Goal: Task Accomplishment & Management: Use online tool/utility

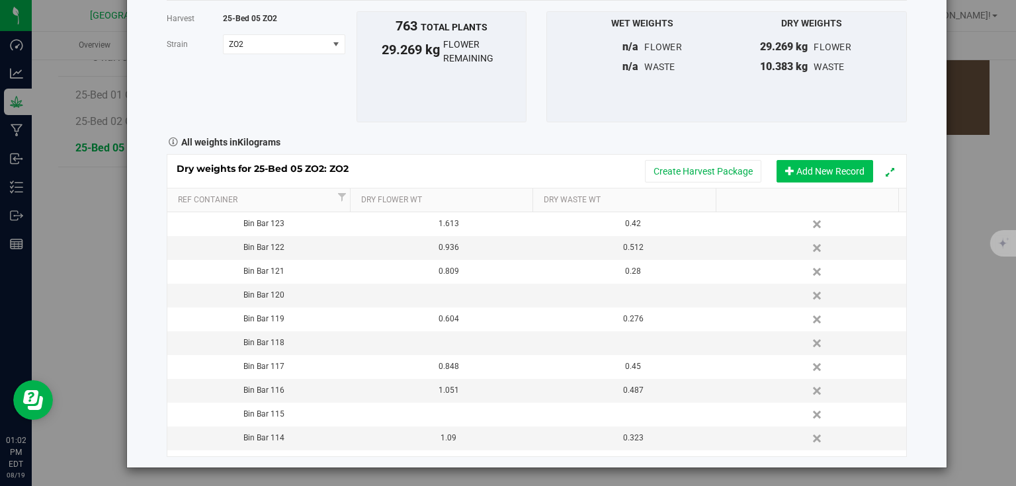
click at [785, 175] on span "Add New Record" at bounding box center [789, 170] width 9 height 9
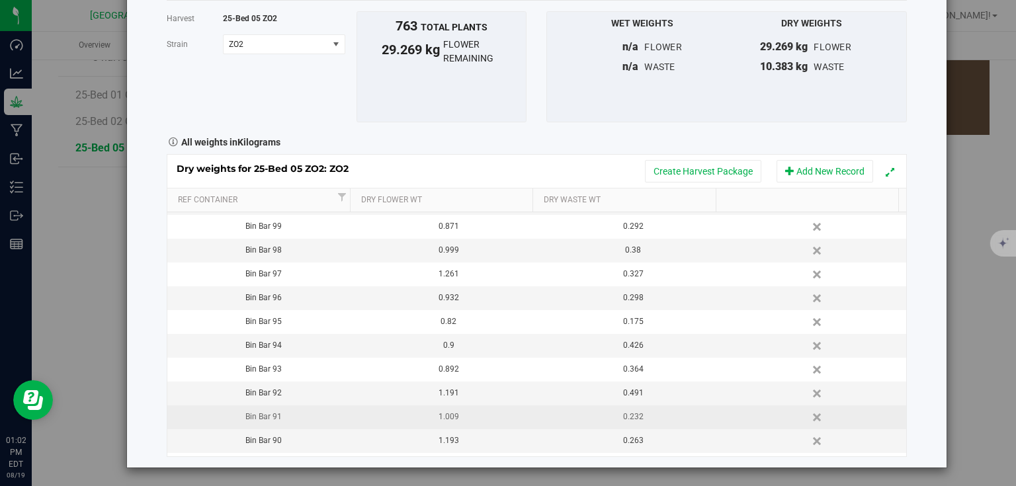
scroll to position [638, 0]
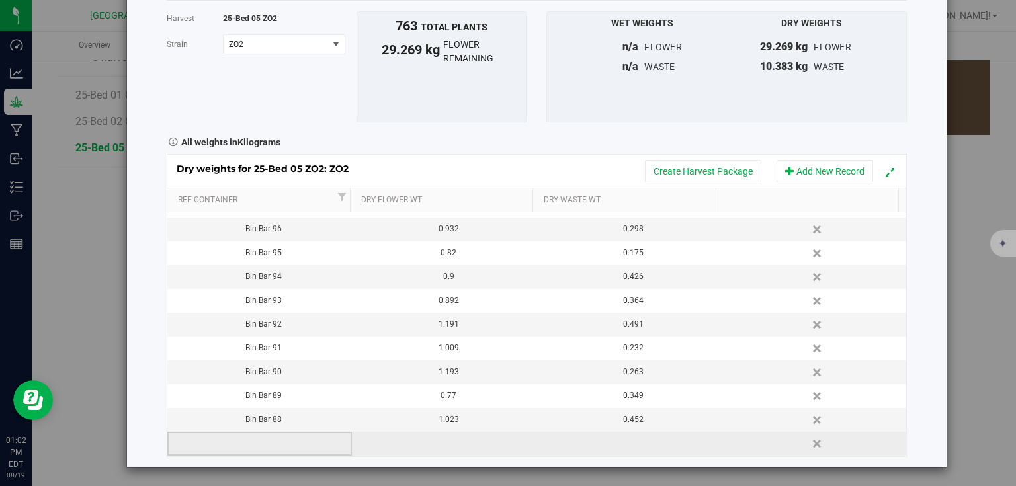
click at [235, 440] on td at bounding box center [259, 444] width 185 height 24
type input "Bin Bar 124"
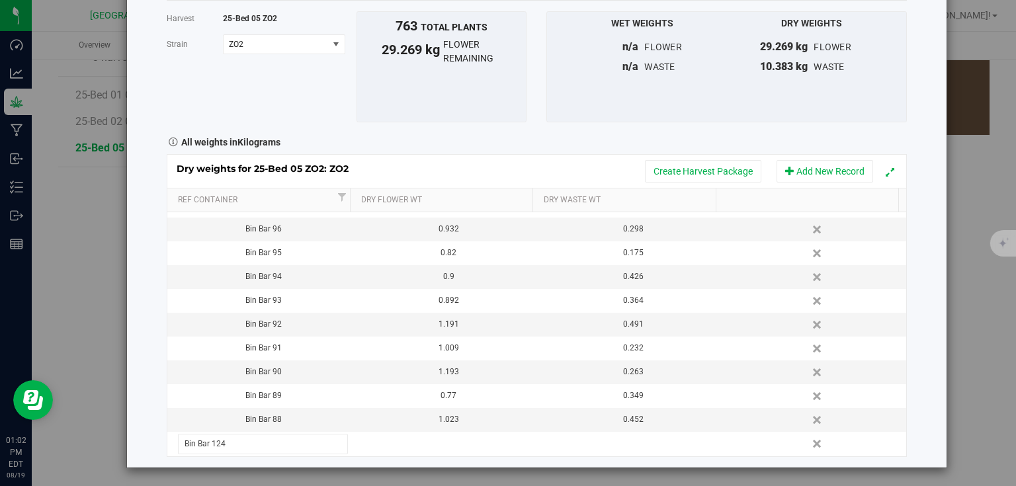
click at [905, 291] on div "Harvest log Done Harvest 25-Bed 05 ZO2 Strain ZO2 Select strain ZO2 To bulk upl…" at bounding box center [536, 207] width 819 height 522
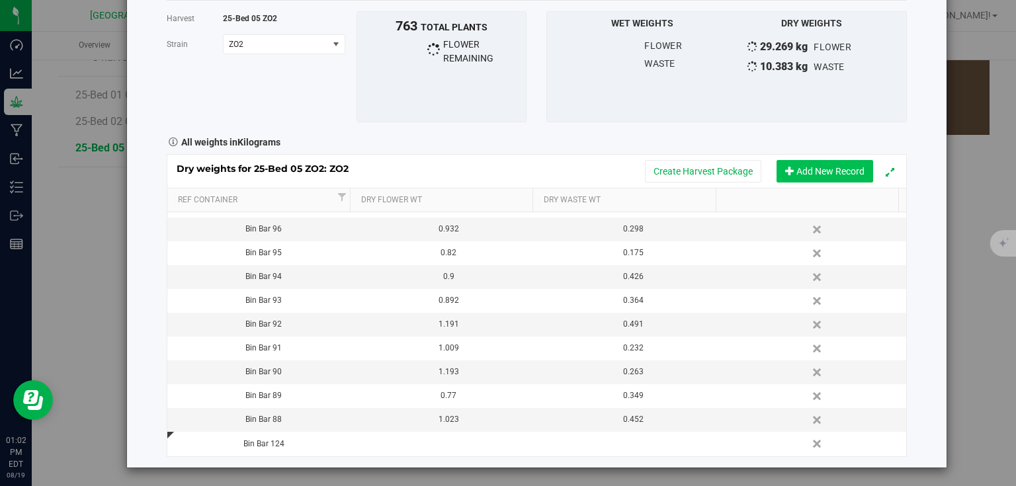
click at [837, 168] on button "Add New Record" at bounding box center [824, 171] width 97 height 22
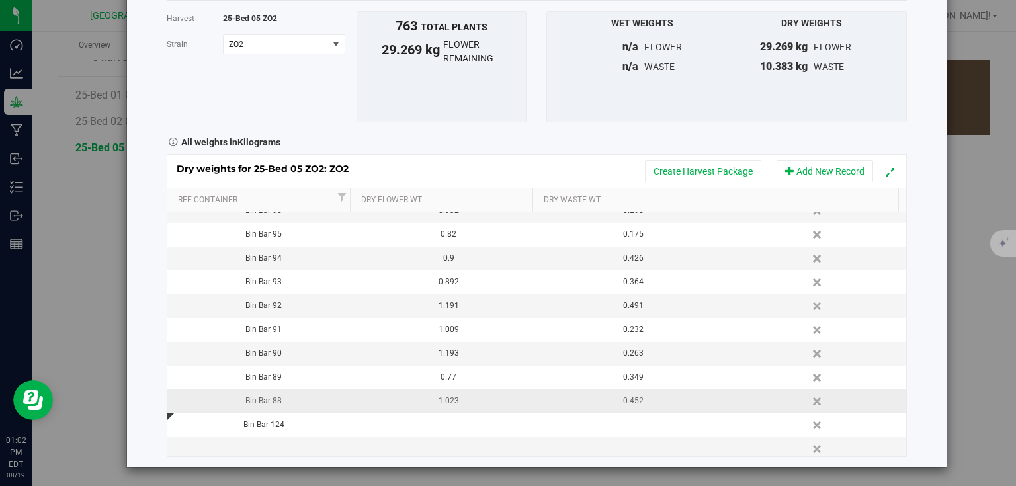
scroll to position [661, 0]
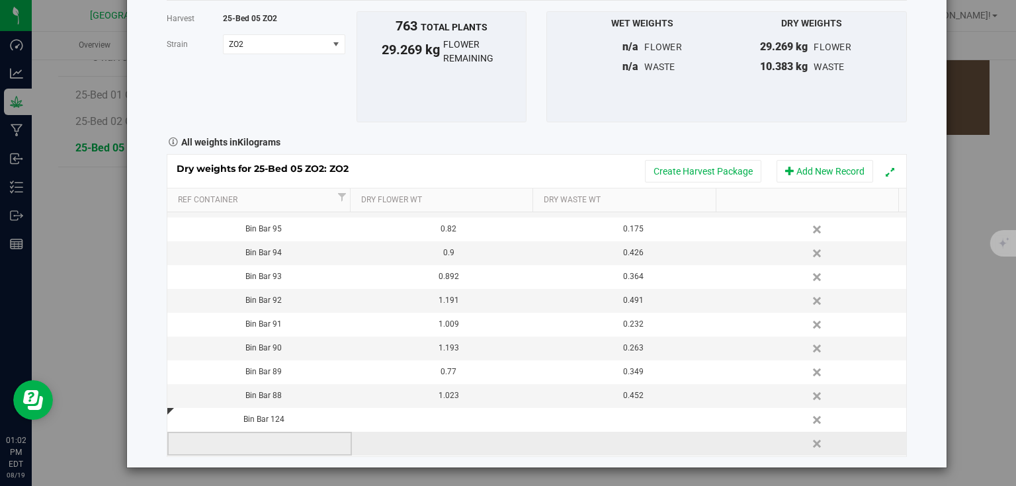
click at [272, 446] on td at bounding box center [259, 444] width 185 height 24
type input "Bin Bar 125"
type input "1.220"
type input "0.364"
click at [914, 379] on div "Harvest log Done Harvest 25-Bed 05 ZO2 Strain ZO2 Select strain ZO2 To bulk upl…" at bounding box center [536, 207] width 819 height 522
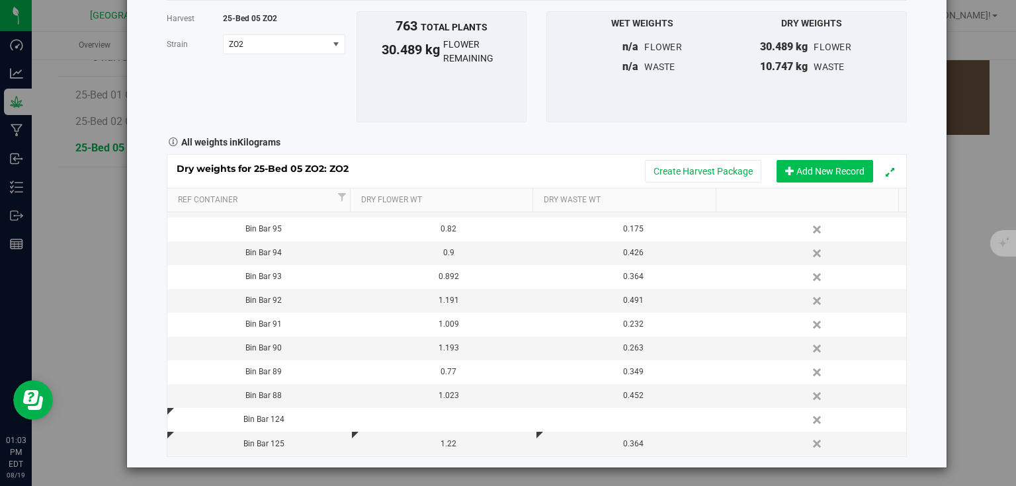
click at [795, 171] on button "Add New Record" at bounding box center [824, 171] width 97 height 22
click at [803, 167] on button "Add New Record" at bounding box center [824, 171] width 97 height 22
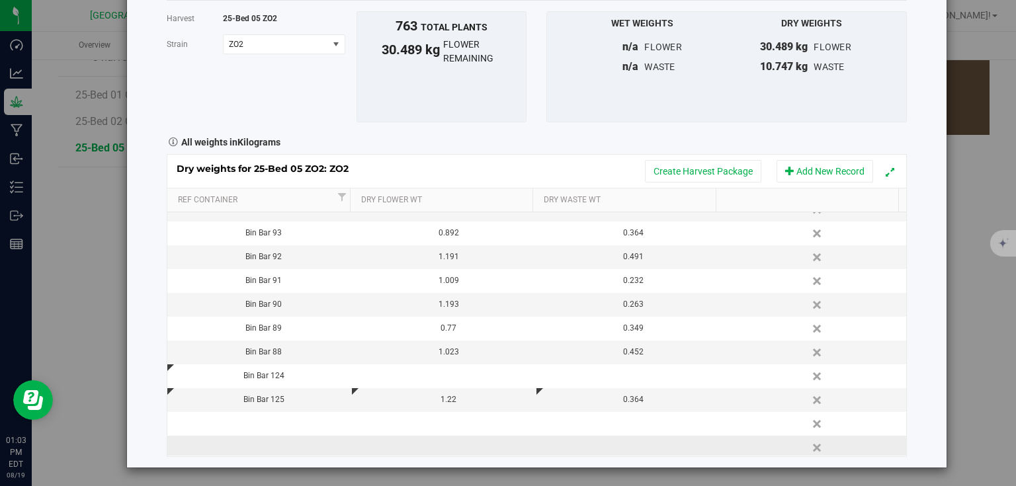
scroll to position [733, 0]
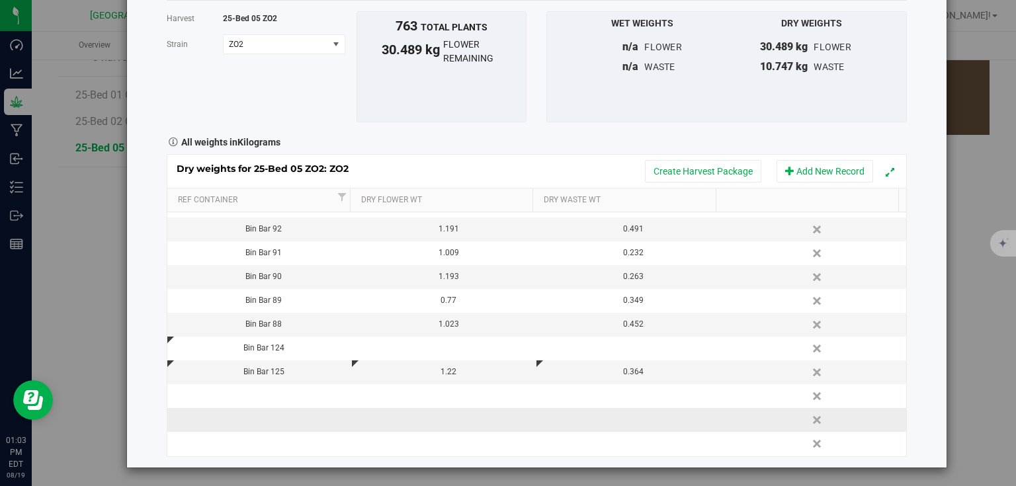
click at [271, 421] on td at bounding box center [259, 420] width 185 height 24
type input "Bin Bar 127"
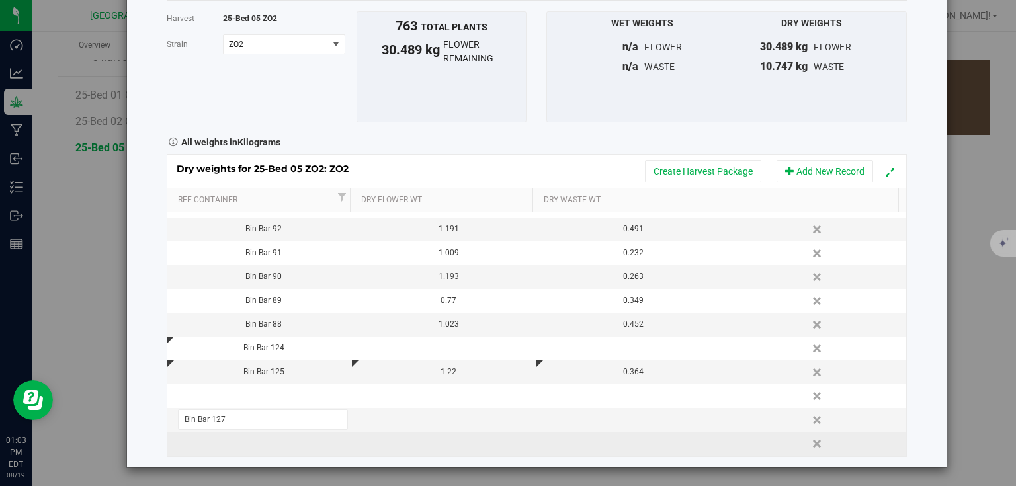
click at [270, 439] on div "Dry weights for 25-Bed 05 ZO2: ZO2 Create Harvest Package Add New Record Ref Co…" at bounding box center [537, 305] width 740 height 302
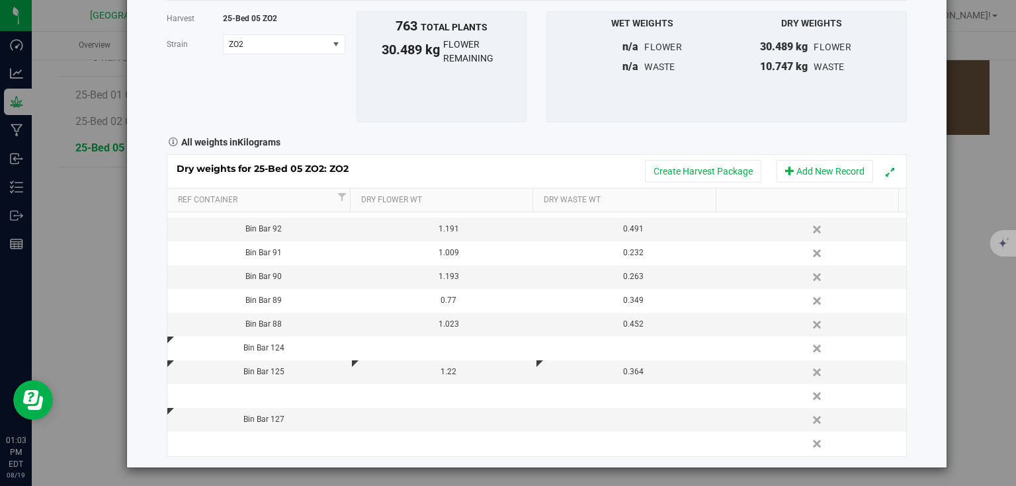
click at [270, 439] on td at bounding box center [259, 444] width 185 height 24
type input "Bin Bar 128"
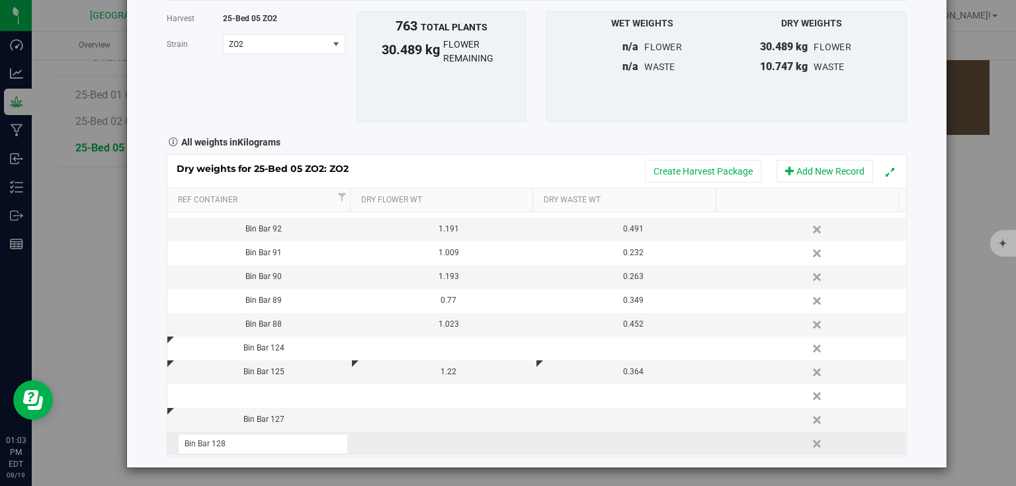
click at [433, 431] on div "Dry weights for 25-Bed 05 ZO2: ZO2 Create Harvest Package Add New Record Ref Co…" at bounding box center [537, 305] width 740 height 302
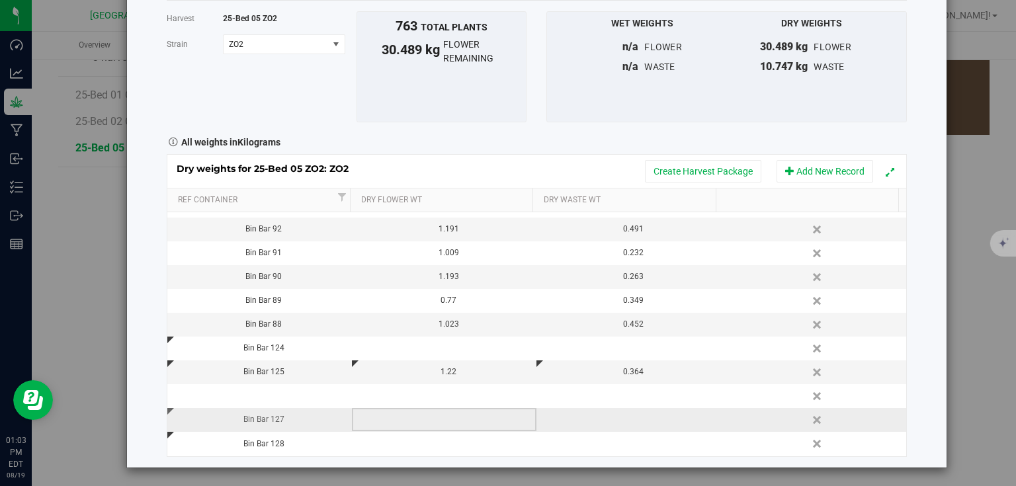
click at [439, 417] on td at bounding box center [444, 420] width 185 height 24
type input "0.955"
type input "0.240"
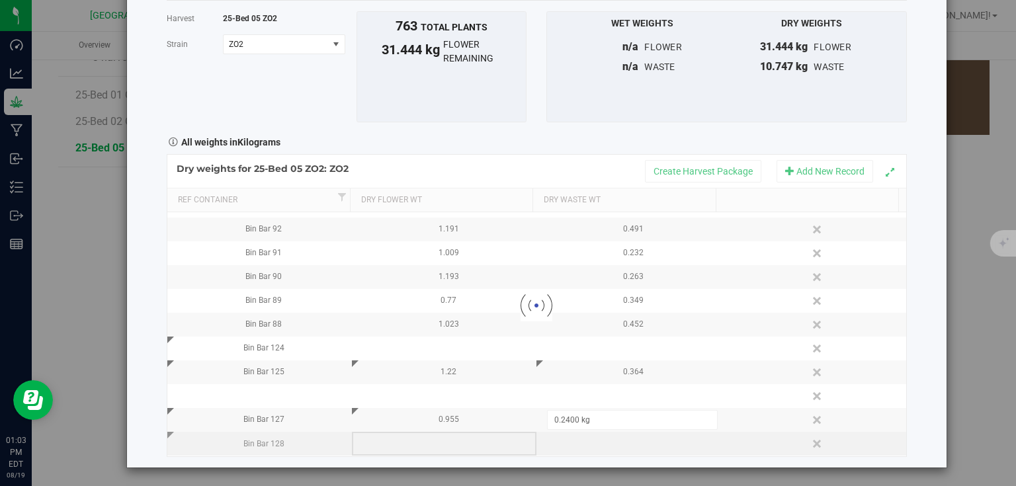
click at [457, 444] on div "Loading... Dry weights for 25-Bed 05 ZO2: ZO2 Create Harvest Package Add New Re…" at bounding box center [537, 305] width 740 height 302
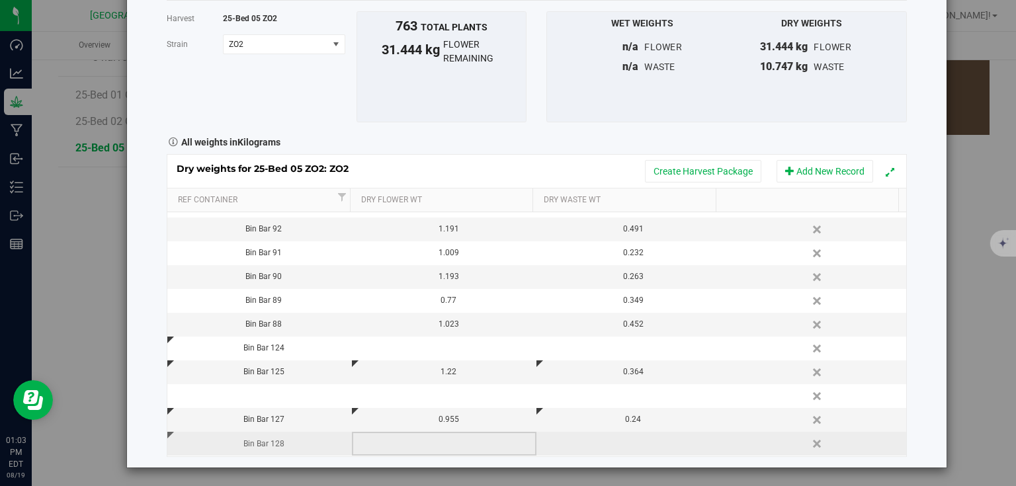
click at [469, 437] on td at bounding box center [444, 444] width 185 height 24
type input "0.735"
type input "0.275"
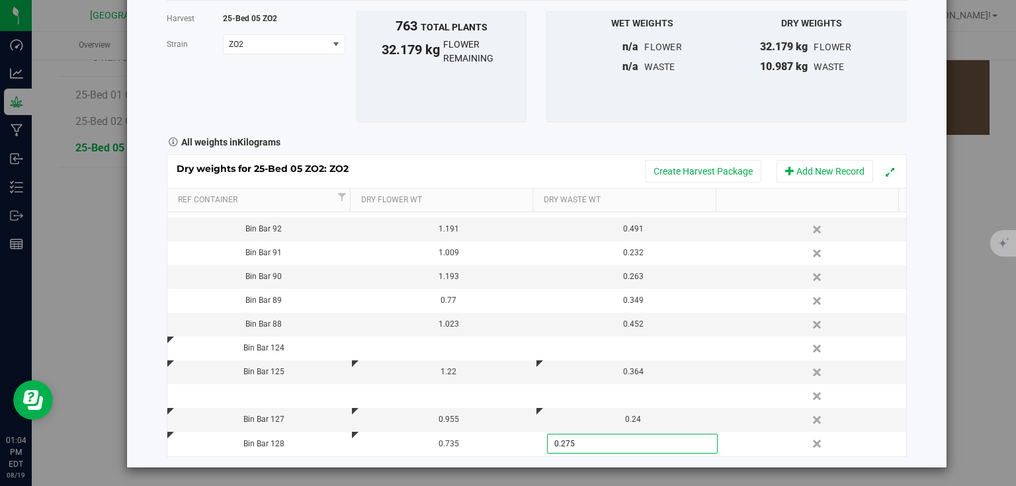
click at [931, 342] on div "Harvest log Done Harvest 25-Bed 05 ZO2 Strain ZO2 Select strain ZO2 To bulk upl…" at bounding box center [536, 207] width 819 height 522
click at [820, 171] on button "Add New Record" at bounding box center [824, 171] width 97 height 22
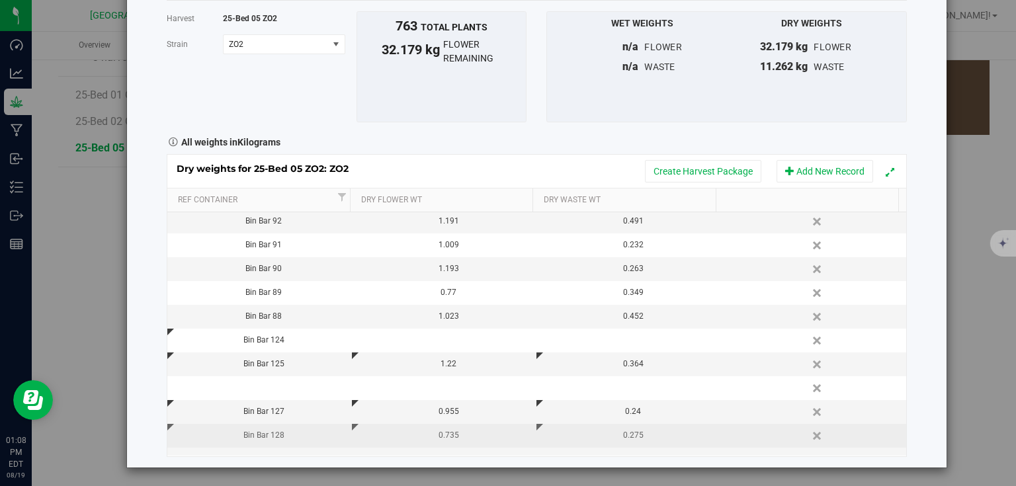
scroll to position [757, 0]
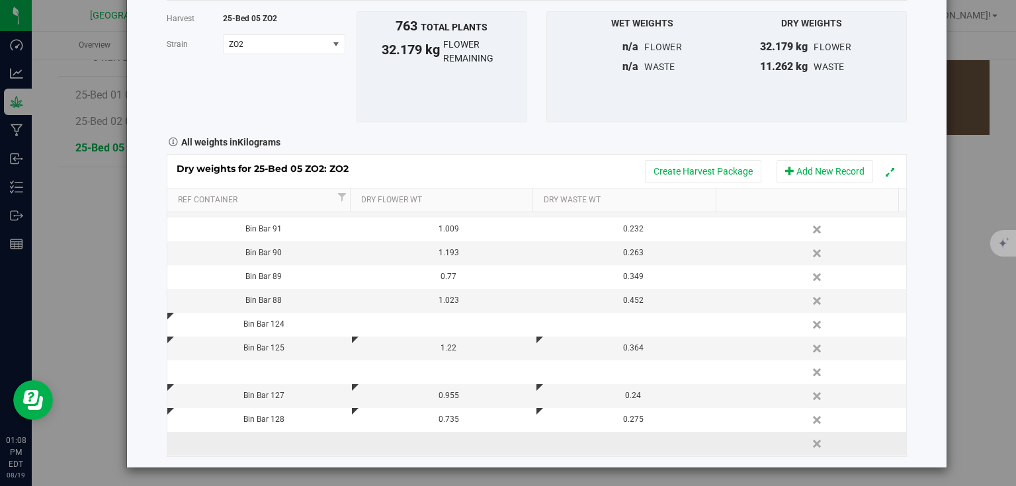
click at [296, 439] on td at bounding box center [259, 444] width 185 height 24
type input "Bin Bar 129"
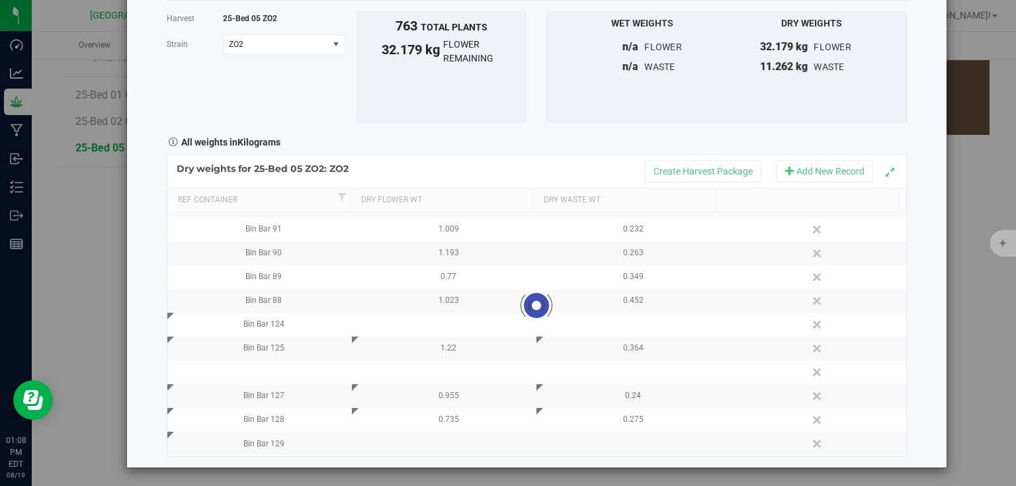
click at [924, 312] on div "Harvest log Done Harvest 25-Bed 05 ZO2 Strain ZO2 Select strain ZO2 To bulk upl…" at bounding box center [536, 207] width 819 height 522
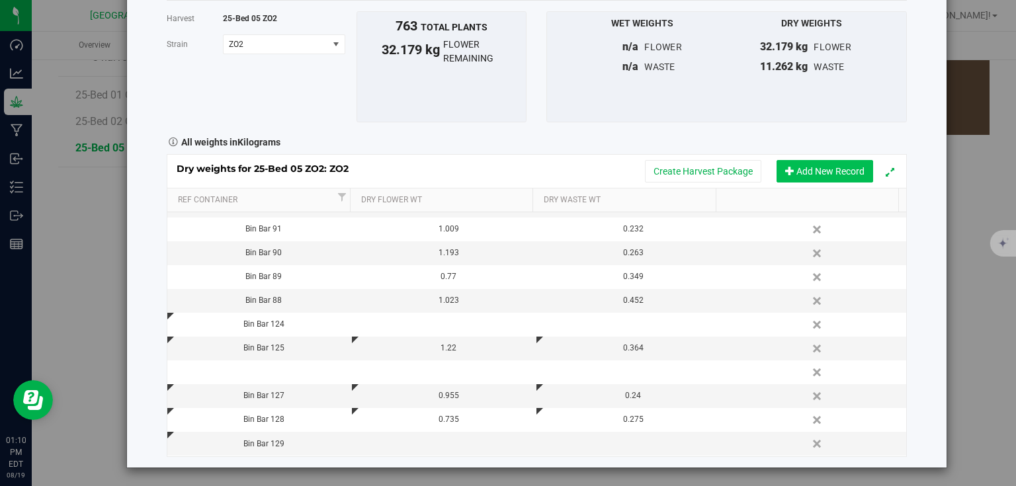
click at [825, 166] on button "Add New Record" at bounding box center [824, 171] width 97 height 22
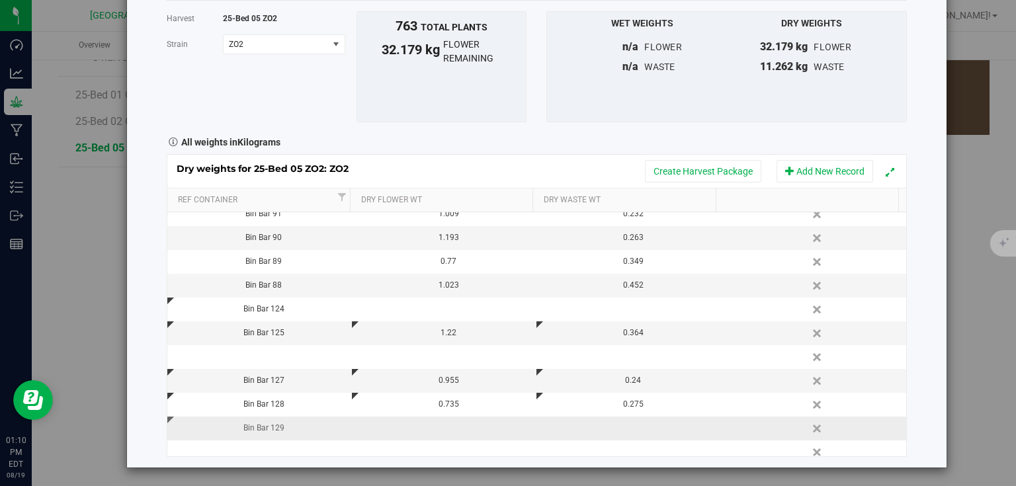
scroll to position [780, 0]
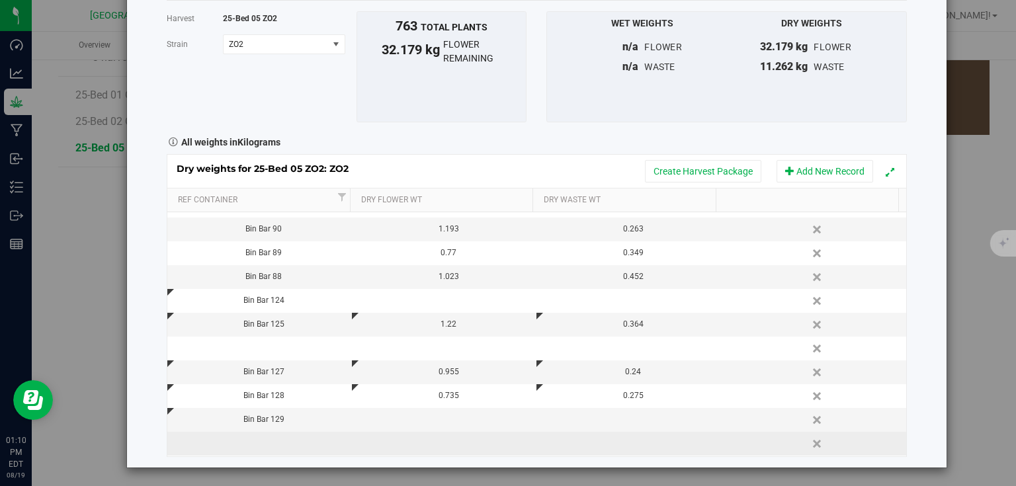
click at [261, 444] on td at bounding box center [259, 444] width 185 height 24
type input "Bin Bar 130"
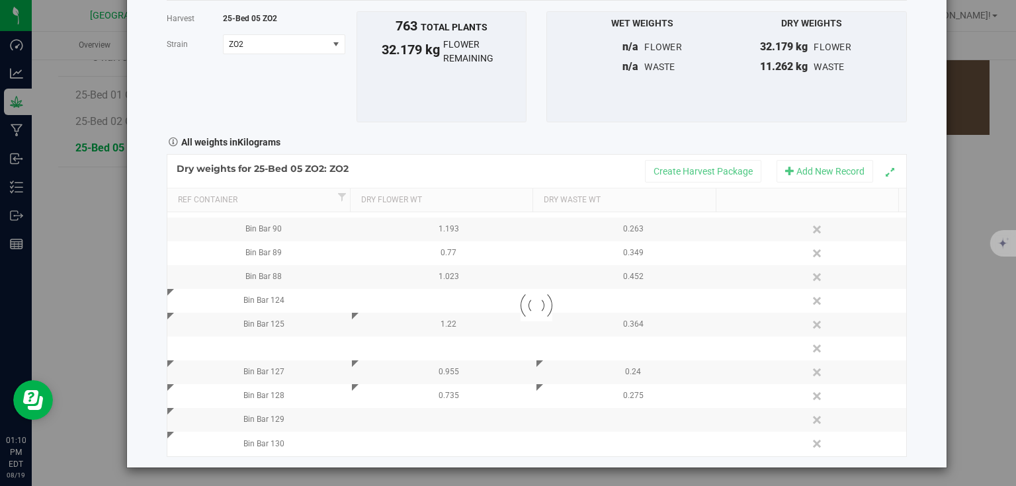
click at [922, 379] on div "Harvest log Done Harvest 25-Bed 05 ZO2 Strain ZO2 Select strain ZO2 To bulk upl…" at bounding box center [536, 207] width 819 height 522
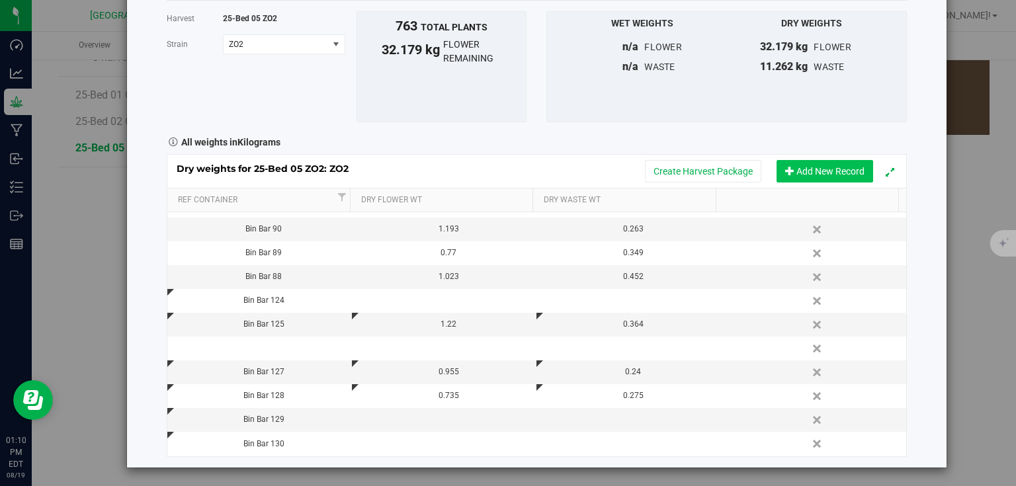
click at [825, 172] on button "Add New Record" at bounding box center [824, 171] width 97 height 22
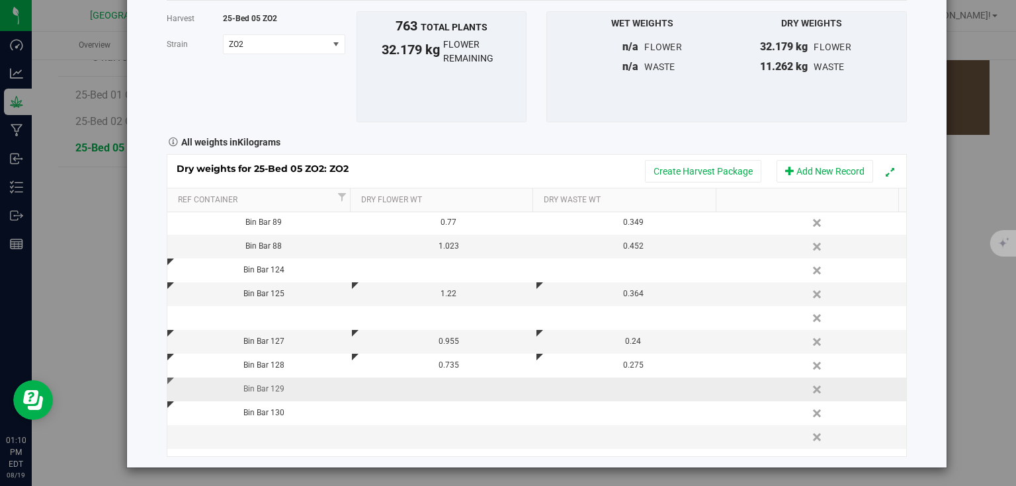
scroll to position [828, 0]
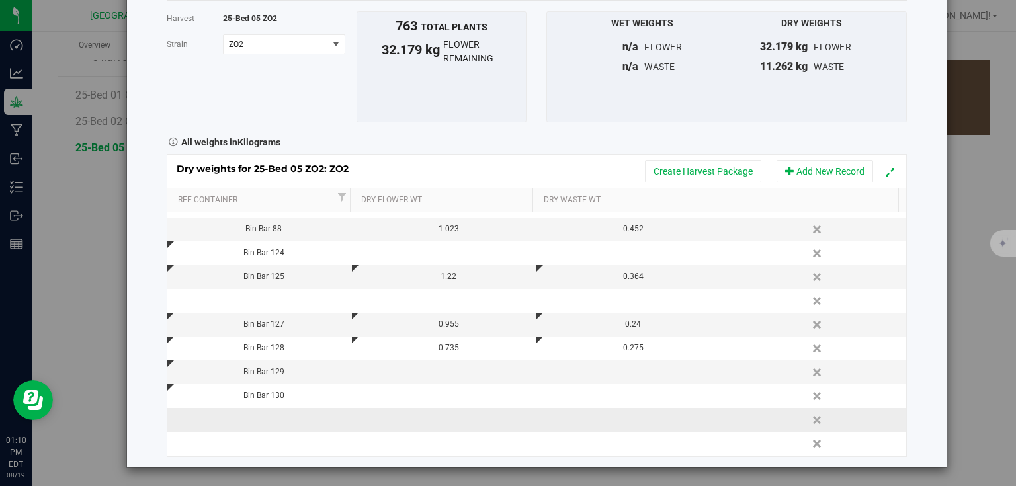
click at [272, 409] on td at bounding box center [259, 420] width 185 height 24
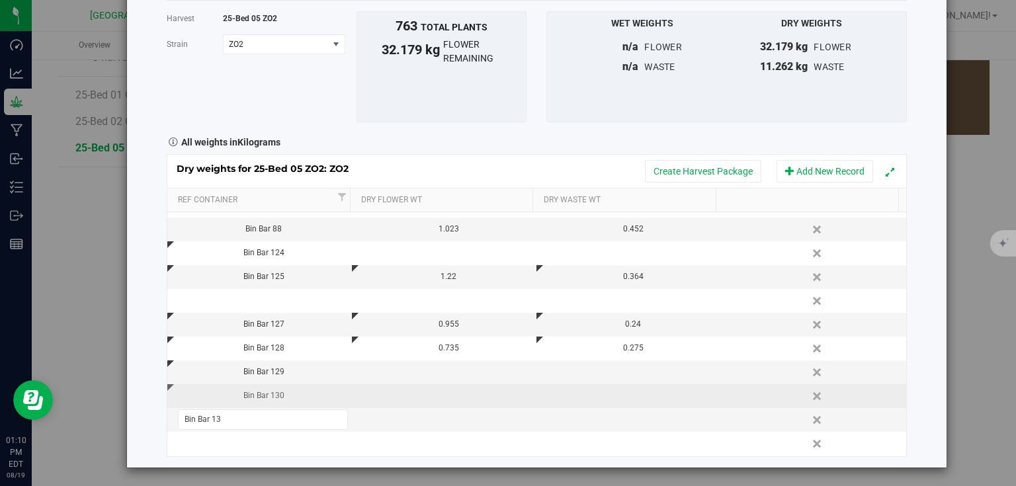
type input "Bin Bar 131"
type input "1.119"
type input "0.450"
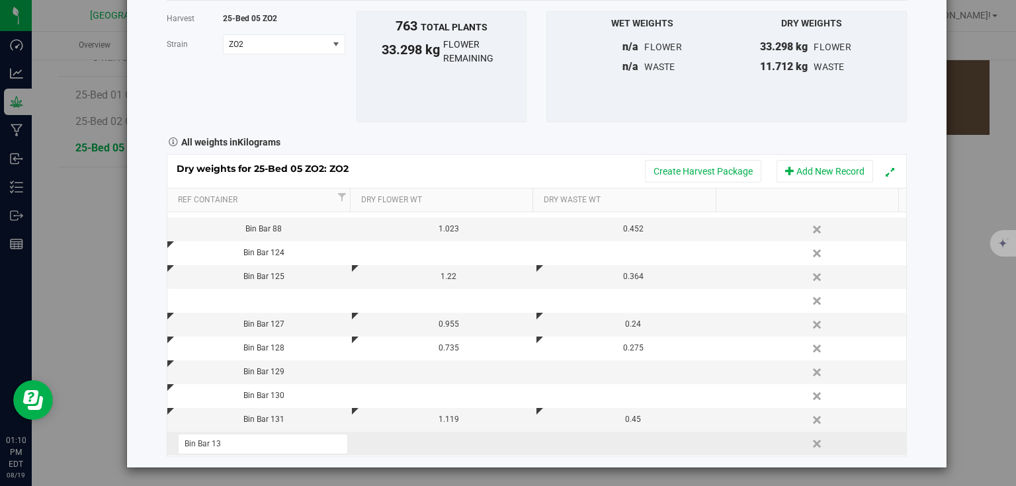
type input "Bin Bar 132"
type input "0.708"
type input "0.333"
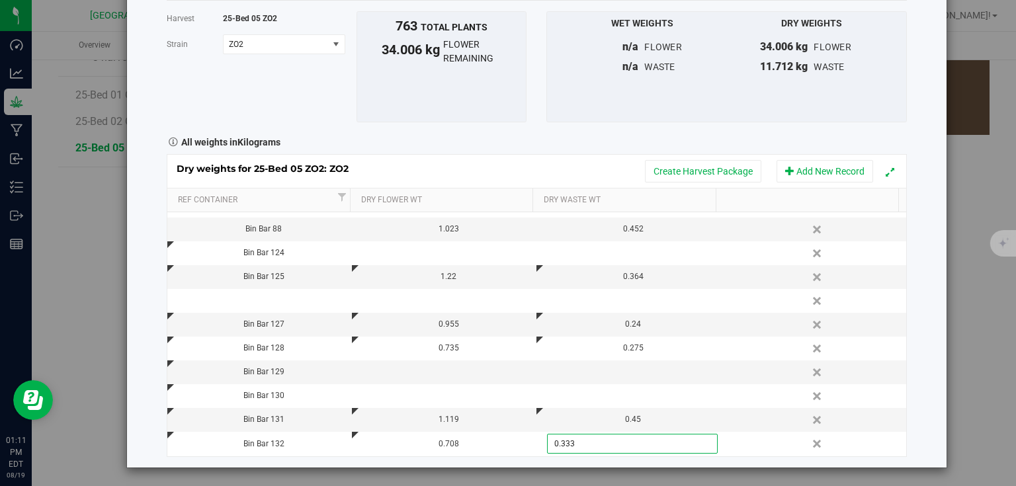
click at [932, 255] on div "Harvest log Done Harvest 25-Bed 05 ZO2 Strain ZO2 Select strain ZO2 To bulk upl…" at bounding box center [536, 207] width 819 height 522
click at [862, 188] on th at bounding box center [807, 200] width 183 height 24
click at [836, 172] on button "Add New Record" at bounding box center [824, 171] width 97 height 22
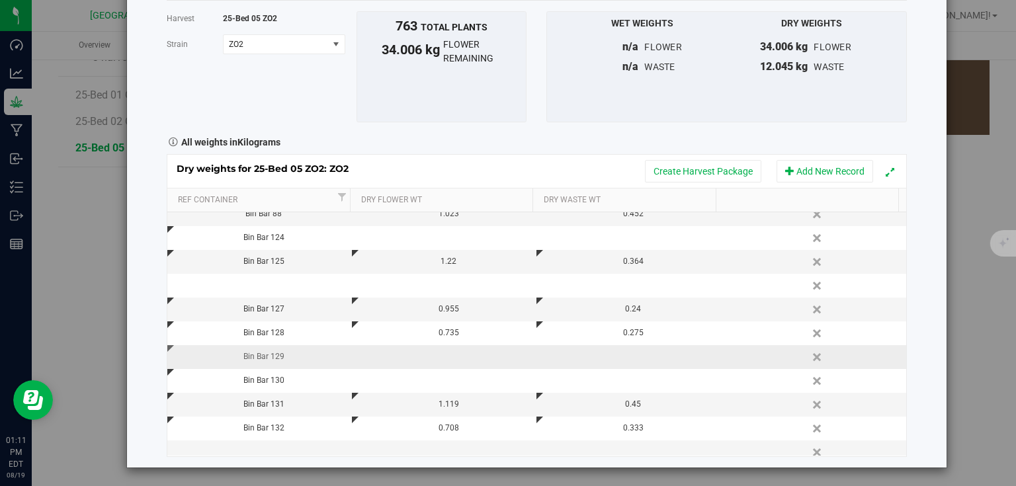
scroll to position [852, 0]
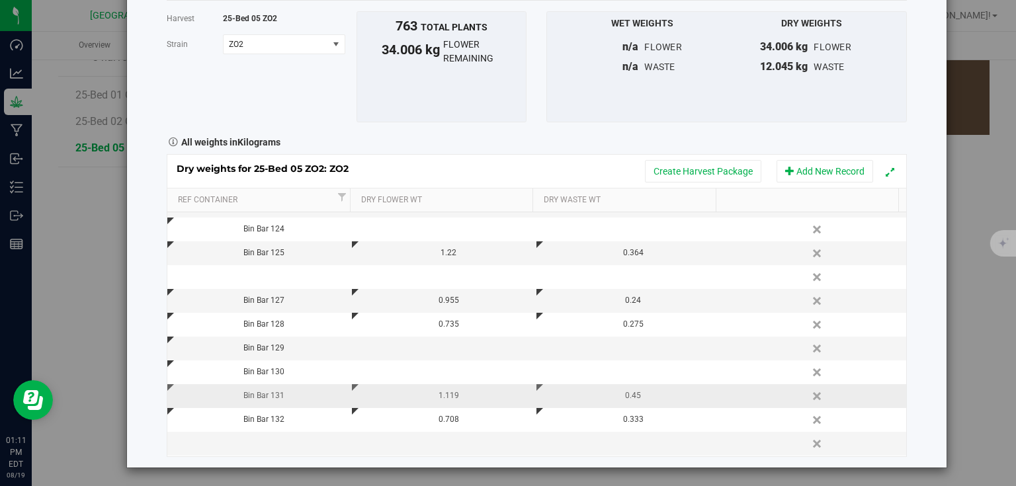
drag, startPoint x: 257, startPoint y: 447, endPoint x: 370, endPoint y: 394, distance: 125.7
click at [258, 447] on td at bounding box center [259, 444] width 185 height 24
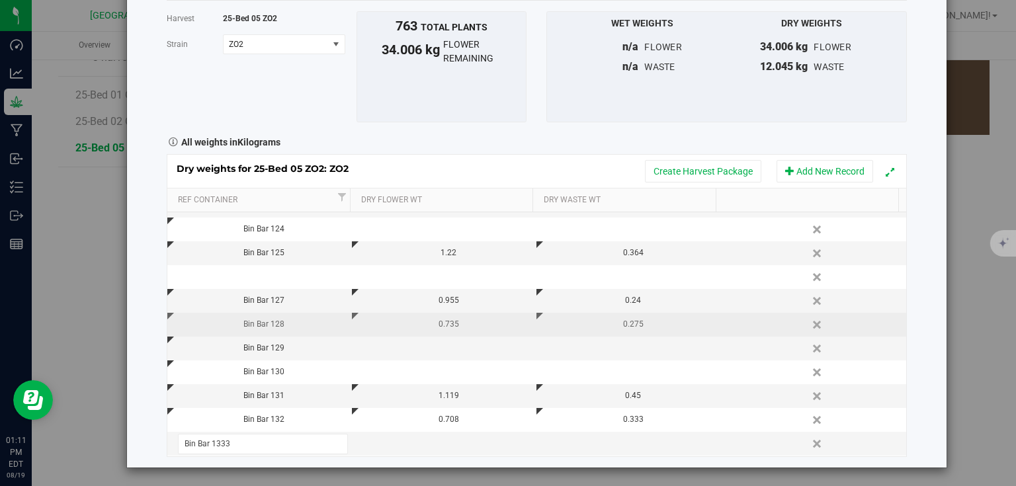
type input "Bin Bar 133"
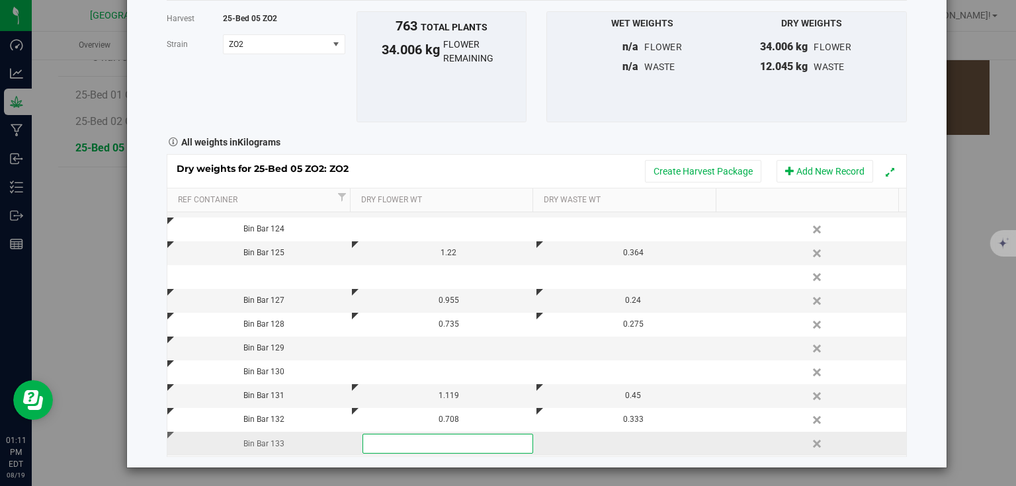
click at [282, 441] on div "Bin Bar 133" at bounding box center [264, 444] width 175 height 13
drag, startPoint x: 282, startPoint y: 441, endPoint x: 175, endPoint y: 444, distance: 107.2
click at [175, 444] on td "Bin Bar 133" at bounding box center [259, 444] width 185 height 24
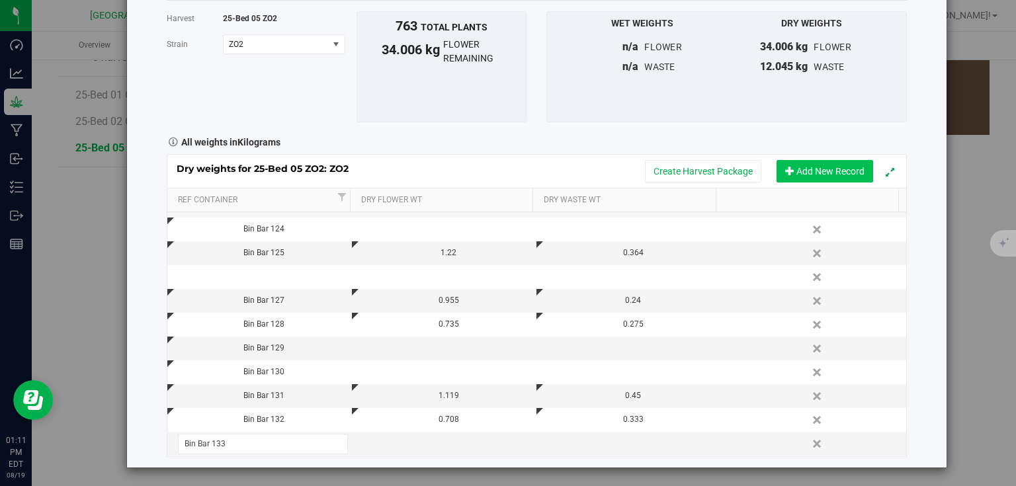
click at [806, 173] on button "Add New Record" at bounding box center [824, 171] width 97 height 22
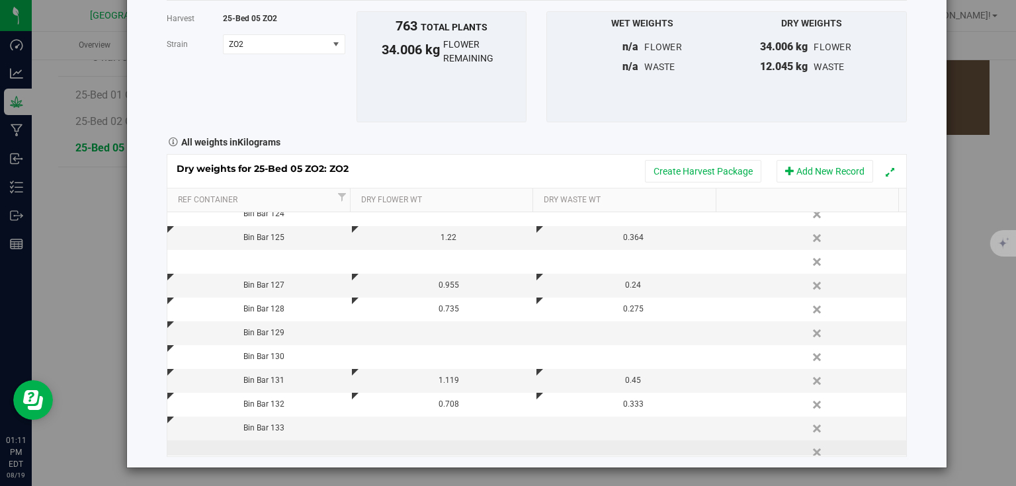
scroll to position [876, 0]
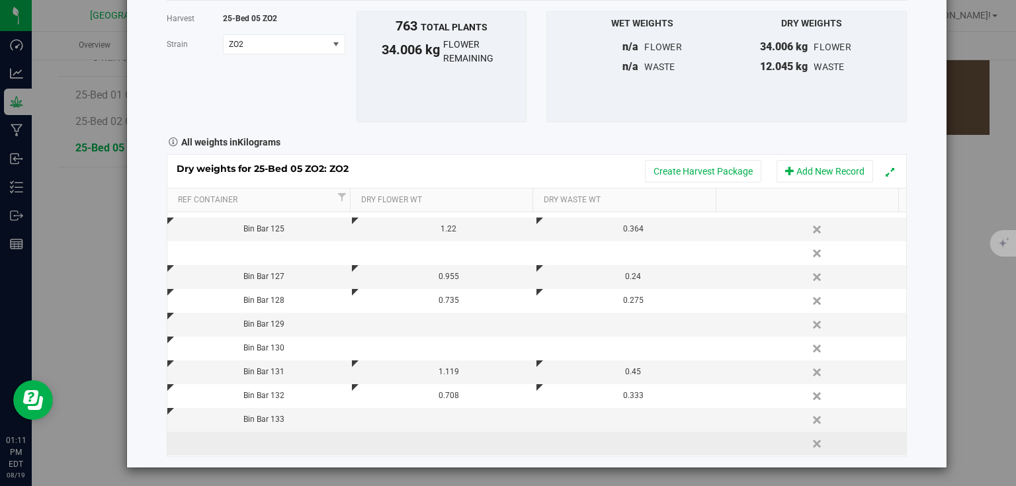
click at [243, 439] on td at bounding box center [259, 444] width 185 height 24
type input "Bin Bar 134"
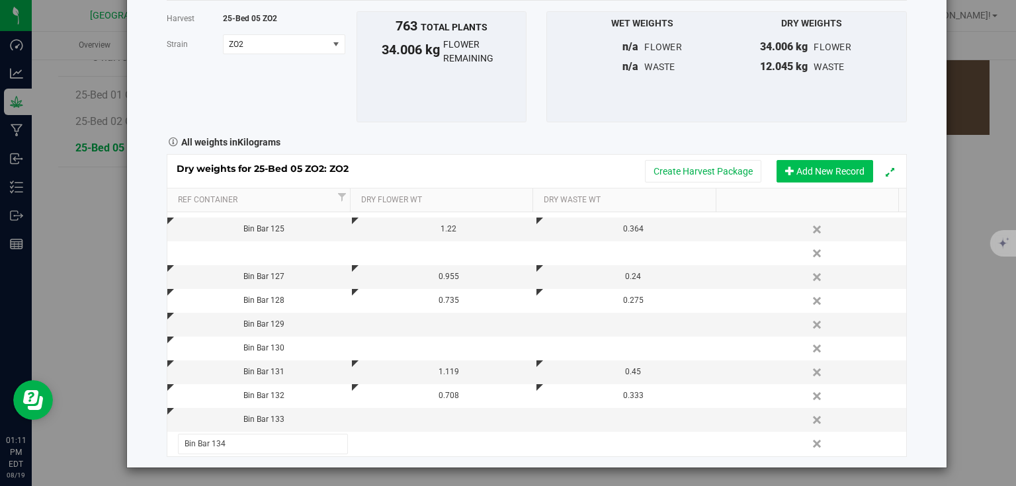
click at [825, 172] on div "Dry weights for 25-Bed 05 ZO2: ZO2 Create Harvest Package Add New Record Ref Co…" at bounding box center [537, 305] width 740 height 302
click at [803, 164] on button "Add New Record" at bounding box center [824, 171] width 97 height 22
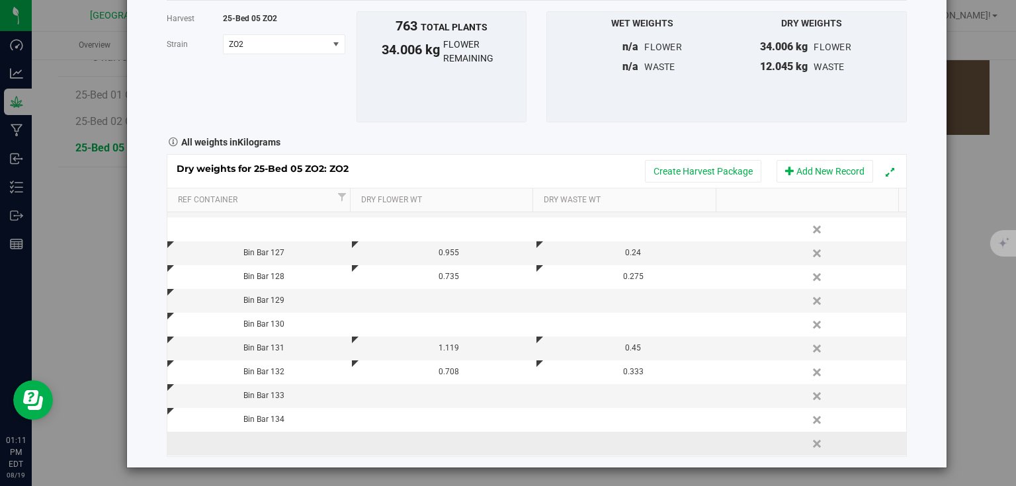
click at [240, 442] on td at bounding box center [259, 444] width 185 height 24
type input "Bin Bar 135"
click at [919, 219] on div "Harvest log Done Harvest 25-Bed 05 ZO2 Strain ZO2 Select strain ZO2 To bulk upl…" at bounding box center [536, 207] width 819 height 522
click at [815, 170] on button "Add New Record" at bounding box center [824, 171] width 97 height 22
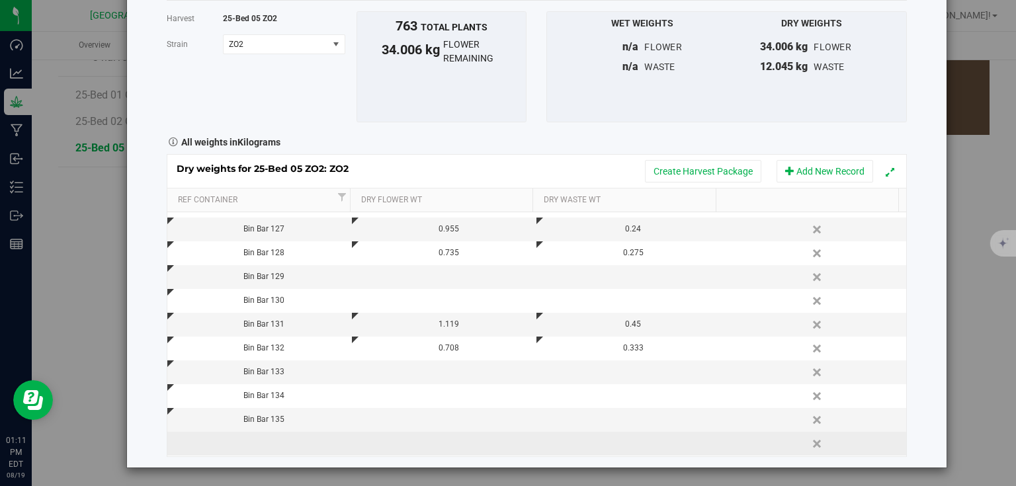
click at [259, 447] on td at bounding box center [259, 444] width 185 height 24
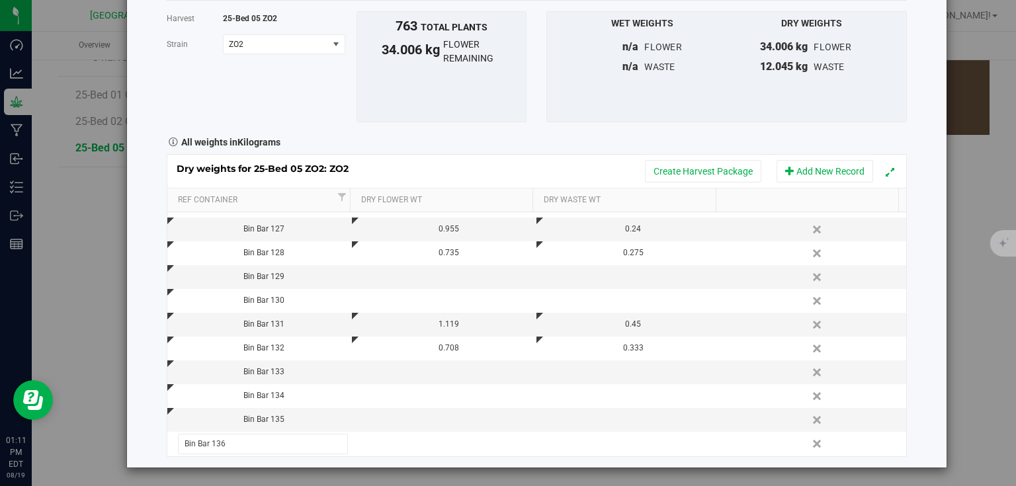
type input "Bin Bar 136"
click at [914, 231] on div "Harvest log Done Harvest 25-Bed 05 ZO2 Strain ZO2 Select strain ZO2 To bulk upl…" at bounding box center [536, 207] width 819 height 522
click at [832, 176] on button "Add New Record" at bounding box center [824, 171] width 97 height 22
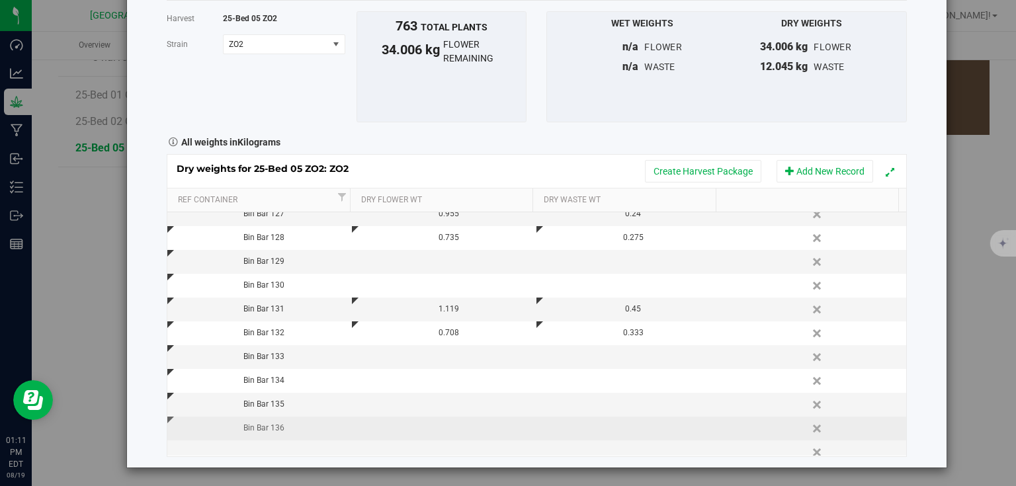
scroll to position [947, 0]
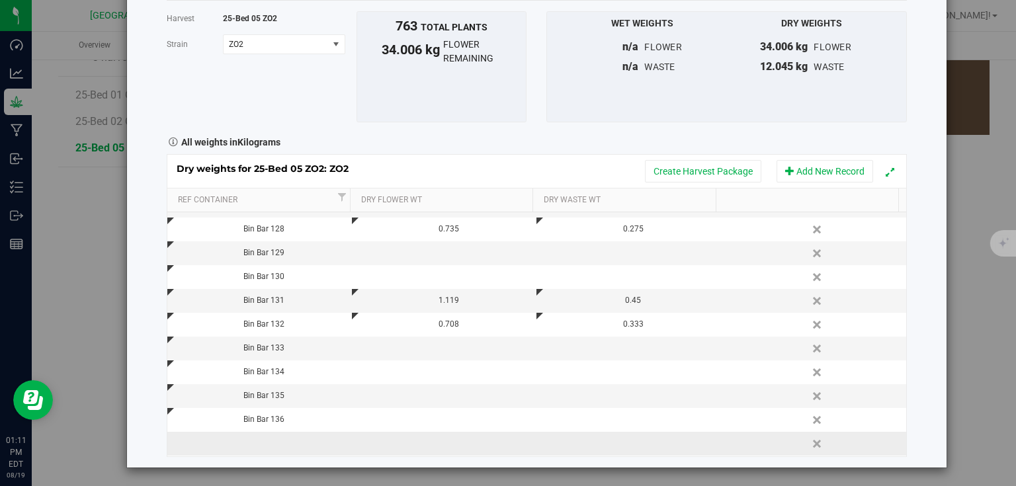
click at [287, 446] on td at bounding box center [259, 444] width 185 height 24
type input "Bin Bar 137"
click at [927, 251] on div "Harvest log Done Harvest 25-Bed 05 ZO2 Strain ZO2 Select strain ZO2 To bulk upl…" at bounding box center [536, 207] width 819 height 522
click at [435, 445] on td at bounding box center [444, 444] width 185 height 24
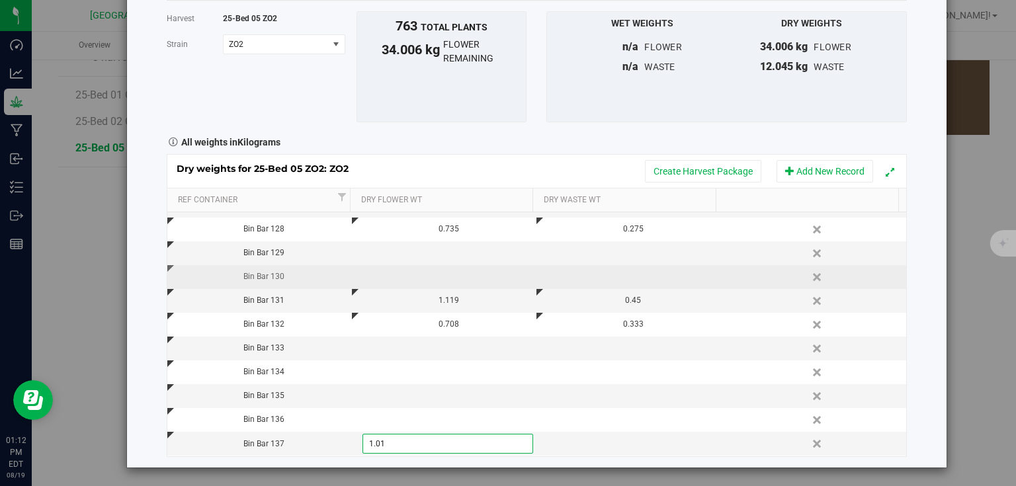
type input "1.010"
type input "0.499"
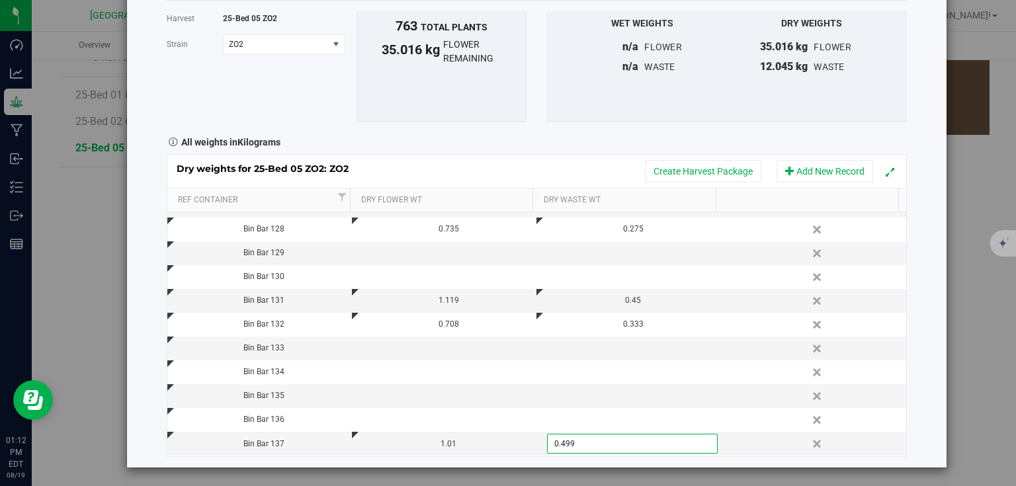
click at [903, 263] on div "Harvest log Done Harvest 25-Bed 05 ZO2 Strain ZO2 Select strain ZO2 To bulk upl…" at bounding box center [536, 207] width 819 height 522
click at [804, 165] on button "Add New Record" at bounding box center [824, 171] width 97 height 22
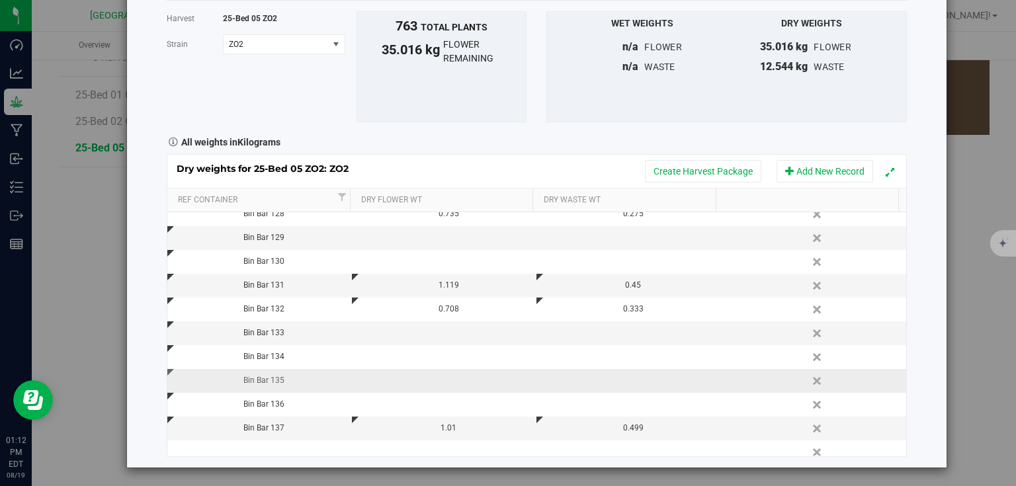
scroll to position [971, 0]
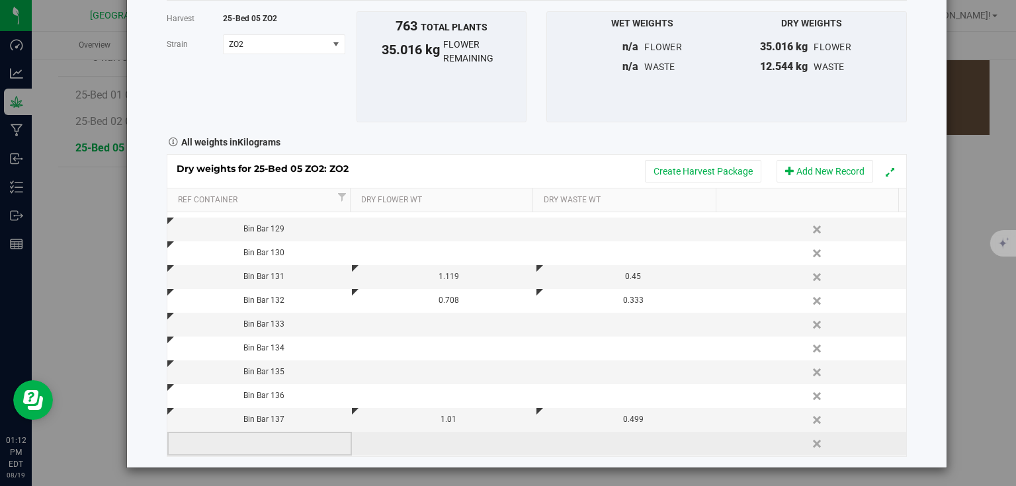
click at [274, 443] on td at bounding box center [259, 444] width 185 height 24
type input "Bin Bar 138"
click at [477, 441] on div "Dry weights for 25-Bed 05 ZO2: ZO2 Create Harvest Package Add New Record Ref Co…" at bounding box center [537, 305] width 740 height 302
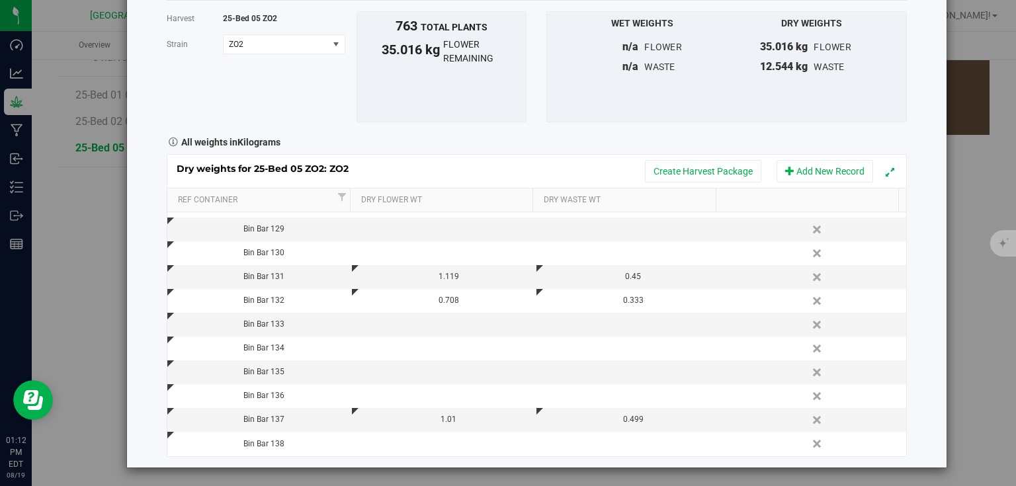
click at [476, 441] on td at bounding box center [444, 444] width 185 height 24
type input "0.875"
type input "0.180"
click at [916, 346] on div "Harvest log Done Harvest 25-Bed 05 ZO2 Strain ZO2 Select strain ZO2 To bulk upl…" at bounding box center [536, 207] width 819 height 522
click at [803, 165] on button "Add New Record" at bounding box center [824, 171] width 97 height 22
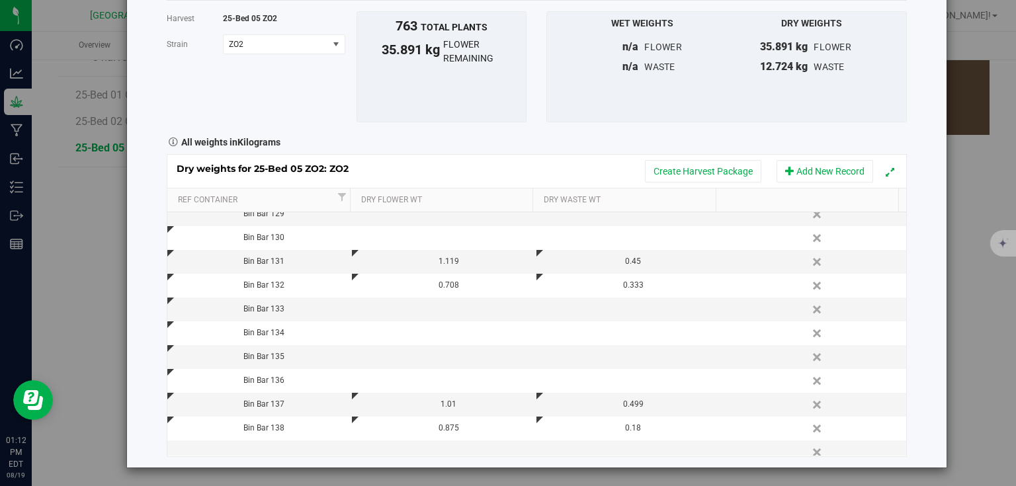
scroll to position [995, 0]
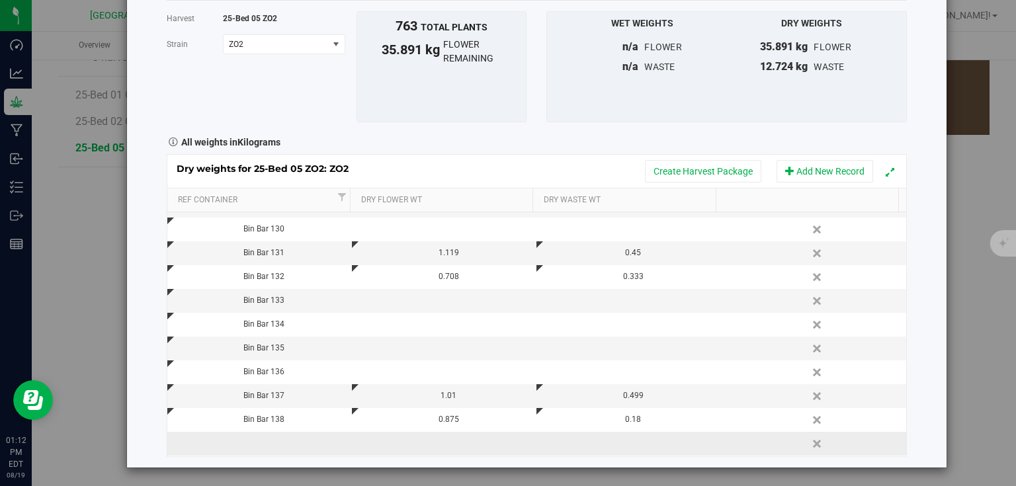
click at [275, 442] on td at bounding box center [259, 444] width 185 height 24
type input "Bin Bar 139"
type input "0.878"
type input "0.261"
click at [912, 325] on div "Harvest log Done Harvest 25-Bed 05 ZO2 Strain ZO2 Select strain ZO2 To bulk upl…" at bounding box center [536, 207] width 819 height 522
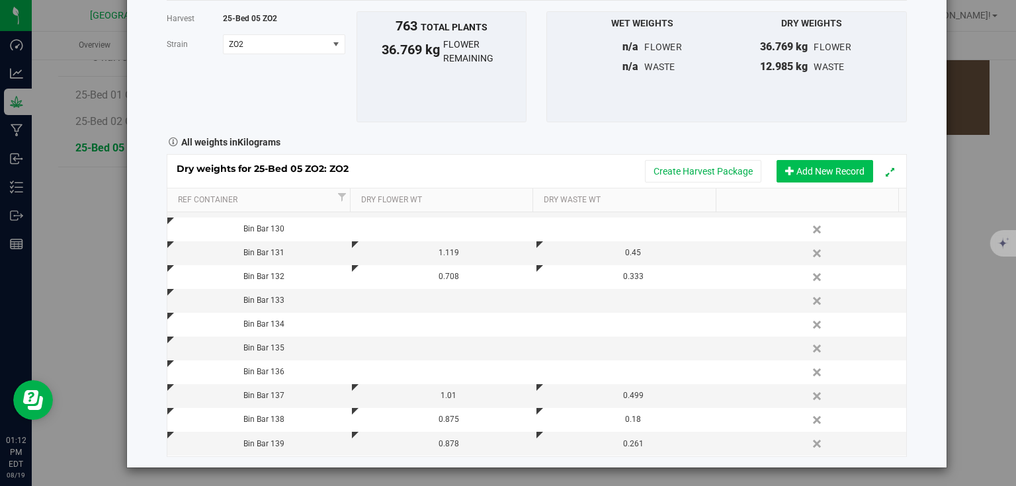
click at [855, 177] on button "Add New Record" at bounding box center [824, 171] width 97 height 22
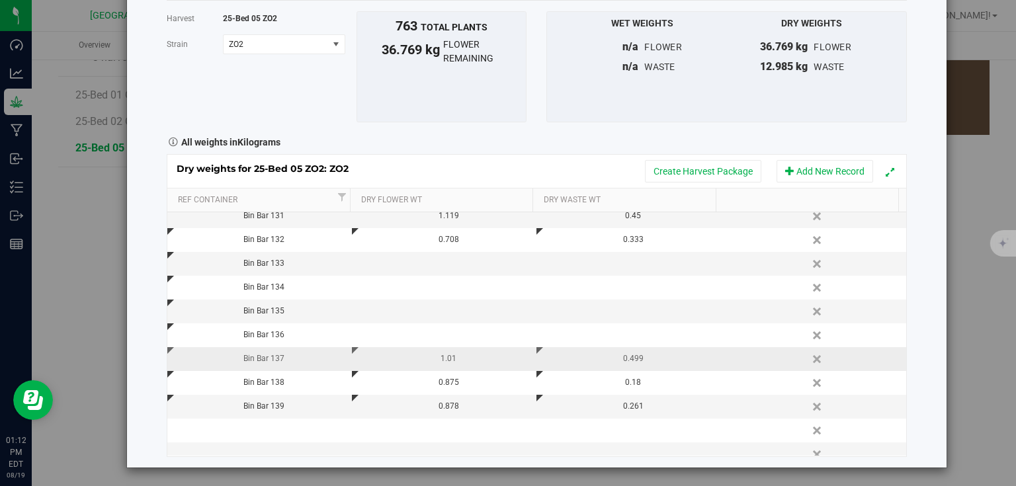
scroll to position [1042, 0]
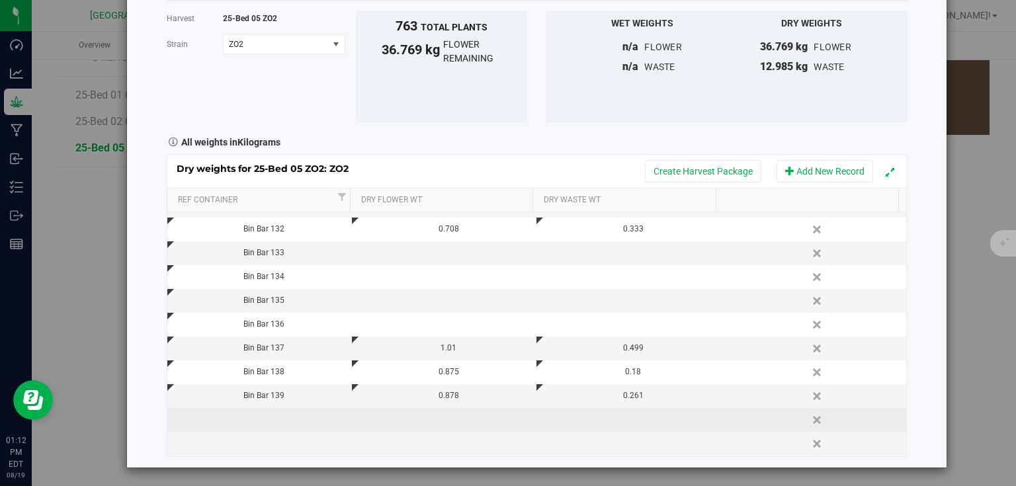
click at [282, 414] on td at bounding box center [259, 420] width 185 height 24
type input "Bin Bar 140"
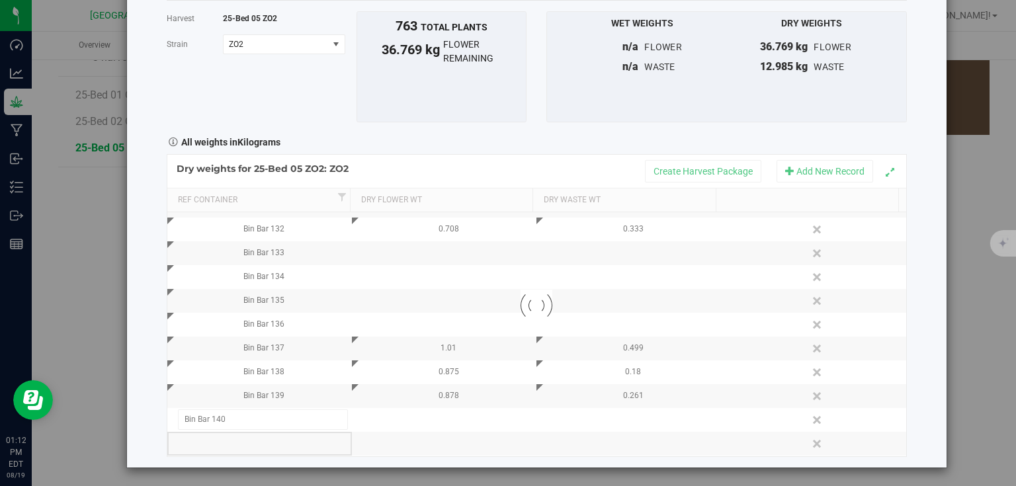
click at [207, 450] on div "Loading... Dry weights for 25-Bed 05 ZO2: ZO2 Create Harvest Package Add New Re…" at bounding box center [537, 305] width 740 height 302
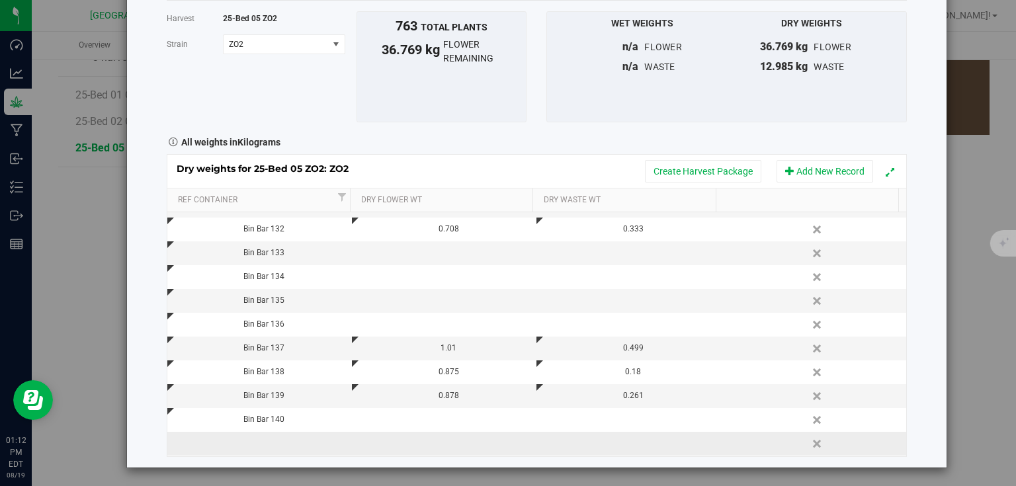
click at [220, 444] on td at bounding box center [259, 444] width 185 height 24
type input "Bin Bar 141"
click at [464, 438] on div "Dry weights for 25-Bed 05 ZO2: ZO2 Create Harvest Package Add New Record Ref Co…" at bounding box center [537, 305] width 740 height 302
click at [453, 442] on td at bounding box center [444, 444] width 185 height 24
type input "1.267"
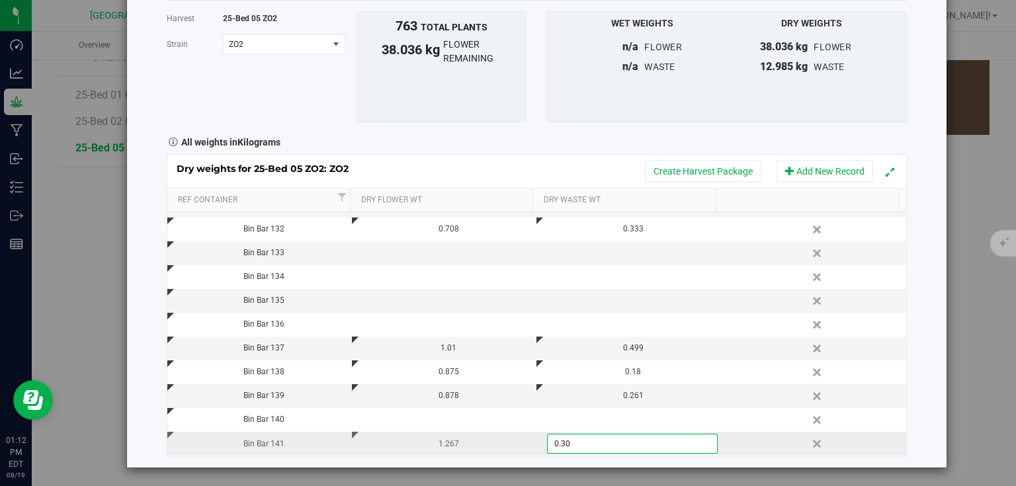
type input "0.302"
click at [910, 320] on div "Harvest log Done Harvest 25-Bed 05 ZO2 Strain ZO2 Select strain ZO2 To bulk upl…" at bounding box center [536, 207] width 819 height 522
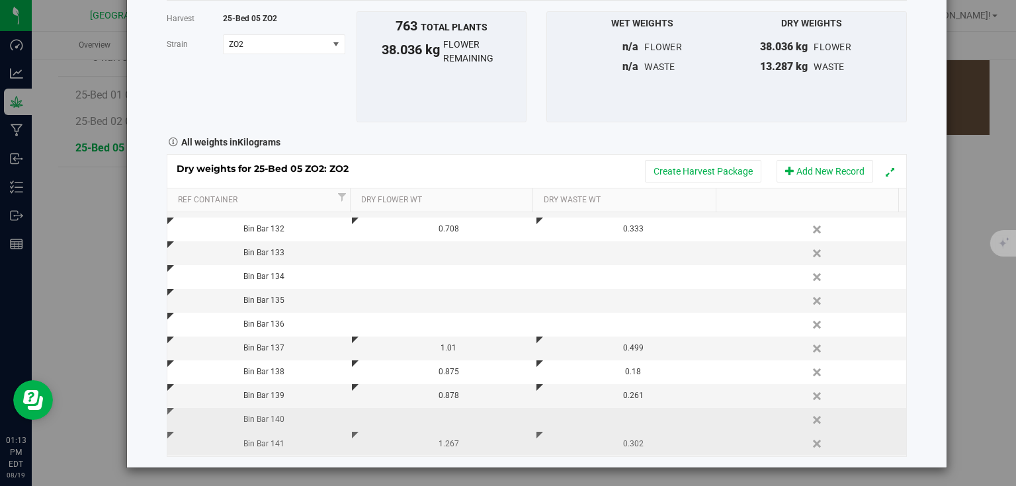
click at [473, 421] on td at bounding box center [444, 420] width 185 height 24
type input "1.364"
type input "0.457"
click at [934, 341] on div "Harvest log Done Harvest 25-Bed 05 ZO2 Strain ZO2 Select strain ZO2 To bulk upl…" at bounding box center [536, 207] width 819 height 522
click at [803, 167] on button "Add New Record" at bounding box center [824, 171] width 97 height 22
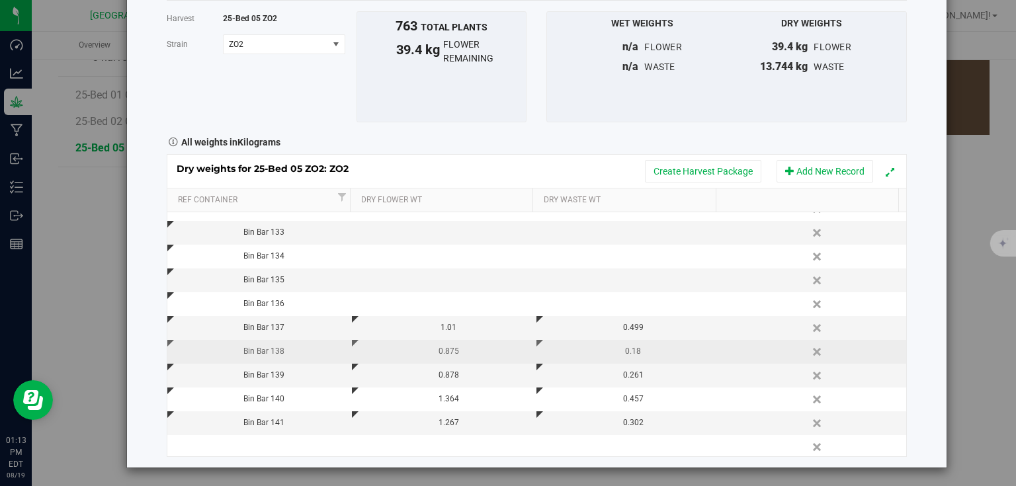
scroll to position [1066, 0]
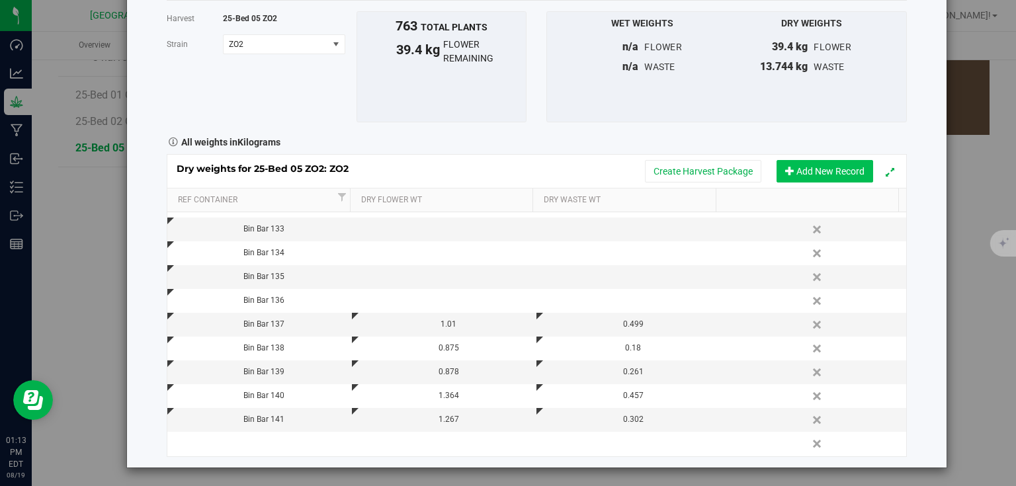
click at [791, 172] on button "Add New Record" at bounding box center [824, 171] width 97 height 22
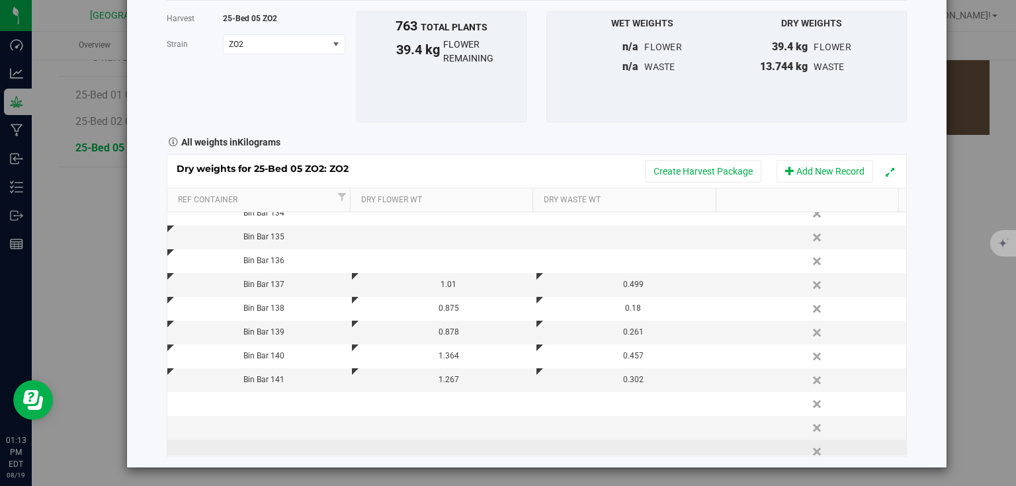
scroll to position [1138, 0]
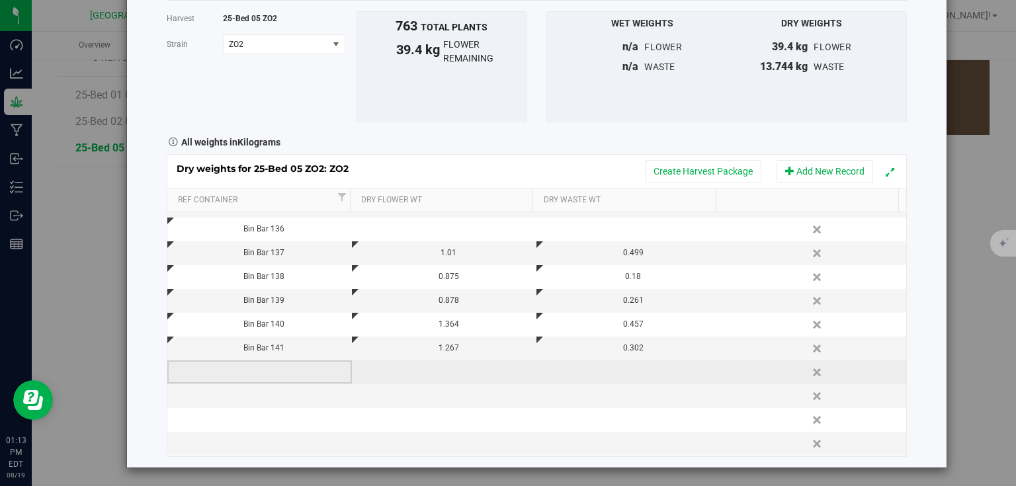
click at [280, 366] on td at bounding box center [259, 372] width 185 height 24
type input "Bin Bar 142"
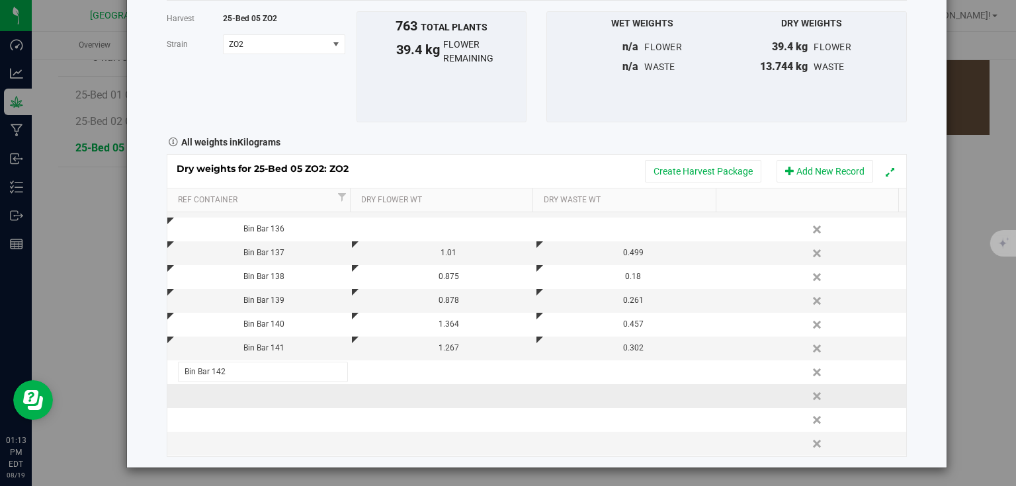
click at [253, 396] on div "Dry weights for 25-Bed 05 ZO2: ZO2 Create Harvest Package Add New Record Ref Co…" at bounding box center [537, 305] width 740 height 302
click at [253, 396] on td at bounding box center [259, 396] width 185 height 24
type input "Bin Bar 143"
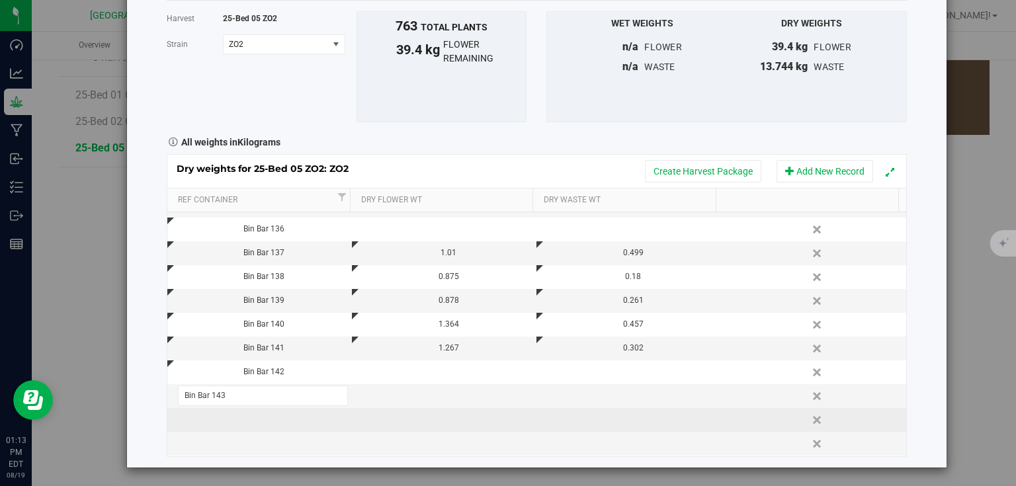
click at [251, 420] on div "Dry weights for 25-Bed 05 ZO2: ZO2 Create Harvest Package Add New Record Ref Co…" at bounding box center [537, 305] width 740 height 302
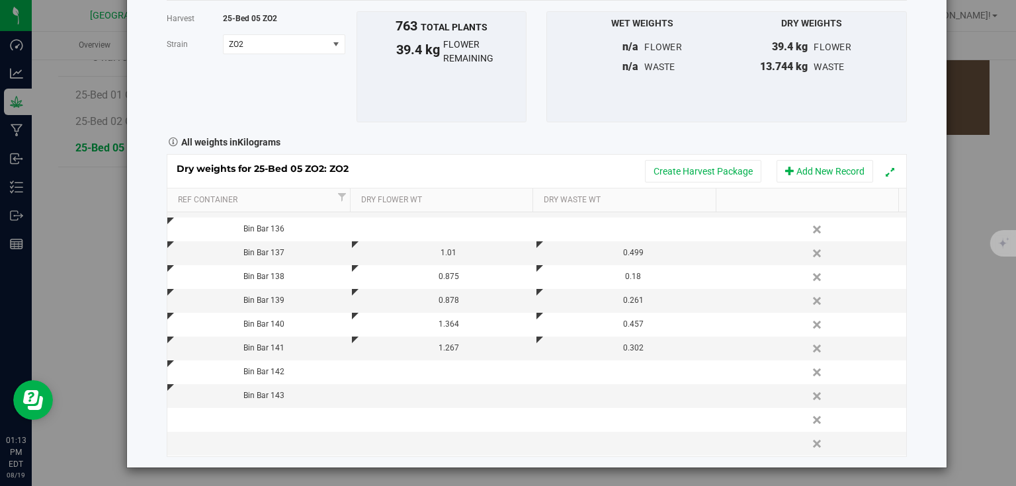
click at [274, 417] on td at bounding box center [259, 420] width 185 height 24
type input "Bin Bar 144"
click at [239, 444] on div "Dry weights for 25-Bed 05 ZO2: ZO2 Create Harvest Package Add New Record Ref Co…" at bounding box center [537, 305] width 740 height 302
click at [253, 439] on td at bounding box center [259, 444] width 185 height 24
type input "Bin Bar 145"
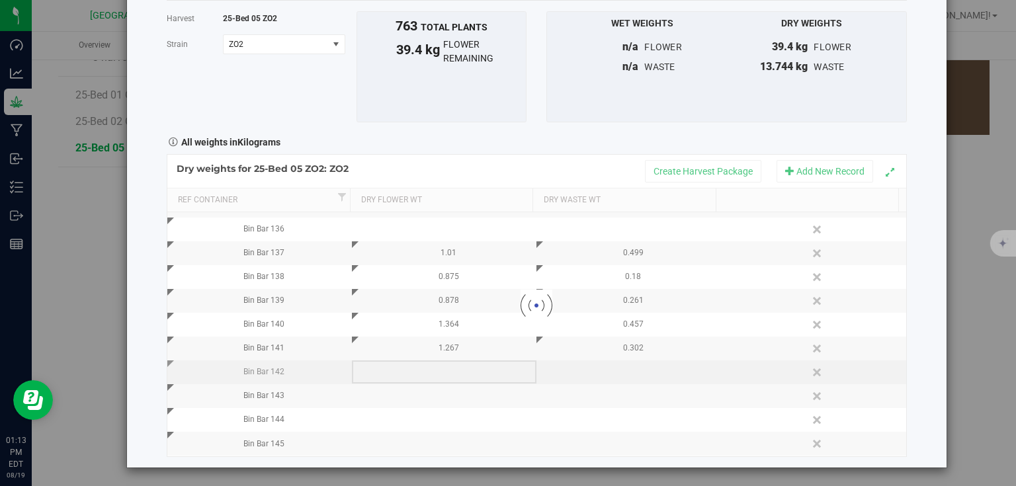
click at [431, 366] on div "Loading... Dry weights for 25-Bed 05 ZO2: ZO2 Create Harvest Package Add New Re…" at bounding box center [537, 305] width 740 height 302
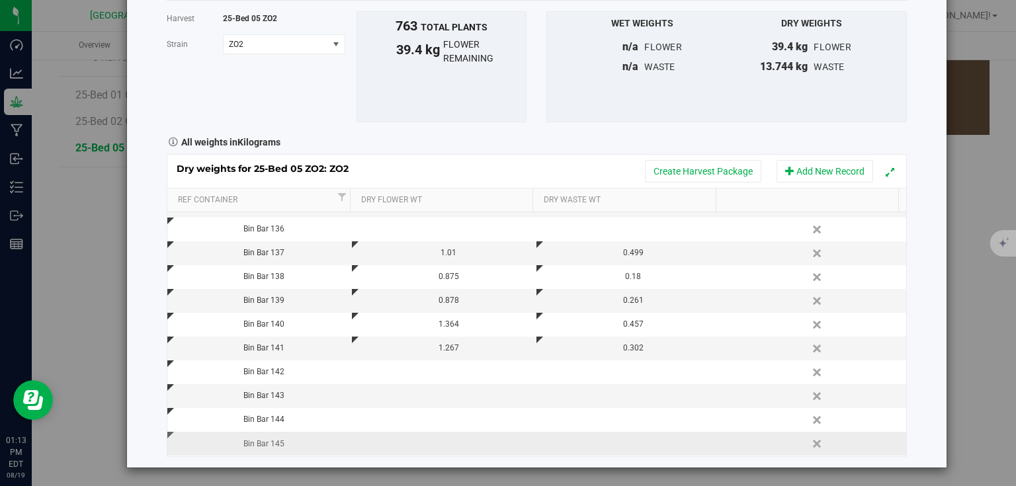
click at [432, 446] on td at bounding box center [444, 444] width 185 height 24
type input "1.438"
type input "0.313"
type input "0.3130 kg"
click at [922, 350] on div "Harvest log Done Harvest 25-Bed 05 ZO2 Strain ZO2 Select strain ZO2 To bulk upl…" at bounding box center [536, 207] width 819 height 522
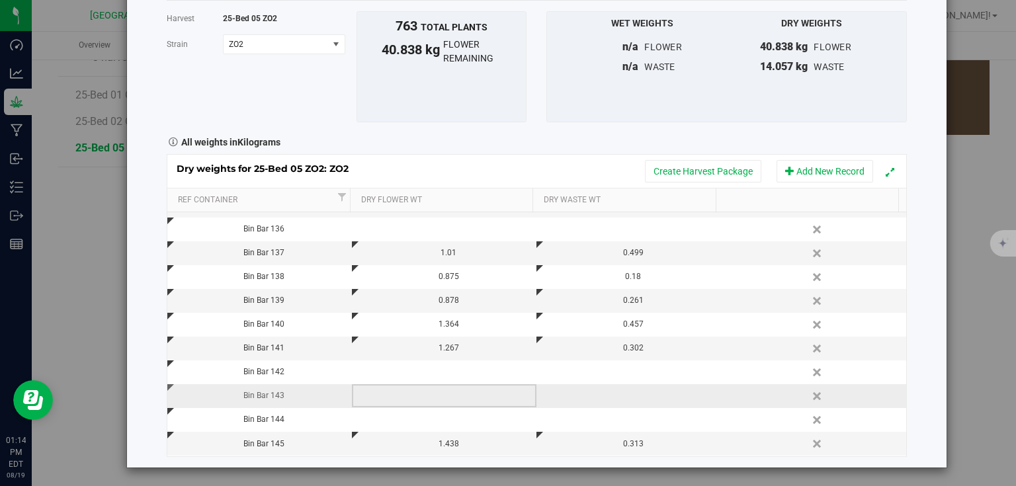
click at [439, 390] on td at bounding box center [444, 396] width 185 height 24
type input "1.149"
type input "0.468"
click at [915, 365] on div "Harvest log Done Harvest 25-Bed 05 ZO2 Strain ZO2 Select strain ZO2 To bulk upl…" at bounding box center [536, 207] width 819 height 522
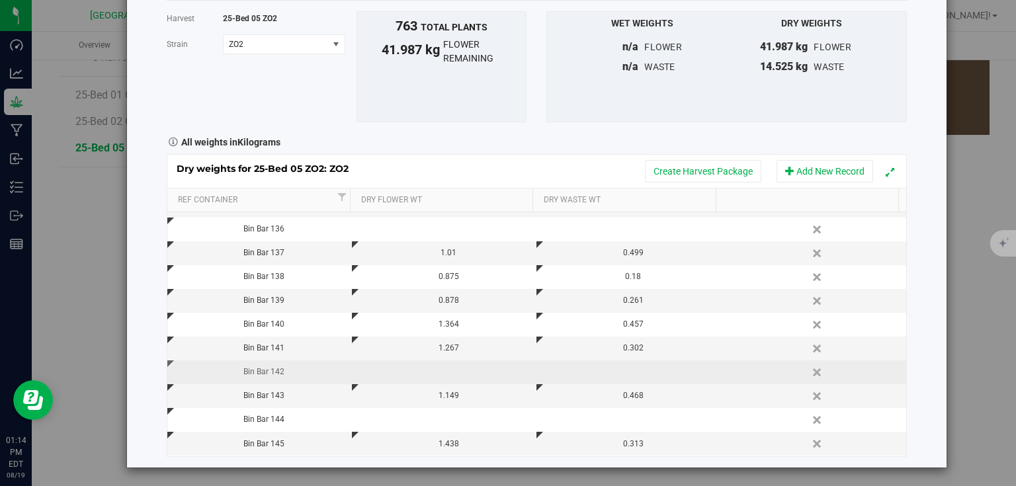
click at [460, 374] on td at bounding box center [444, 372] width 185 height 24
type input "1.098"
type input "0.272"
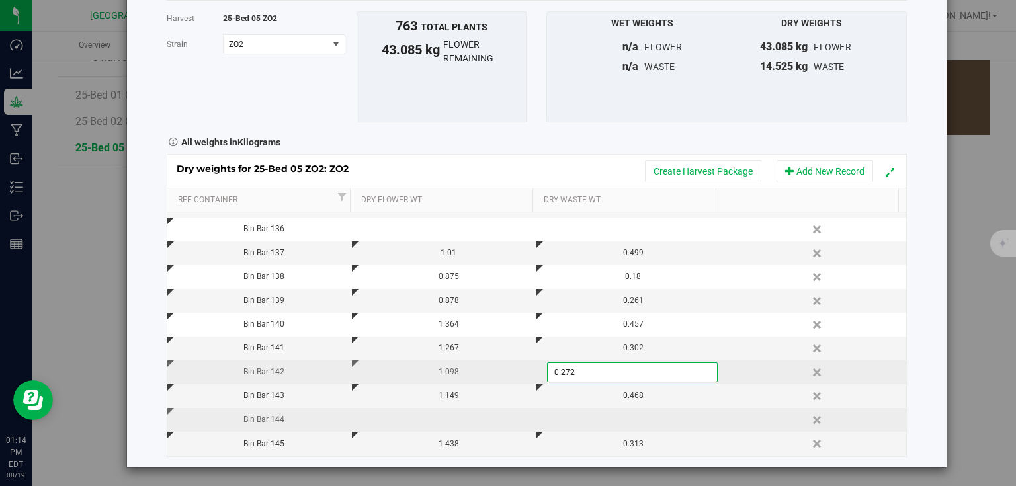
click at [431, 424] on div "Dry weights for 25-Bed 05 ZO2: ZO2 Create Harvest Package Add New Record Ref Co…" at bounding box center [537, 305] width 740 height 302
click at [455, 416] on td at bounding box center [444, 420] width 185 height 24
type input "1.286"
type input "0.490"
click at [931, 305] on div "Harvest log Done Harvest 25-Bed 05 ZO2 Strain ZO2 Select strain ZO2 To bulk upl…" at bounding box center [536, 207] width 819 height 522
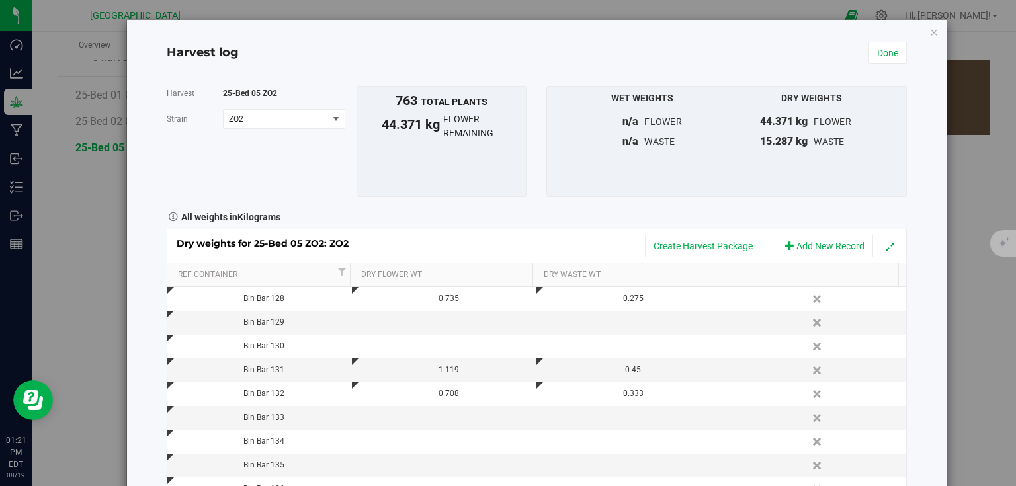
scroll to position [847, 0]
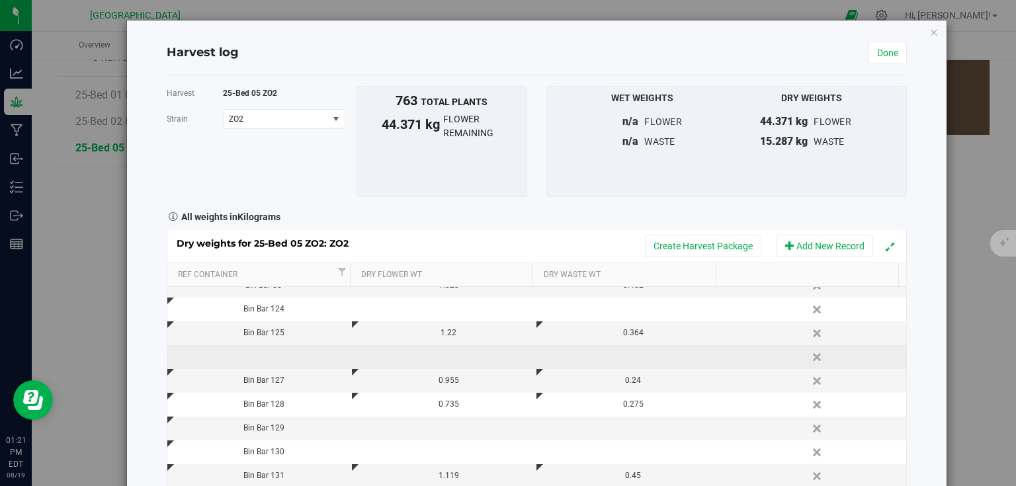
click at [269, 352] on td at bounding box center [259, 357] width 185 height 24
type input "Bin Bar 126"
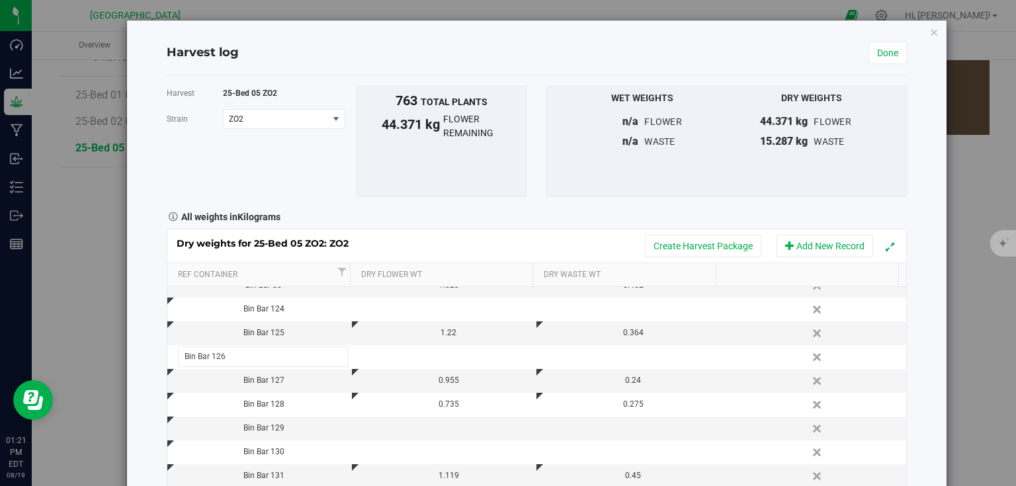
click at [937, 298] on div "Harvest log Done Harvest 25-Bed 05 ZO2 Strain ZO2 Select strain ZO2 To bulk upl…" at bounding box center [536, 282] width 819 height 522
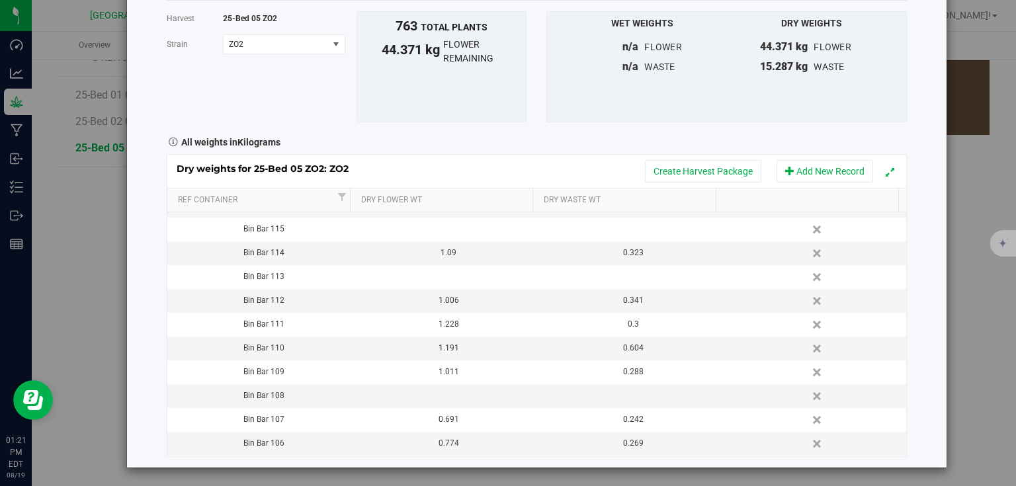
scroll to position [0, 0]
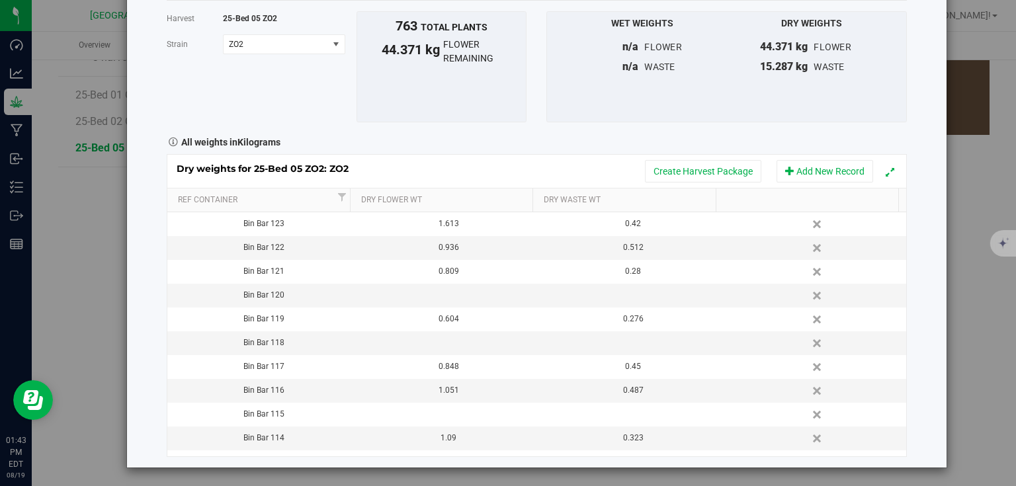
click at [919, 190] on div "Harvest log Done Harvest 25-Bed 05 ZO2 Strain ZO2 Select strain ZO2 To bulk upl…" at bounding box center [536, 207] width 819 height 522
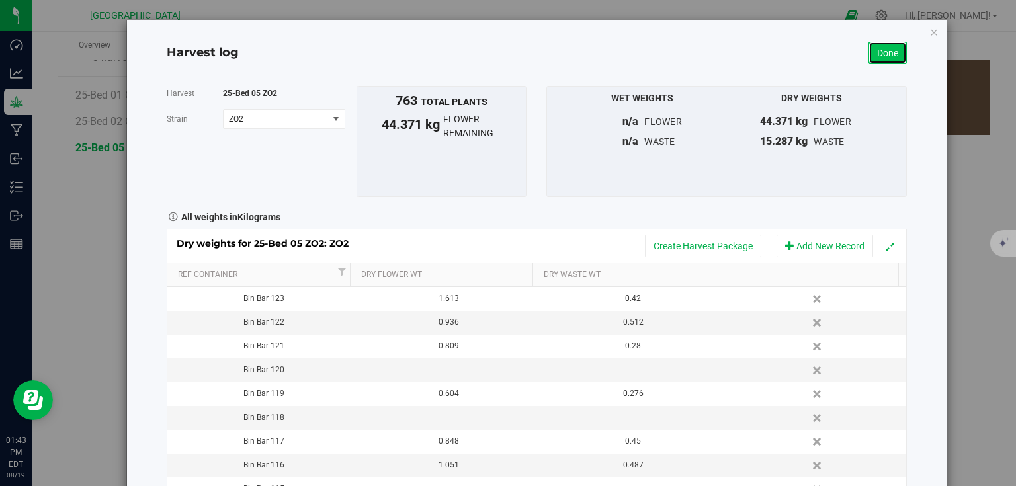
click at [880, 60] on link "Done" at bounding box center [887, 53] width 38 height 22
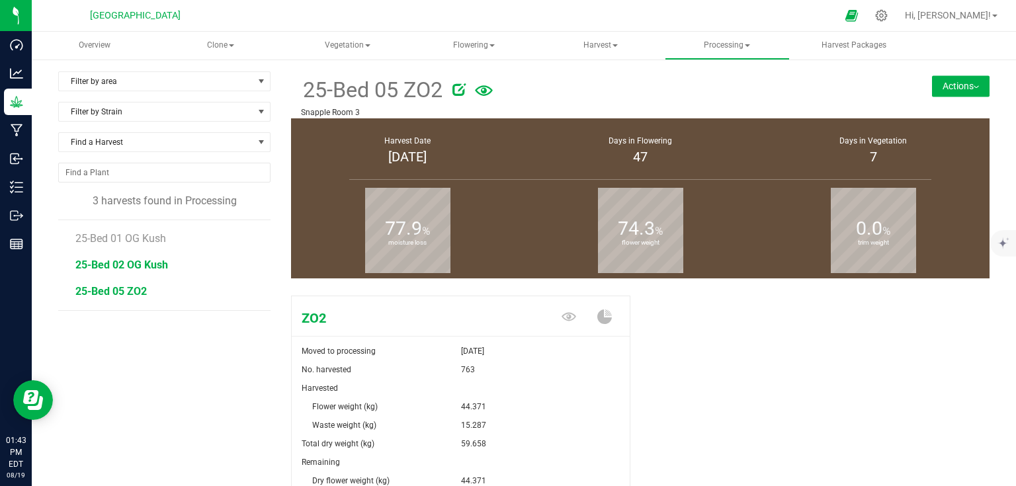
click at [140, 259] on span "25-Bed 02 OG Kush" at bounding box center [121, 265] width 93 height 13
click at [151, 239] on span "25-Bed 01 OG Kush" at bounding box center [121, 238] width 93 height 13
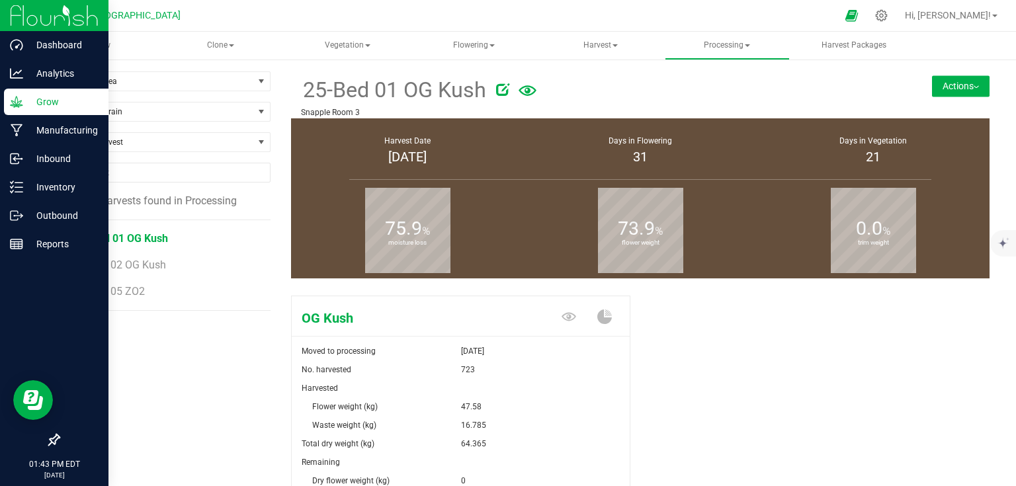
click at [10, 11] on img at bounding box center [54, 15] width 89 height 31
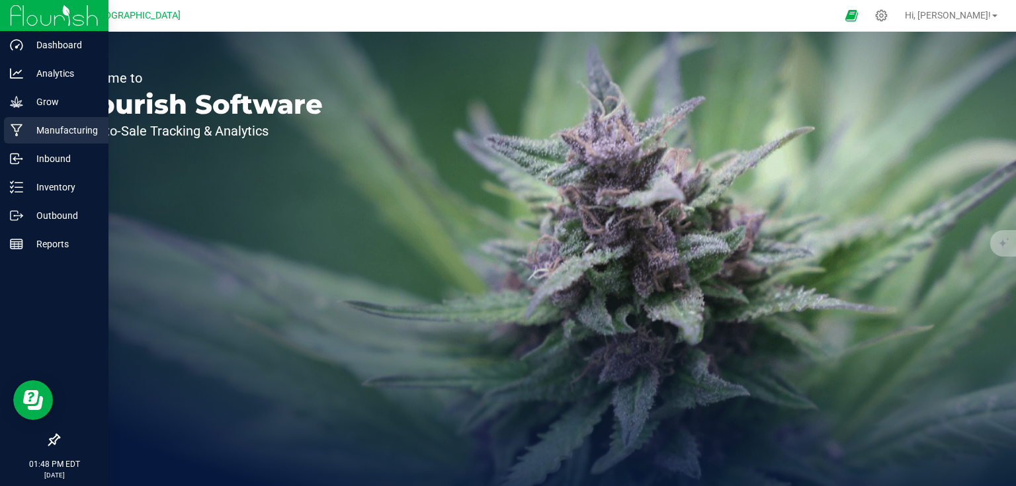
click at [37, 131] on p "Manufacturing" at bounding box center [62, 130] width 79 height 16
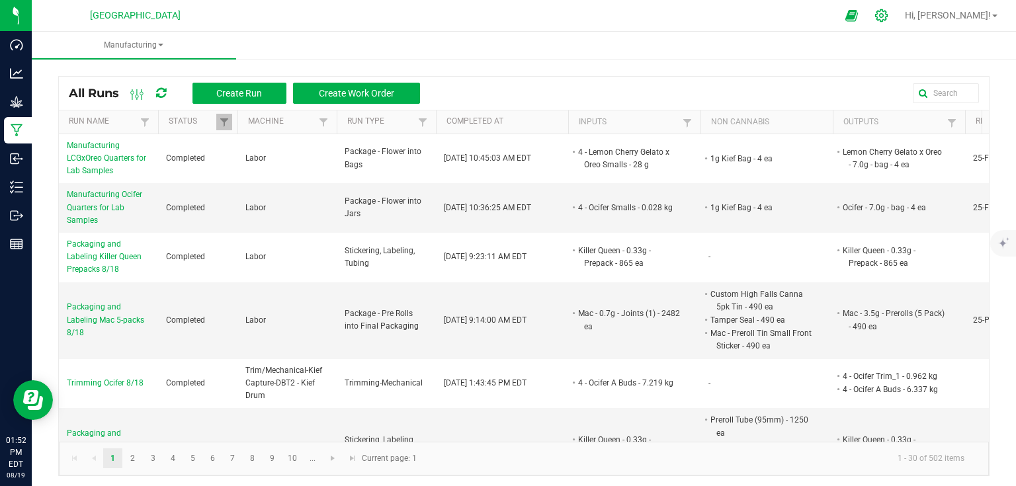
click at [888, 21] on icon at bounding box center [881, 16] width 14 height 14
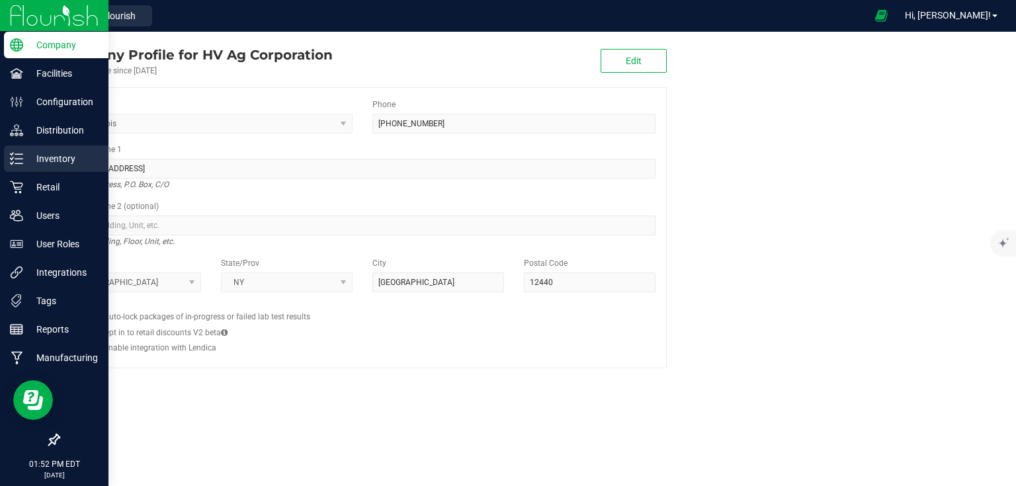
click at [24, 163] on p "Inventory" at bounding box center [62, 159] width 79 height 16
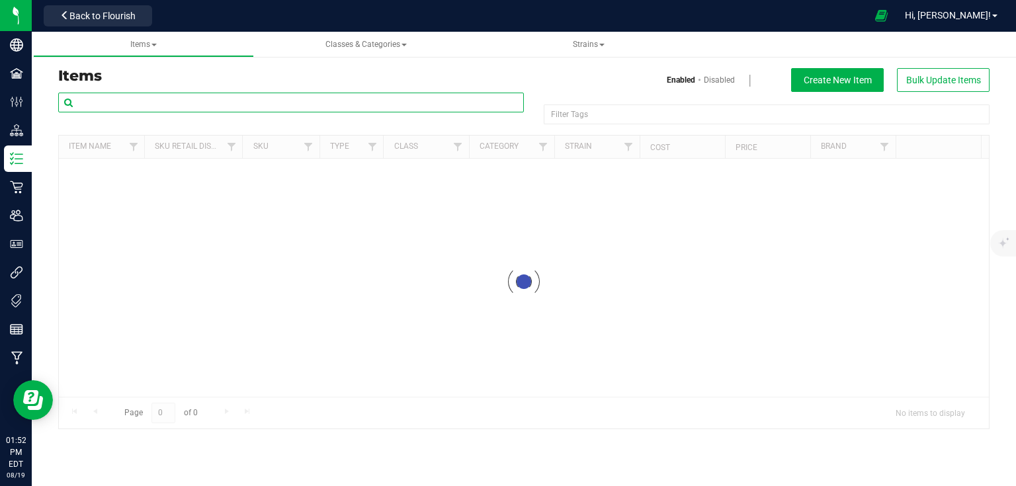
click at [179, 105] on input "text" at bounding box center [291, 103] width 466 height 20
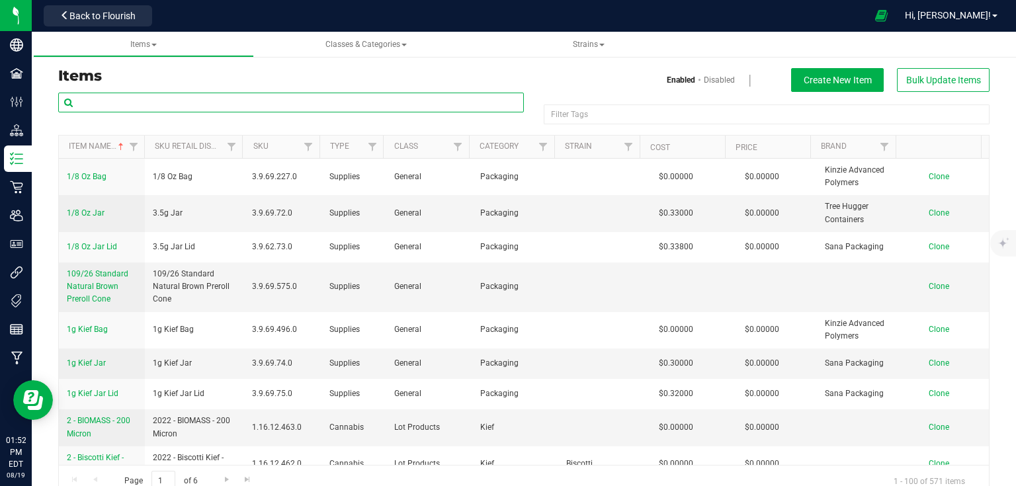
click at [179, 105] on input "text" at bounding box center [291, 103] width 466 height 20
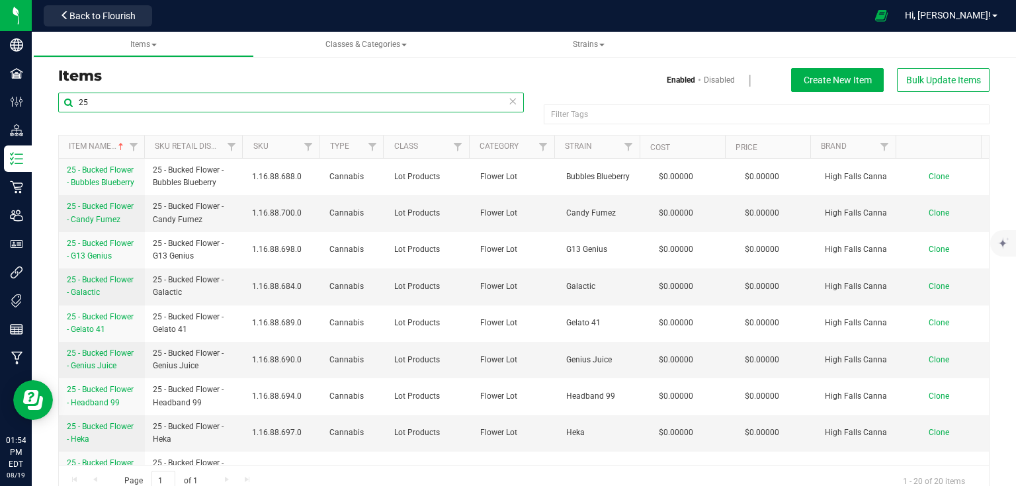
type input "2"
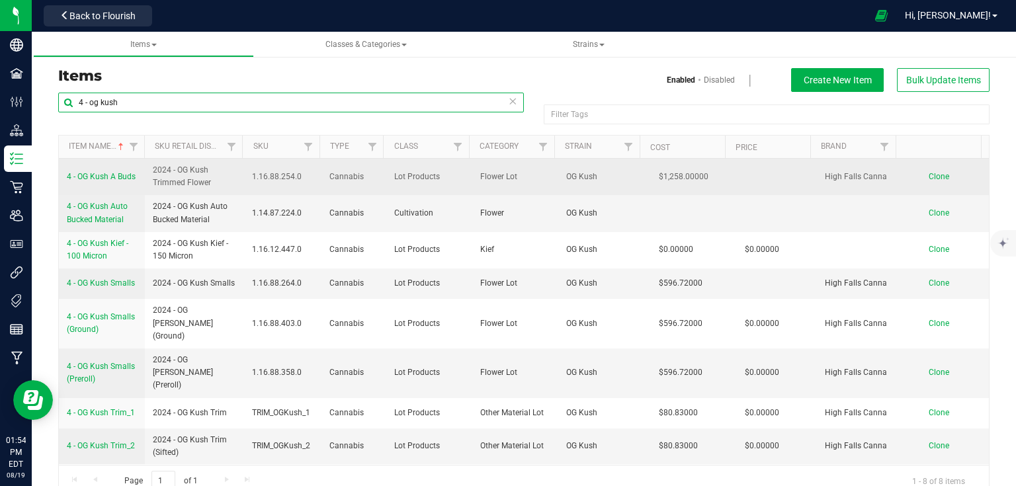
type input "4 - og kush"
drag, startPoint x: 63, startPoint y: 173, endPoint x: 138, endPoint y: 175, distance: 74.1
click at [138, 175] on td "4 - OG Kush A Buds" at bounding box center [102, 177] width 86 height 36
copy span "4 - OG Kush A Buds"
click at [931, 176] on span "Clone" at bounding box center [939, 176] width 21 height 9
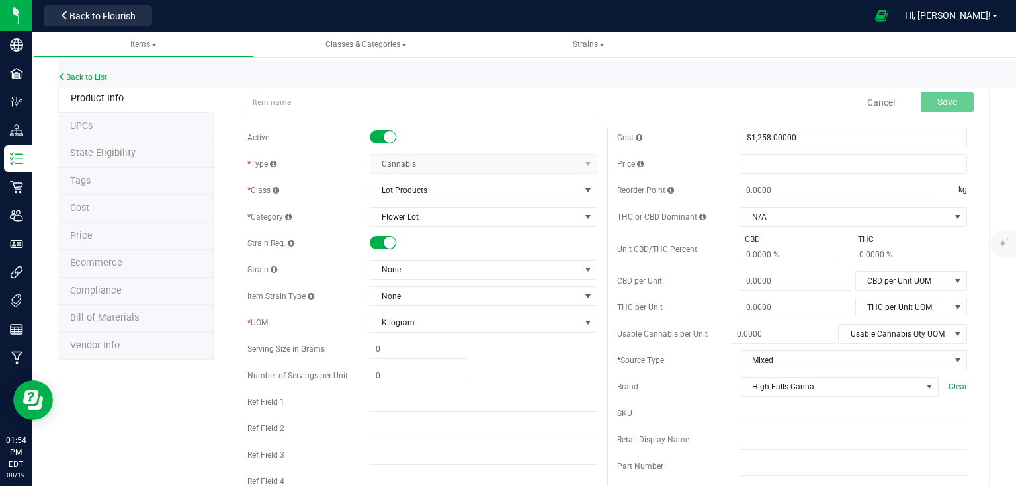
click at [280, 106] on input "text" at bounding box center [422, 103] width 350 height 20
click at [255, 101] on input "4 - OG Kush A Buds" at bounding box center [422, 103] width 350 height 20
type input "5 - OG Kush A Buds"
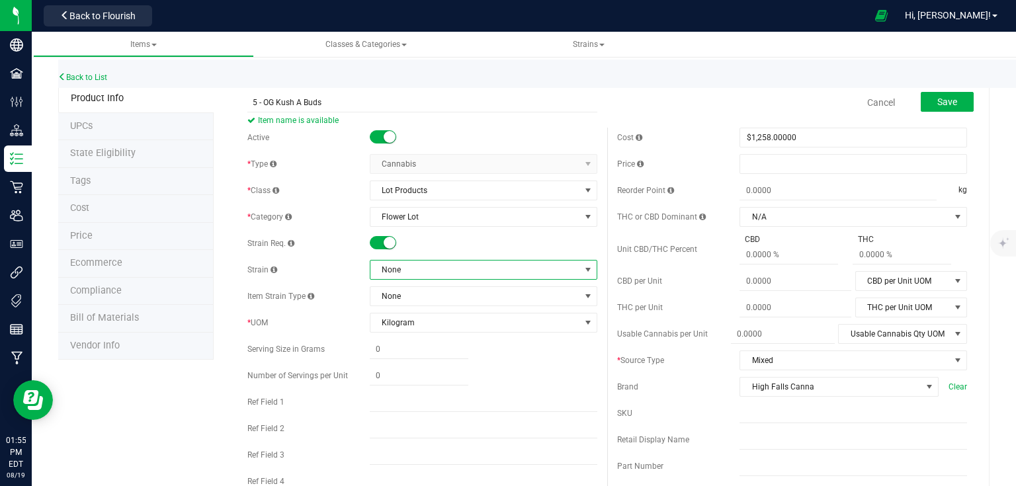
click at [426, 266] on span "None" at bounding box center [475, 270] width 210 height 19
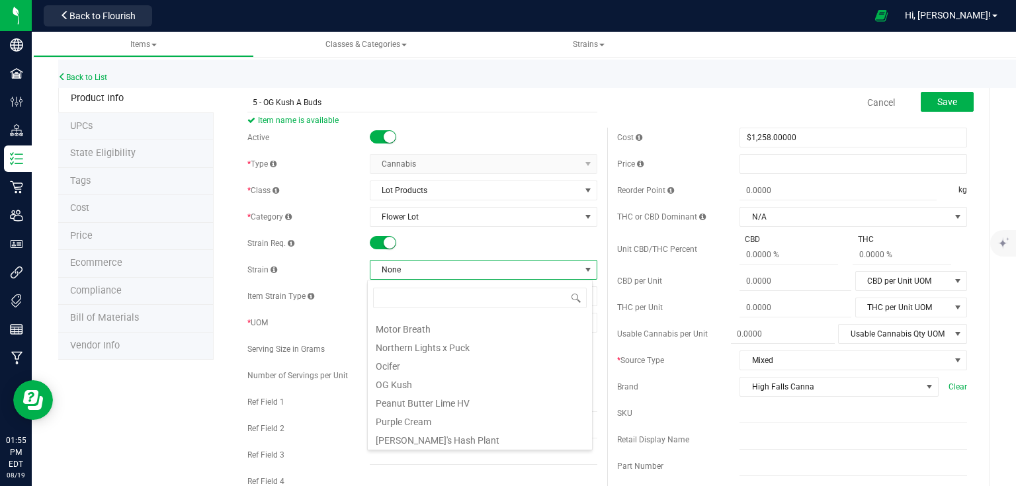
scroll to position [423, 0]
click at [420, 361] on li "OG Kush" at bounding box center [480, 364] width 224 height 19
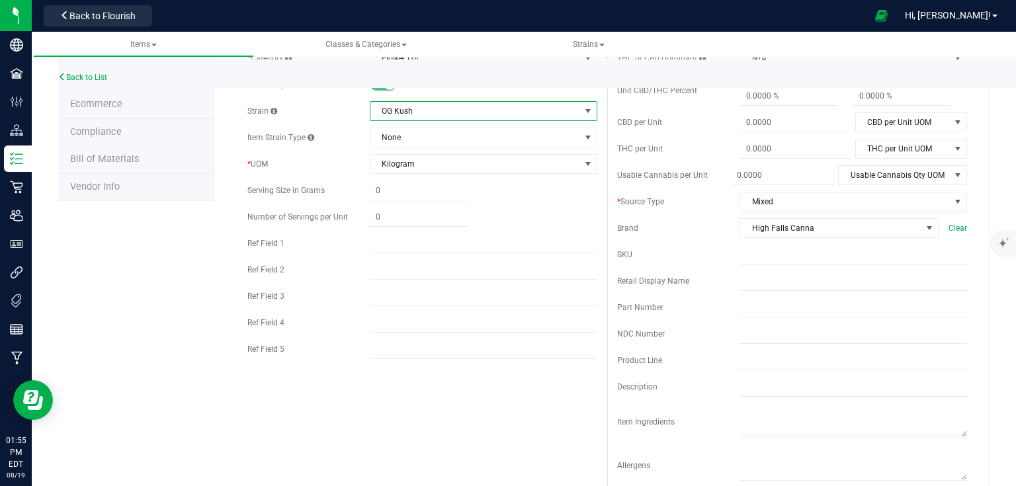
scroll to position [0, 0]
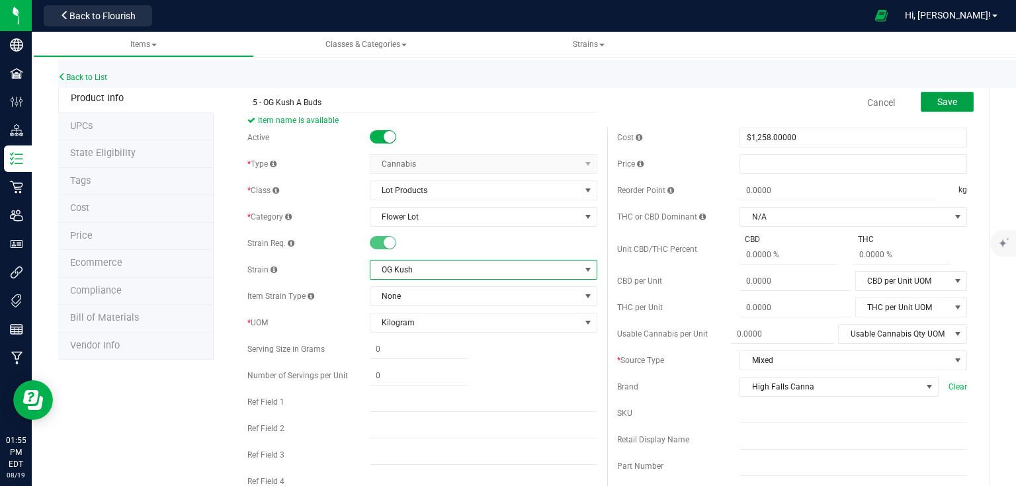
click at [937, 99] on span "Save" at bounding box center [947, 102] width 20 height 11
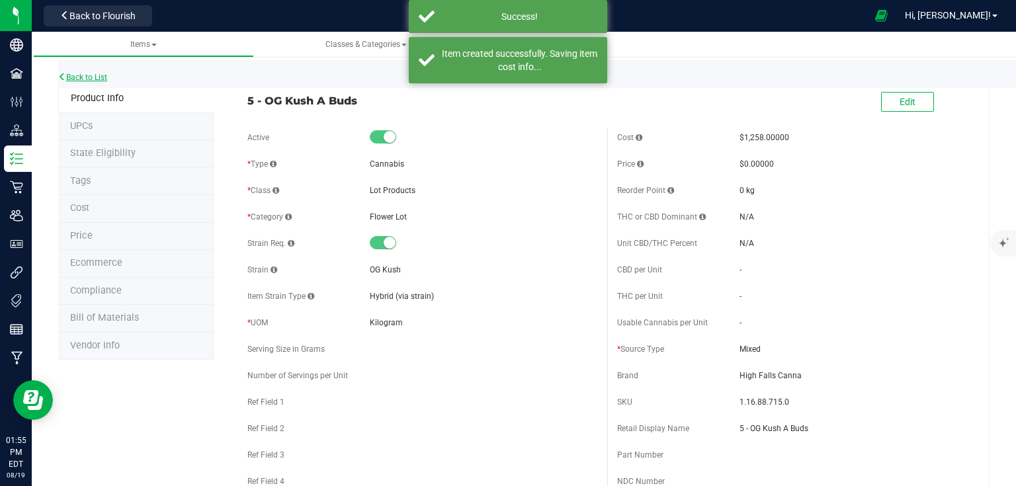
click at [83, 78] on link "Back to List" at bounding box center [82, 77] width 49 height 9
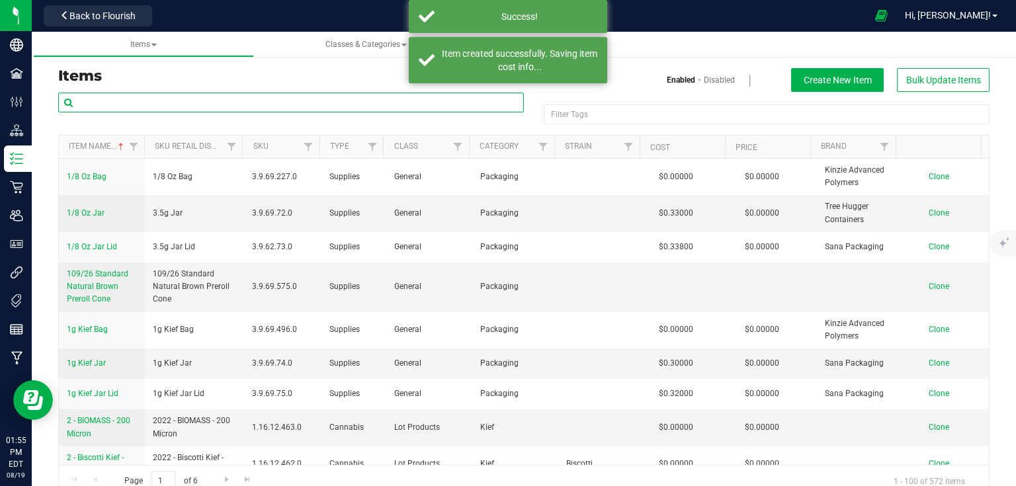
click at [118, 103] on input "text" at bounding box center [291, 103] width 466 height 20
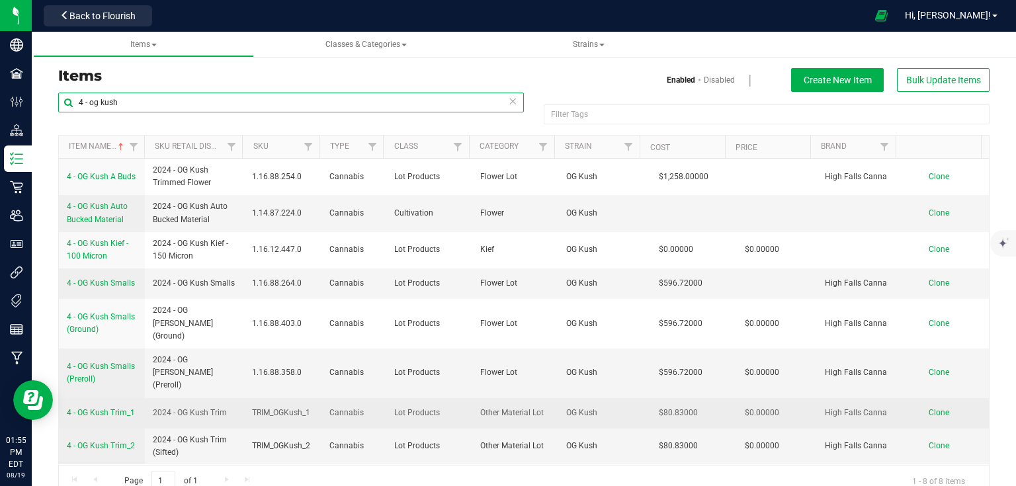
type input "4 - og kush"
drag, startPoint x: 63, startPoint y: 386, endPoint x: 150, endPoint y: 393, distance: 86.9
click at [150, 398] on tr "4 - OG Kush Trim_1 2024 - OG Kush Trim TRIM_OGKush_1 Cannabis Lot Products Othe…" at bounding box center [524, 413] width 930 height 30
copy span "4 - OG Kush Trim_1"
click at [929, 408] on span "Clone" at bounding box center [939, 412] width 21 height 9
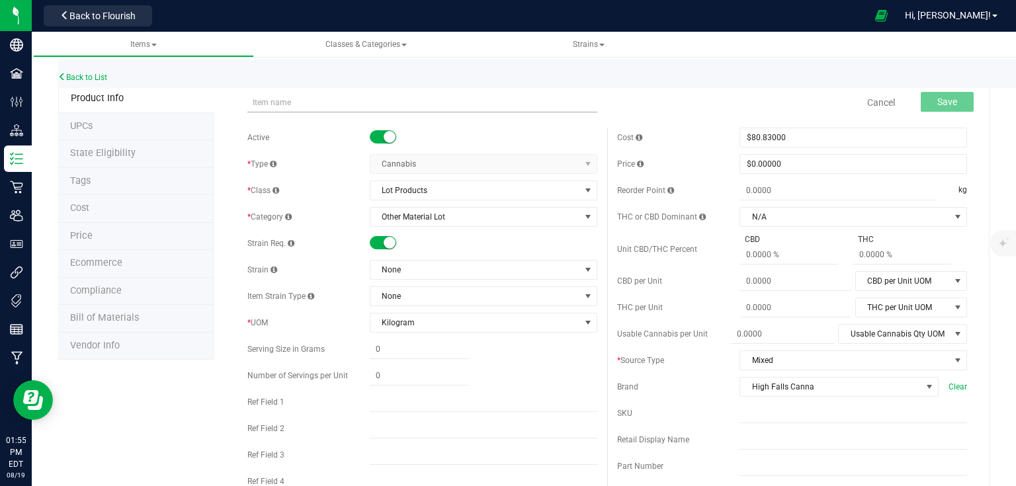
click at [472, 103] on input "text" at bounding box center [422, 103] width 350 height 20
click at [255, 101] on input "4 - OG Kush Trim_1" at bounding box center [422, 103] width 350 height 20
type input "5 - OG Kush Trim_1"
click at [938, 103] on span "Save" at bounding box center [947, 102] width 20 height 11
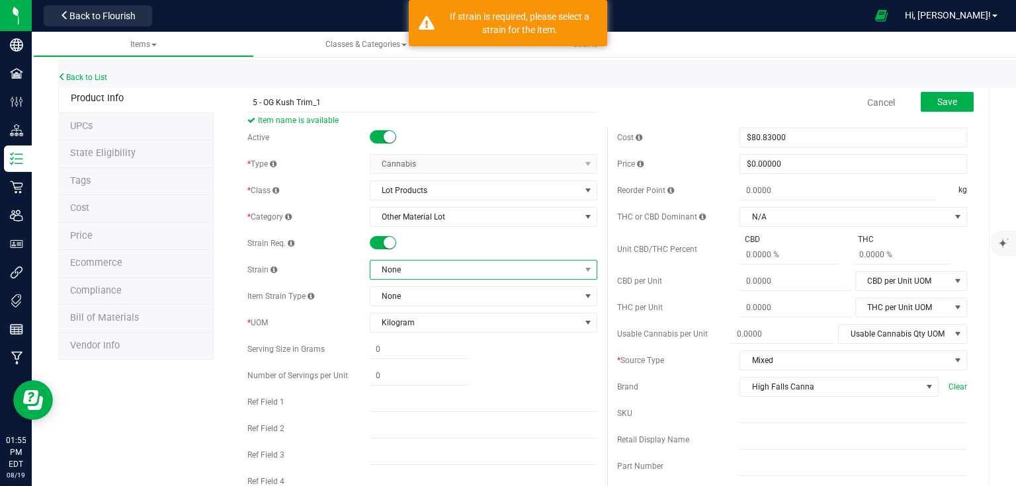
click at [420, 263] on span "None" at bounding box center [475, 270] width 210 height 19
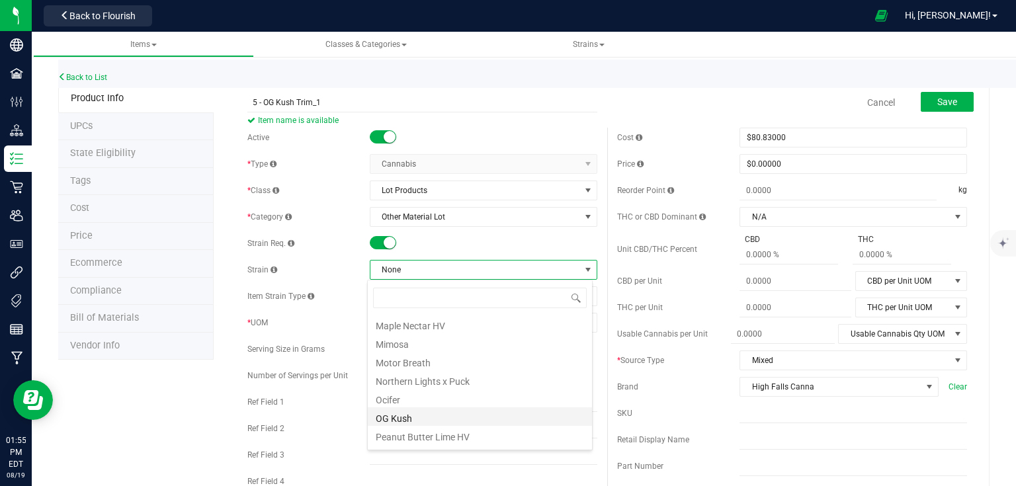
click at [413, 417] on li "OG Kush" at bounding box center [480, 416] width 224 height 19
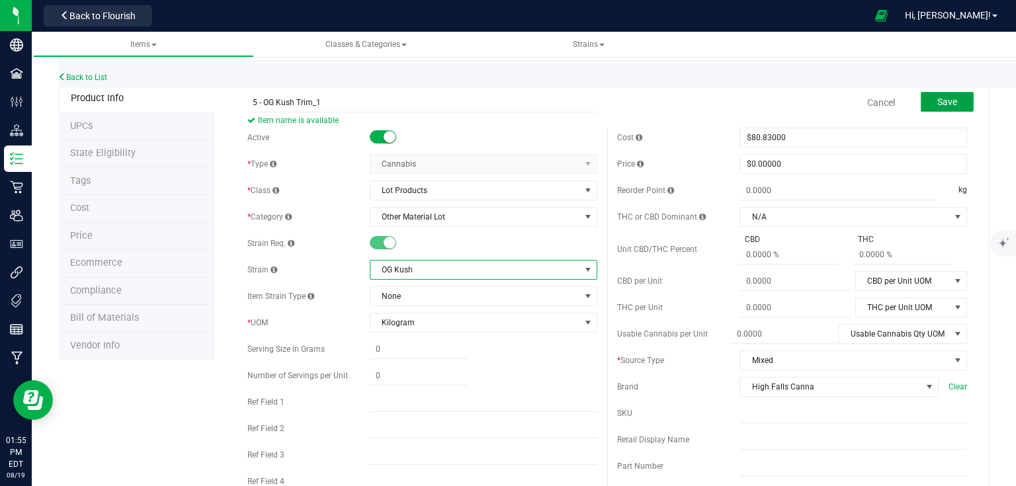
click at [939, 106] on button "Save" at bounding box center [947, 102] width 53 height 20
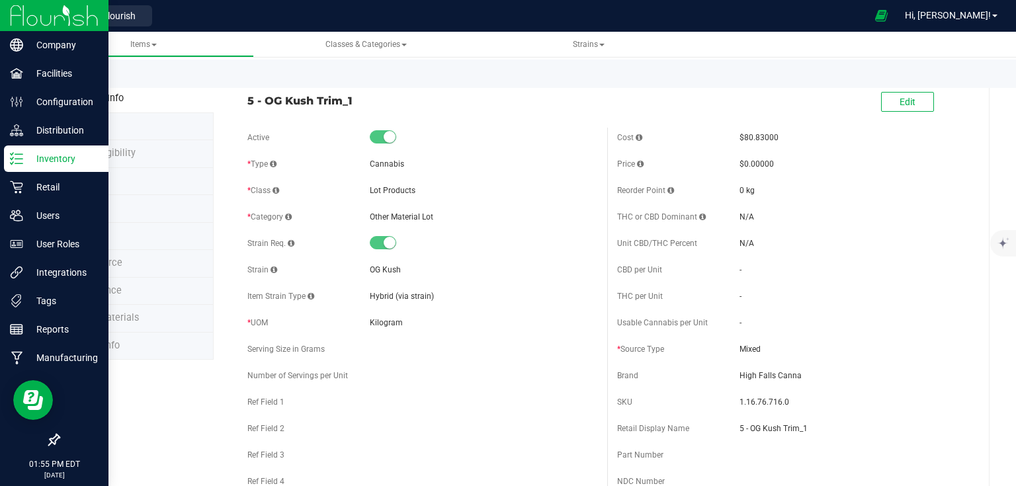
click at [26, 24] on img at bounding box center [54, 15] width 89 height 31
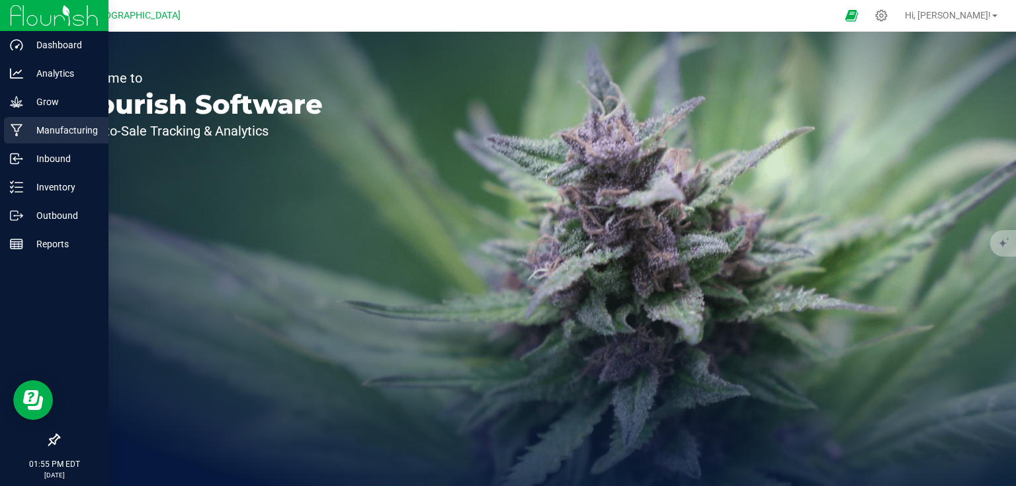
click at [58, 130] on p "Manufacturing" at bounding box center [62, 130] width 79 height 16
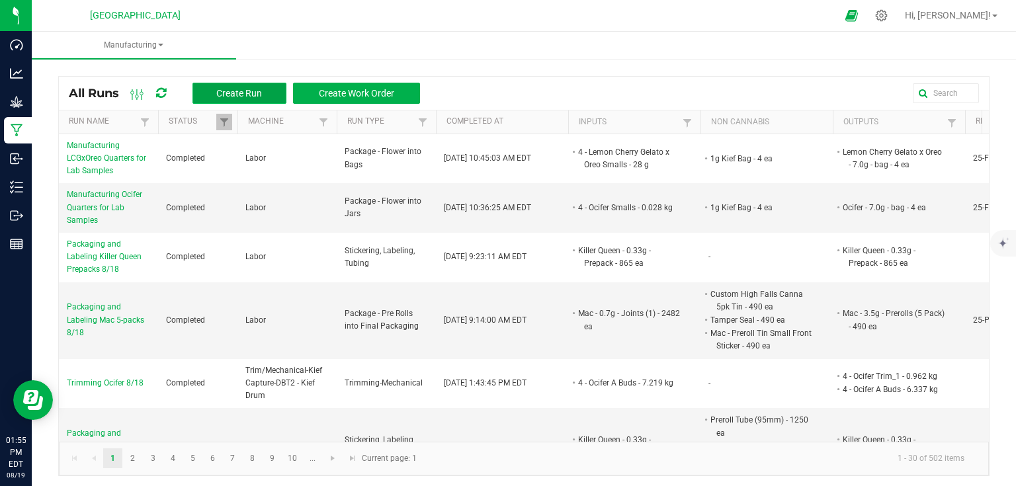
click at [267, 93] on button "Create Run" at bounding box center [239, 93] width 94 height 21
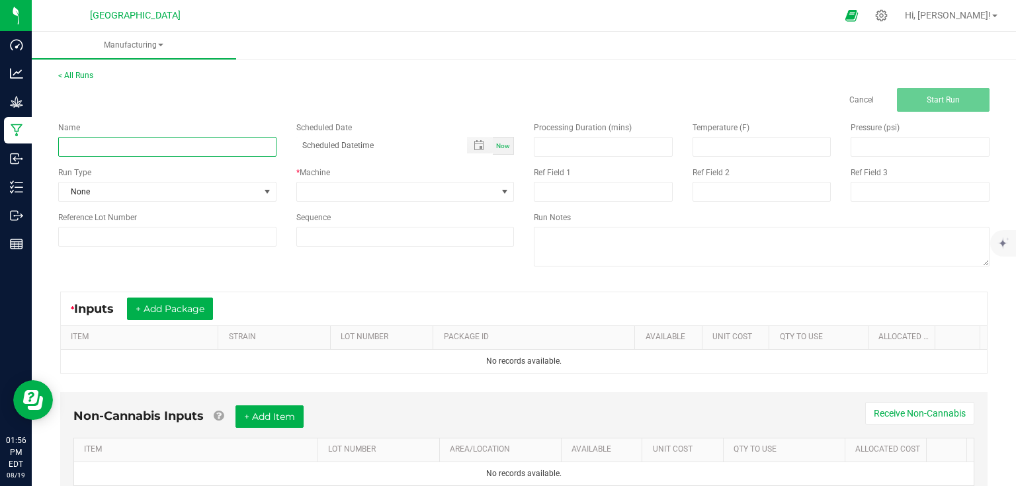
click at [180, 143] on input at bounding box center [167, 147] width 218 height 20
type input "Trimming OG Kush Bucked Material 8/19"
click at [547, 143] on input at bounding box center [603, 147] width 138 height 19
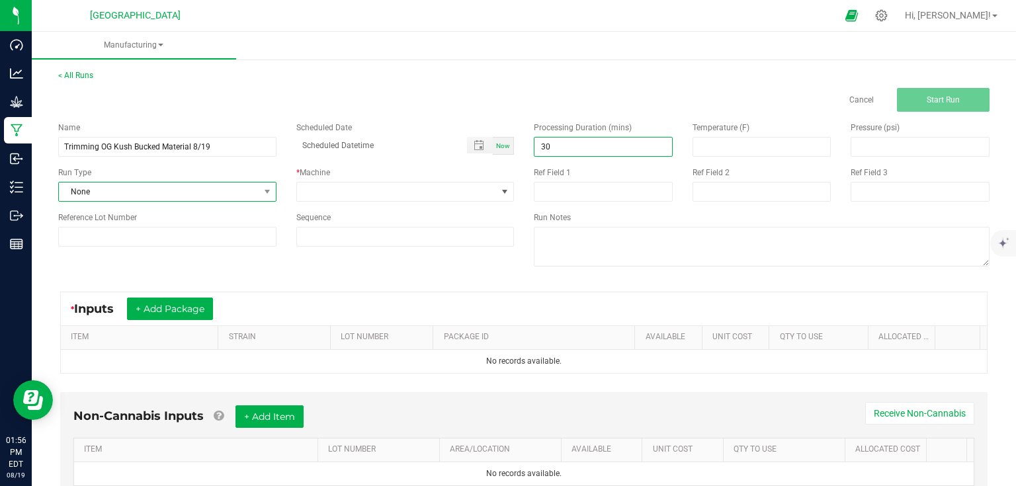
type input "30.00"
click at [239, 196] on span "None" at bounding box center [159, 192] width 200 height 19
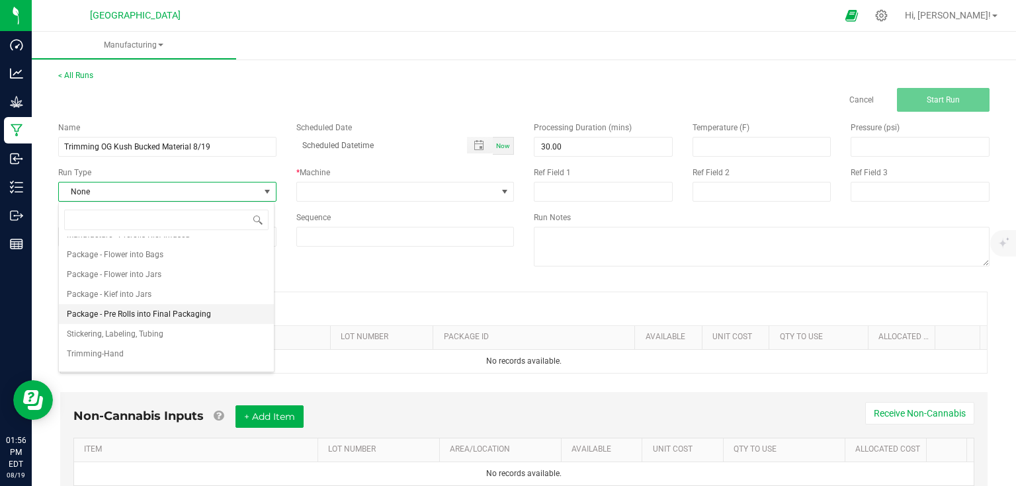
scroll to position [203, 0]
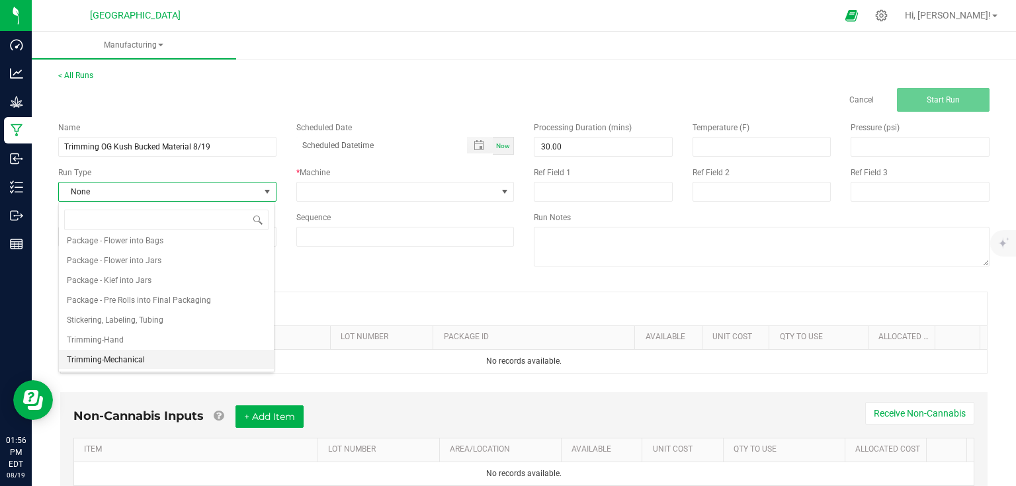
click at [138, 358] on span "Trimming-Mechanical" at bounding box center [106, 359] width 78 height 13
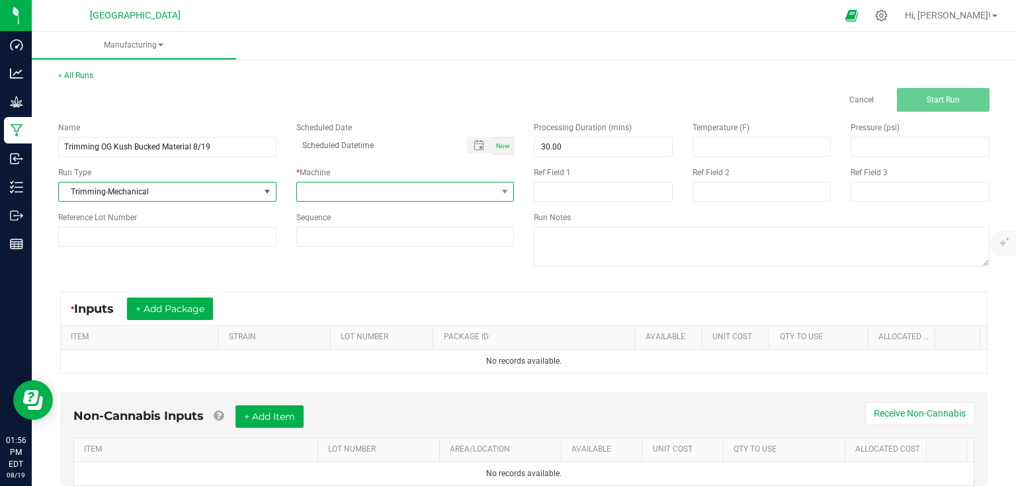
click at [328, 198] on span at bounding box center [397, 192] width 200 height 19
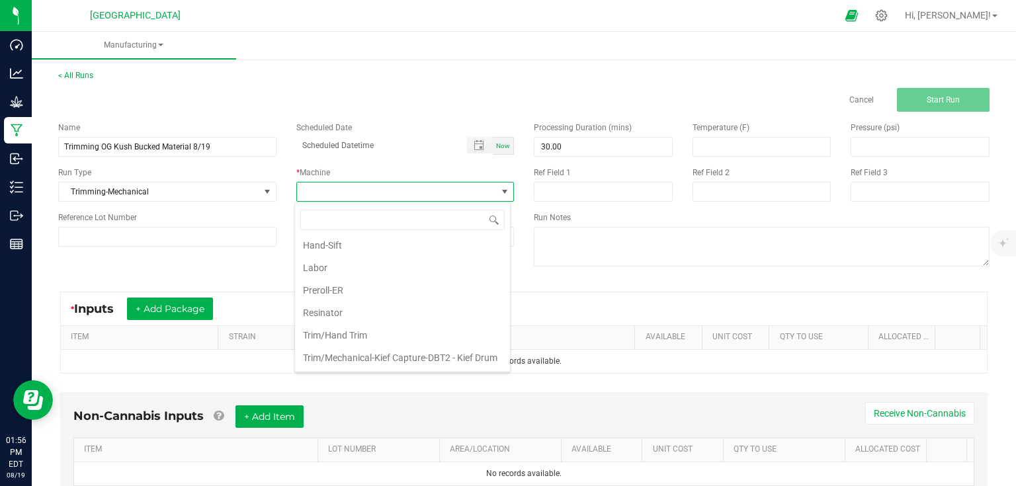
scroll to position [87, 0]
click at [357, 347] on li "Trim/Mechanical-Kief Capture-DBT2 - Kief Drum" at bounding box center [402, 358] width 215 height 22
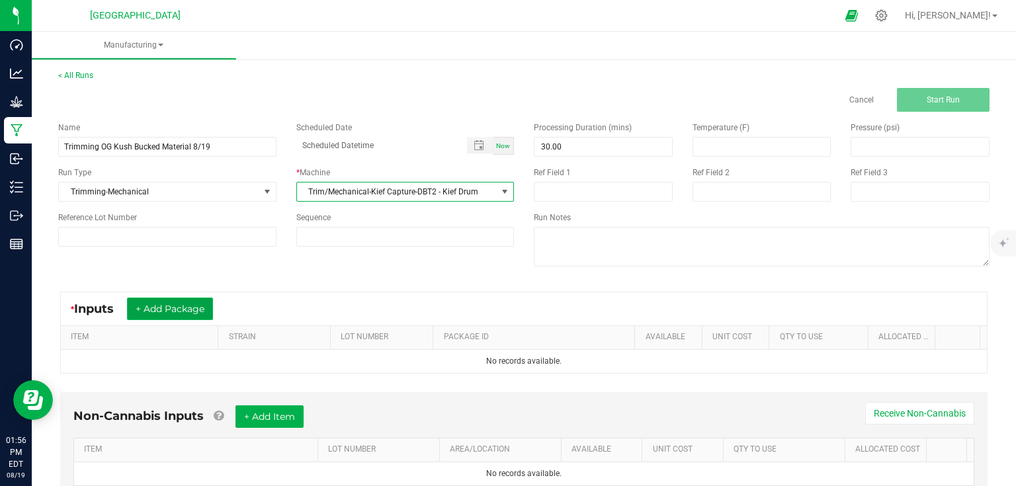
click at [211, 308] on button "+ Add Package" at bounding box center [170, 309] width 86 height 22
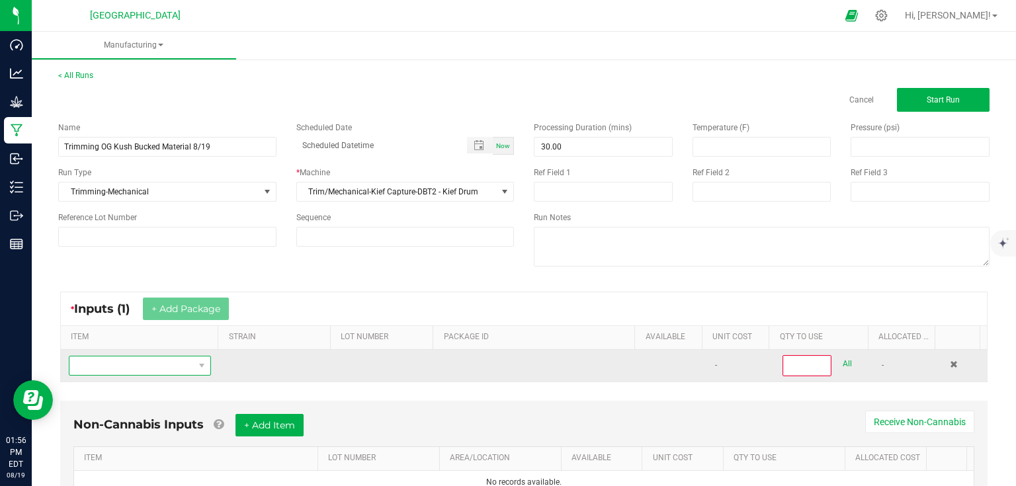
click at [153, 372] on span "NO DATA FOUND" at bounding box center [131, 365] width 124 height 19
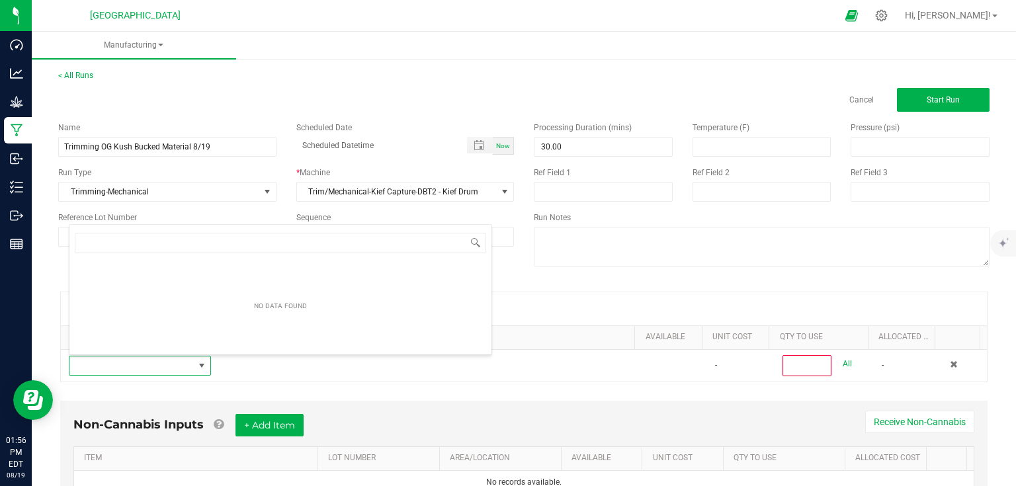
scroll to position [19, 138]
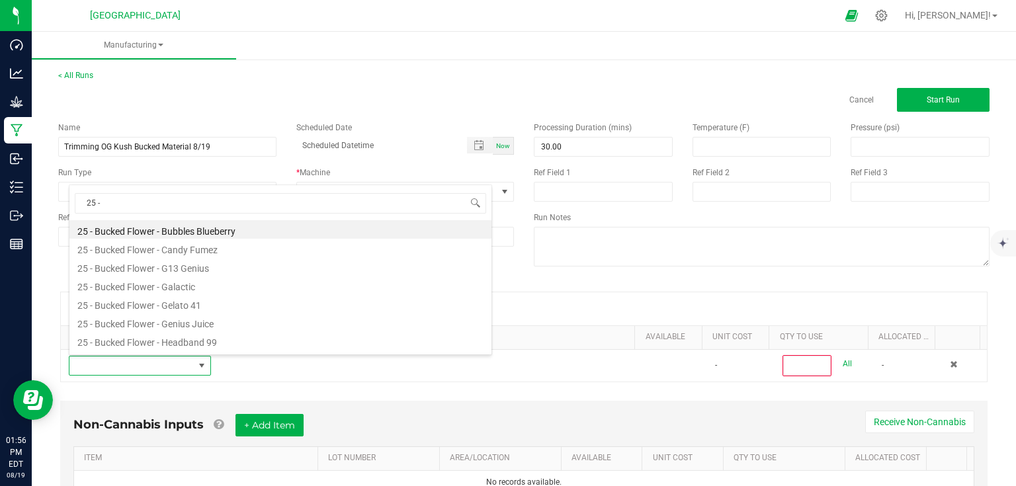
type input "25 -"
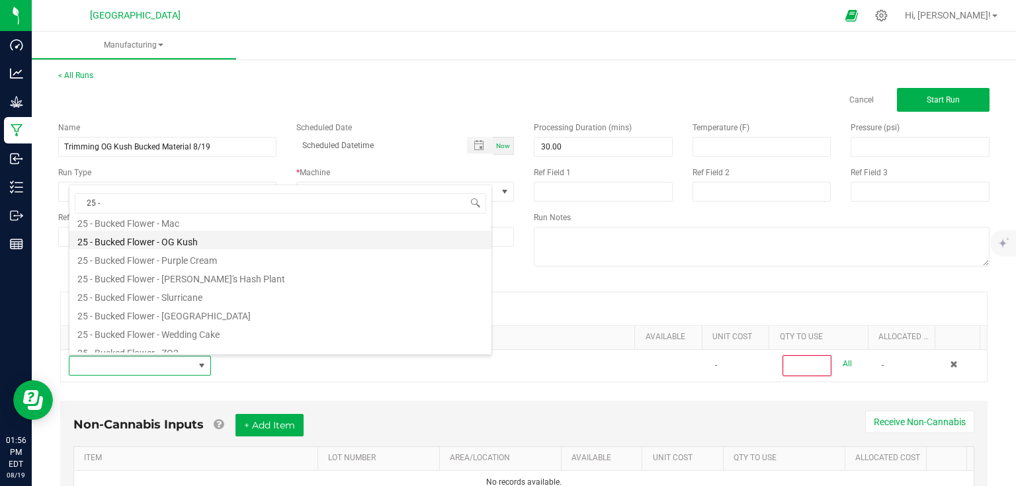
click at [228, 243] on li "25 - Bucked Flower - OG Kush" at bounding box center [280, 240] width 422 height 19
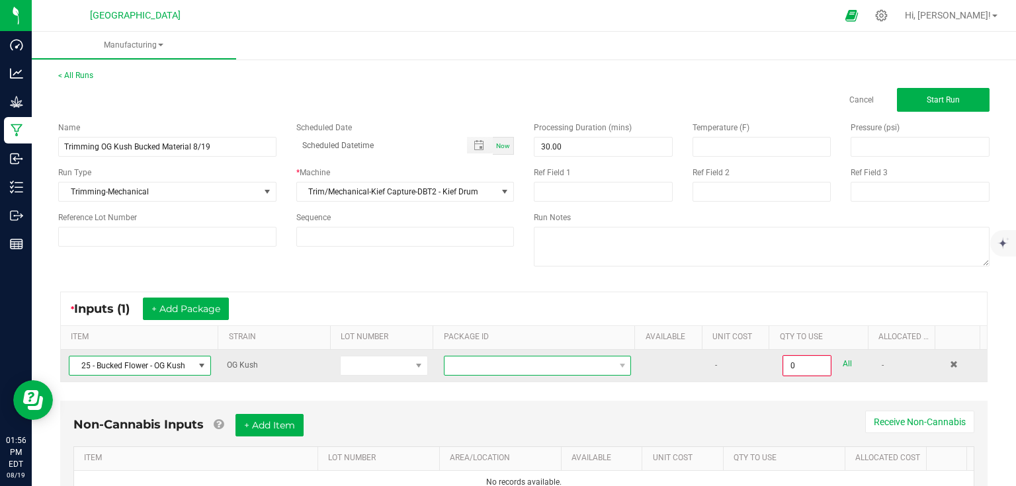
click at [464, 356] on span at bounding box center [528, 365] width 169 height 19
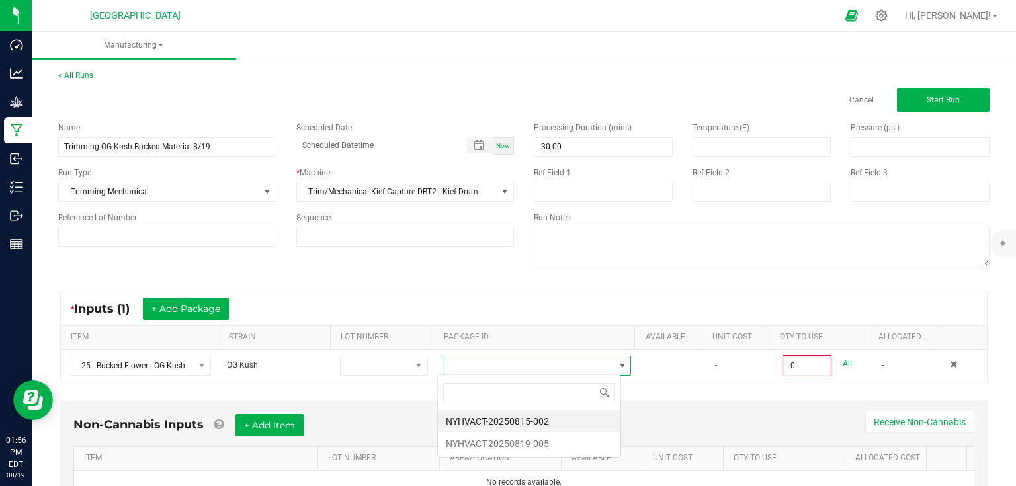
scroll to position [19, 183]
click at [490, 418] on li "NYHVACT-20250815-002" at bounding box center [529, 421] width 183 height 22
type input "0.0000 kg"
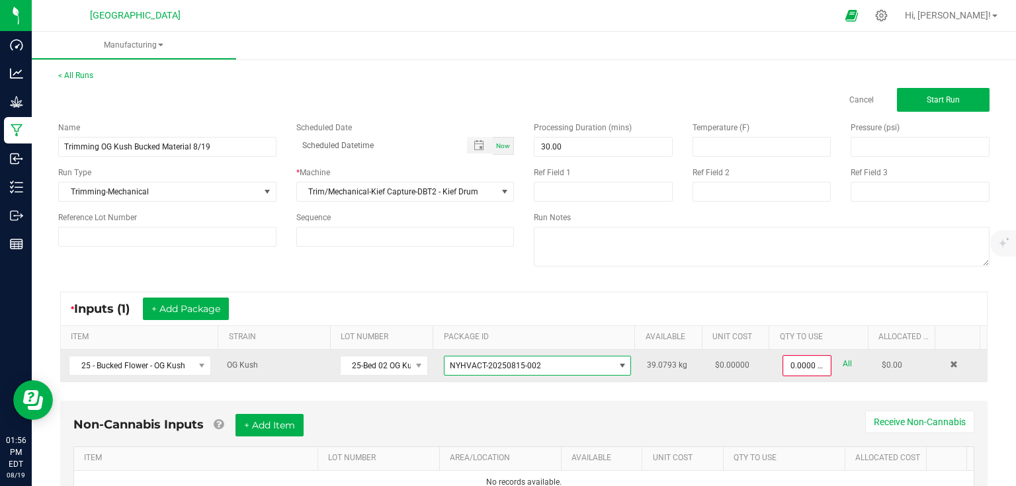
click at [517, 366] on span "NYHVACT-20250815-002" at bounding box center [495, 365] width 91 height 9
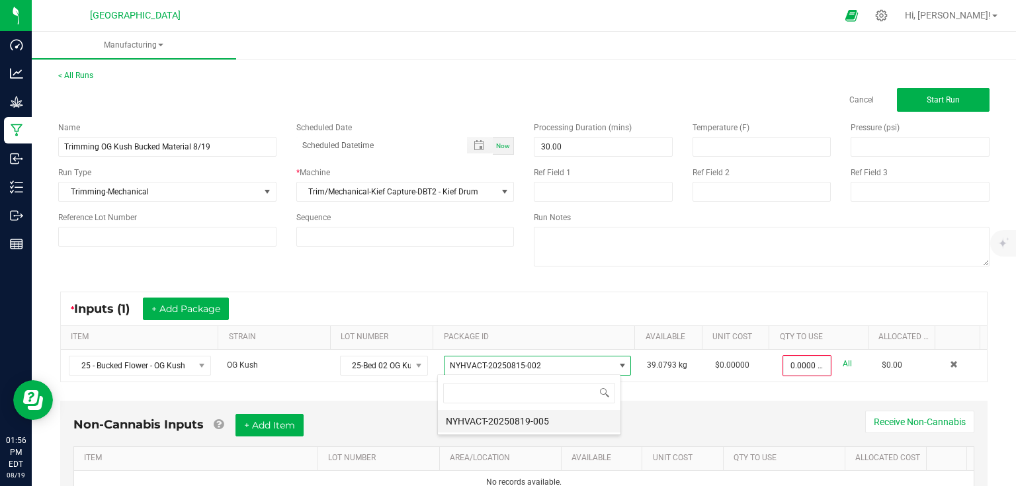
click at [519, 420] on li "NYHVACT-20250819-005" at bounding box center [529, 421] width 183 height 22
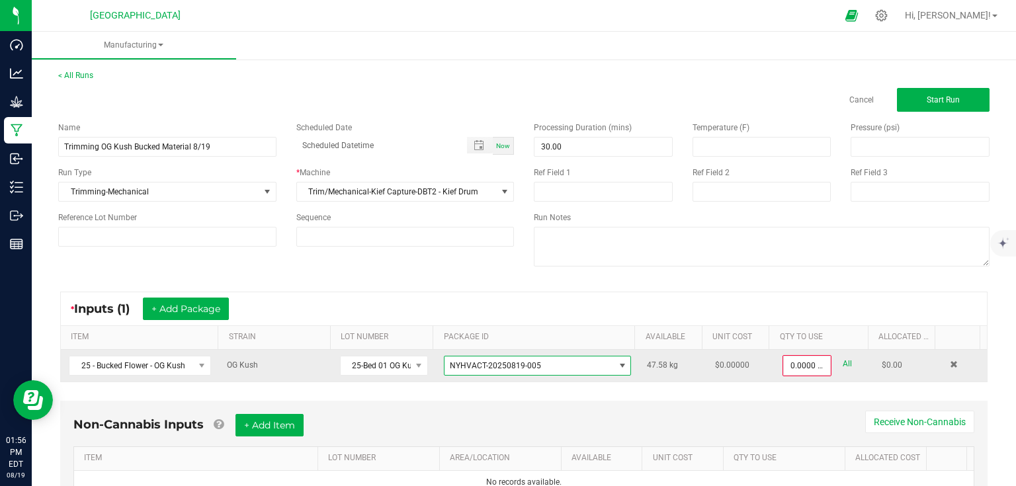
click at [513, 368] on span "NYHVACT-20250819-005" at bounding box center [495, 365] width 91 height 9
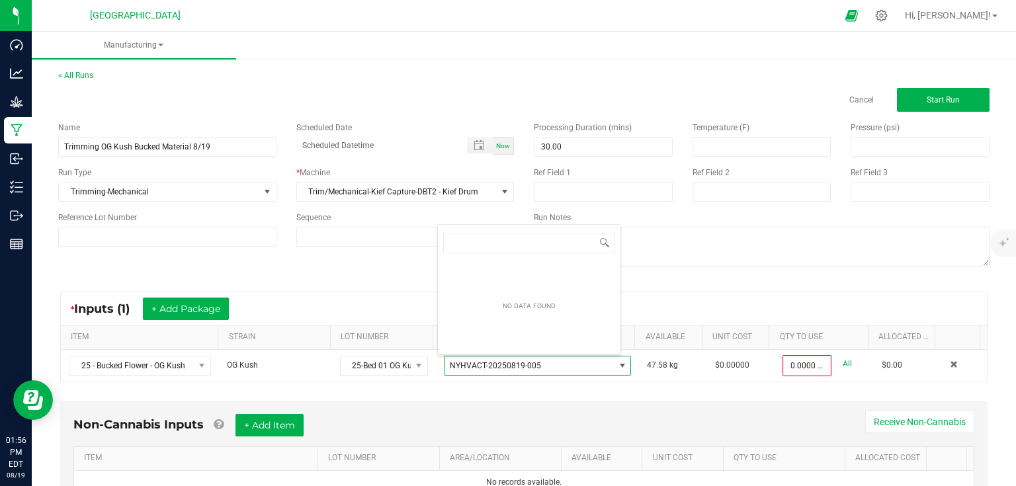
click at [513, 394] on div "Non-Cannabis Inputs + Add Item Receive Non-Cannabis ITEM LOT NUMBER AREA/LOCATI…" at bounding box center [523, 463] width 951 height 139
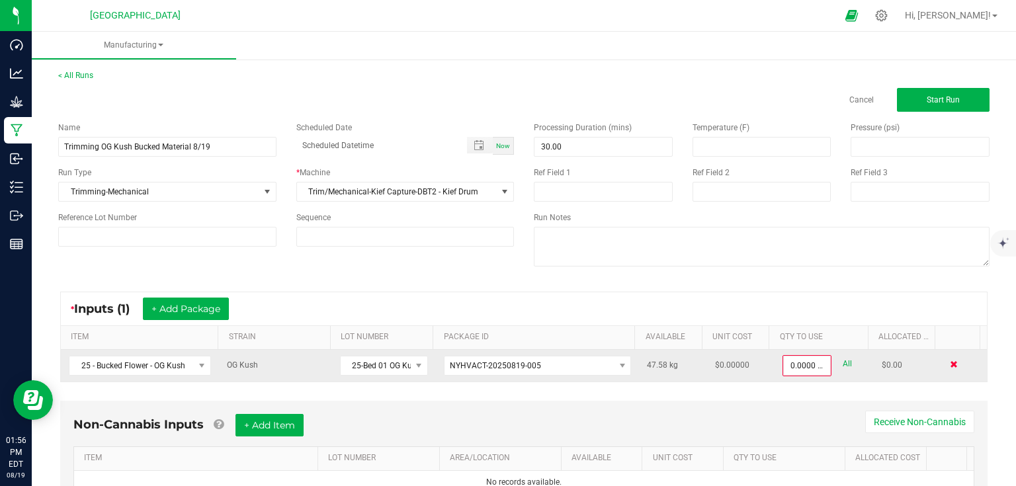
click at [950, 365] on span at bounding box center [954, 364] width 8 height 8
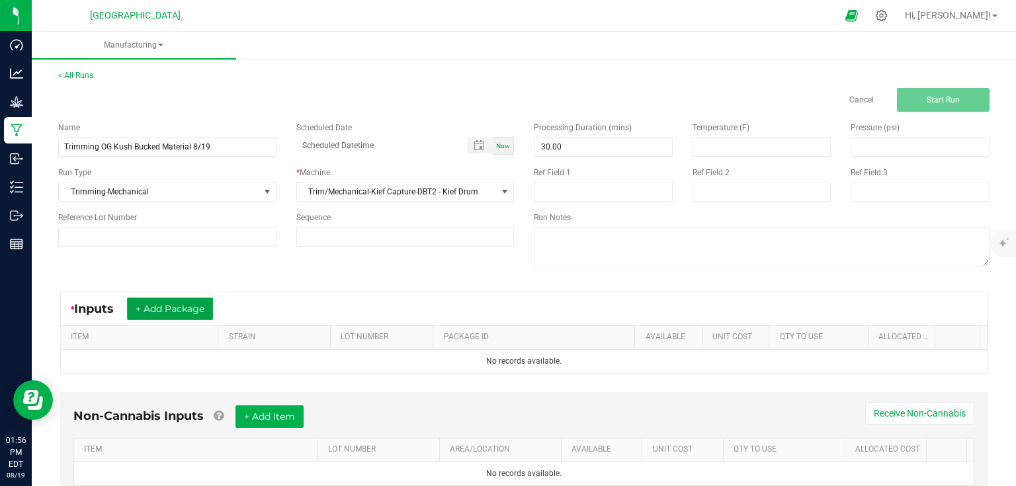
click at [205, 304] on button "+ Add Package" at bounding box center [170, 309] width 86 height 22
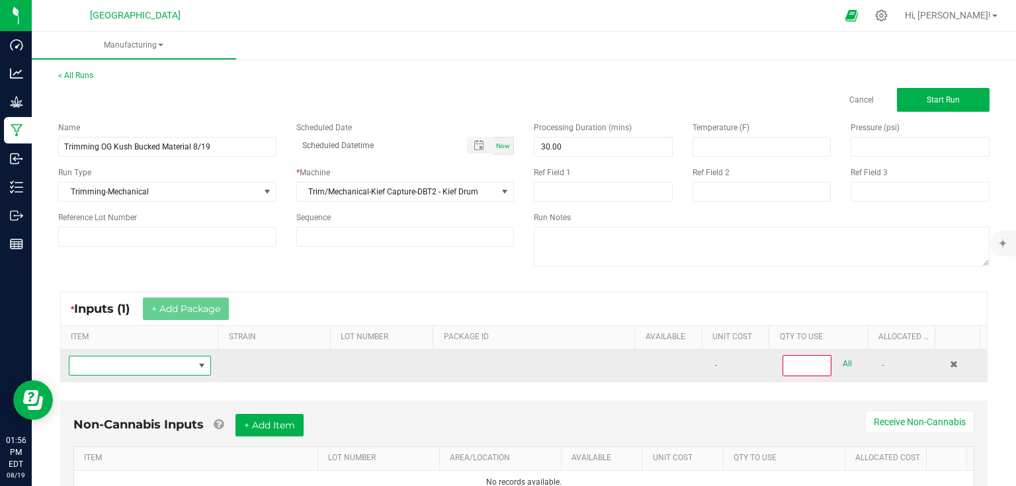
click at [149, 365] on span "NO DATA FOUND" at bounding box center [131, 365] width 124 height 19
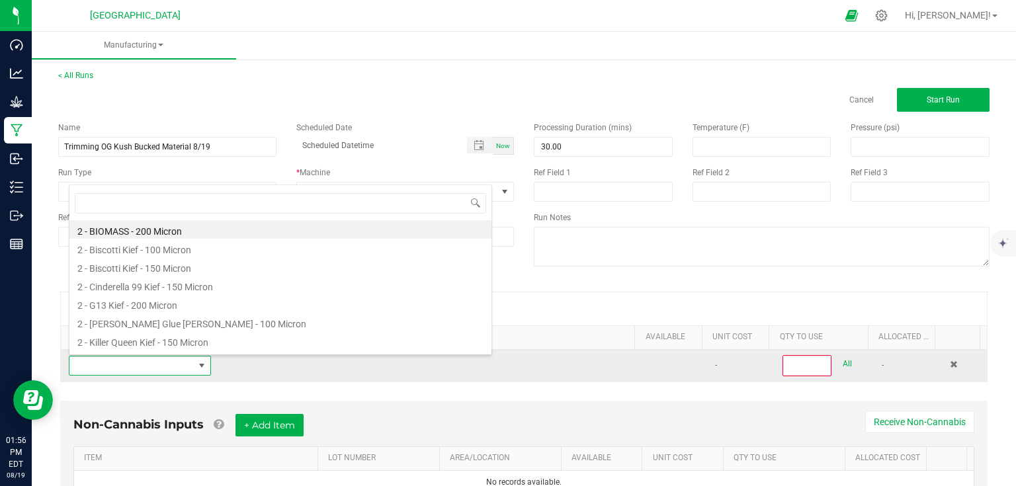
scroll to position [19, 138]
type input "25 -"
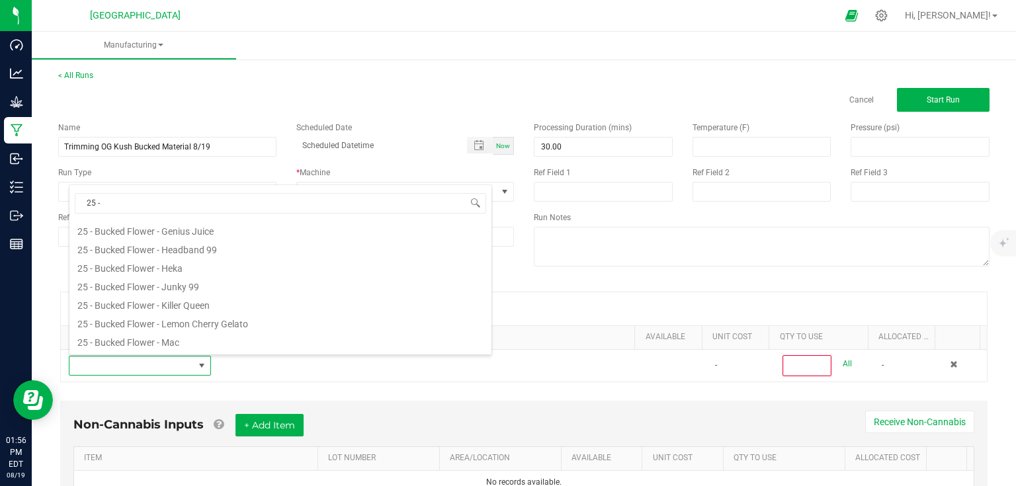
scroll to position [106, 0]
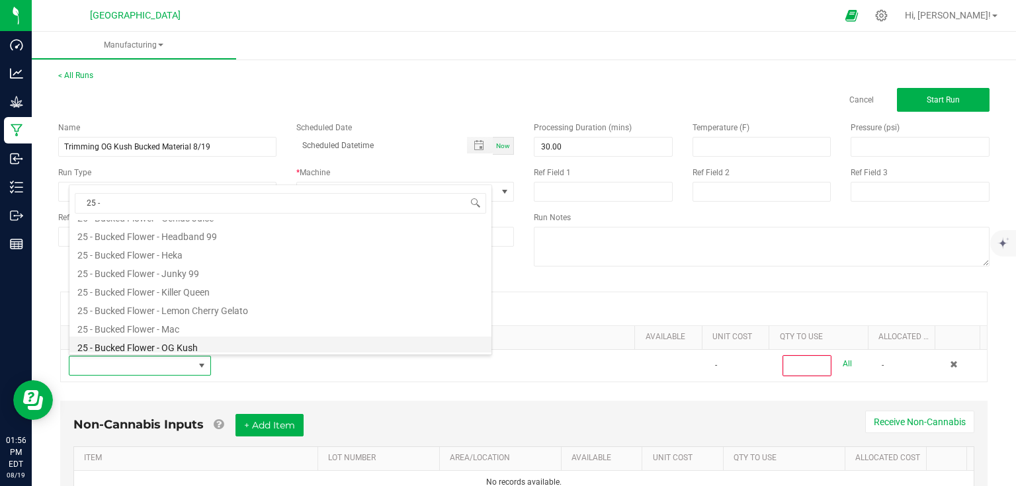
click at [198, 345] on li "25 - Bucked Flower - OG Kush" at bounding box center [280, 346] width 422 height 19
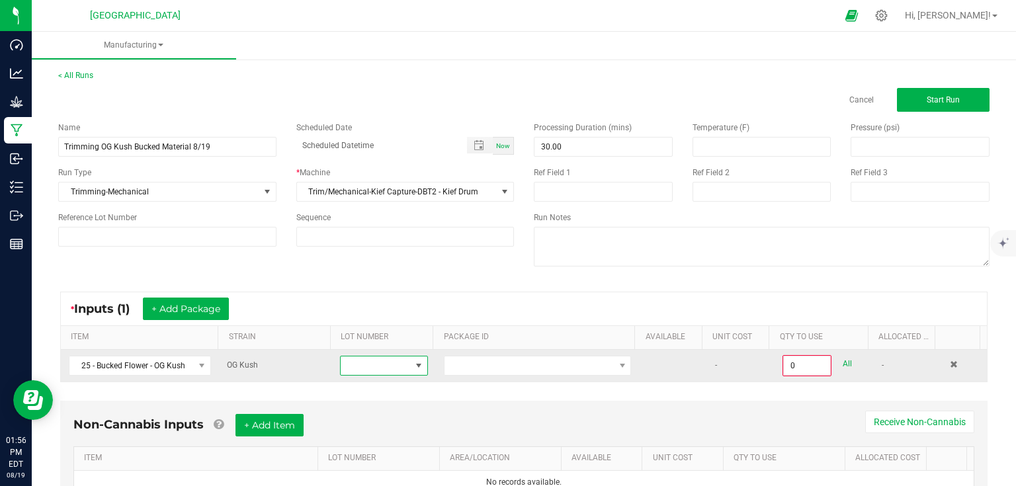
click at [400, 367] on span at bounding box center [376, 365] width 70 height 19
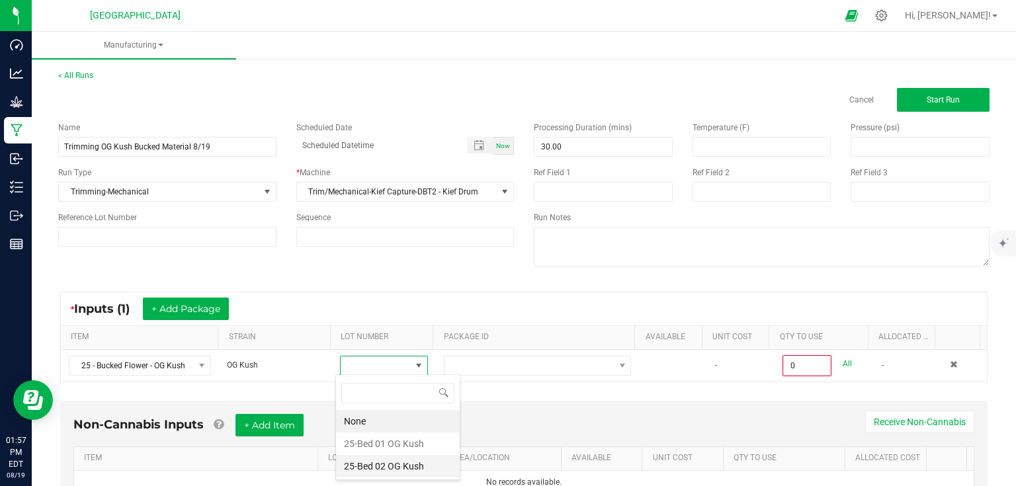
click at [392, 466] on Kush "25-Bed 02 OG Kush" at bounding box center [398, 466] width 124 height 22
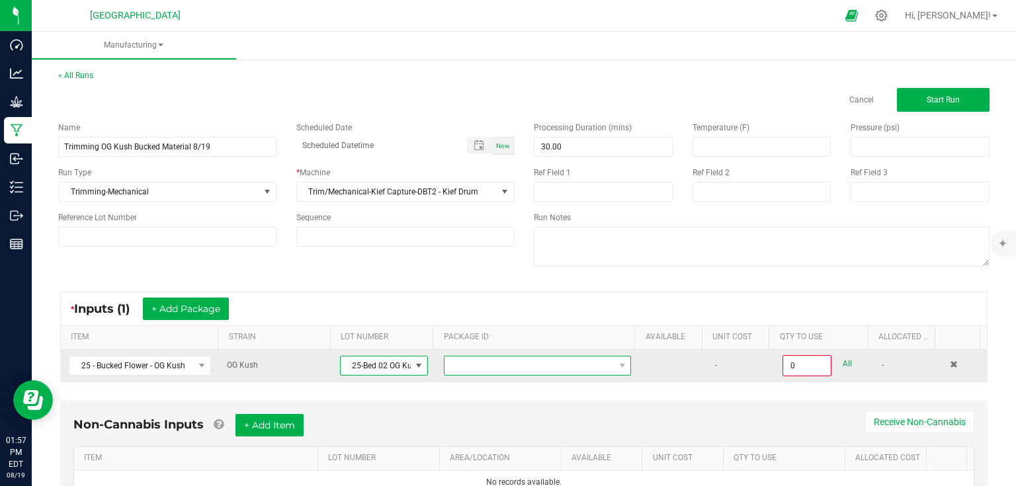
click at [500, 364] on span at bounding box center [528, 365] width 169 height 19
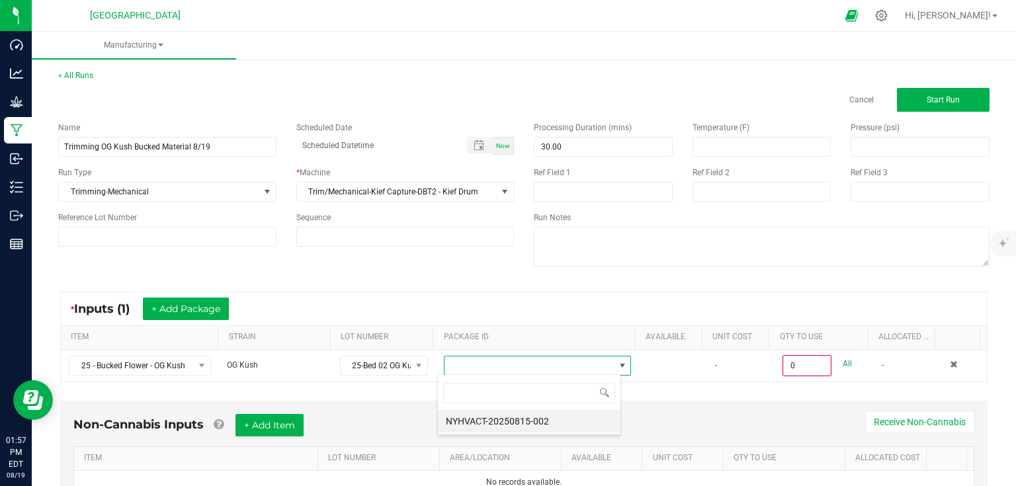
scroll to position [19, 183]
click at [503, 421] on li "NYHVACT-20250815-002" at bounding box center [529, 421] width 183 height 22
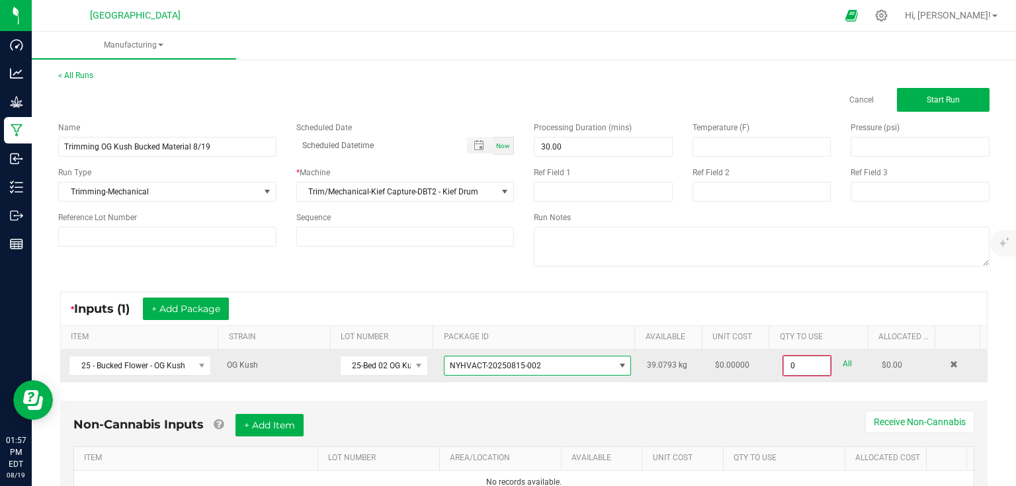
click at [815, 358] on input "0" at bounding box center [807, 365] width 46 height 19
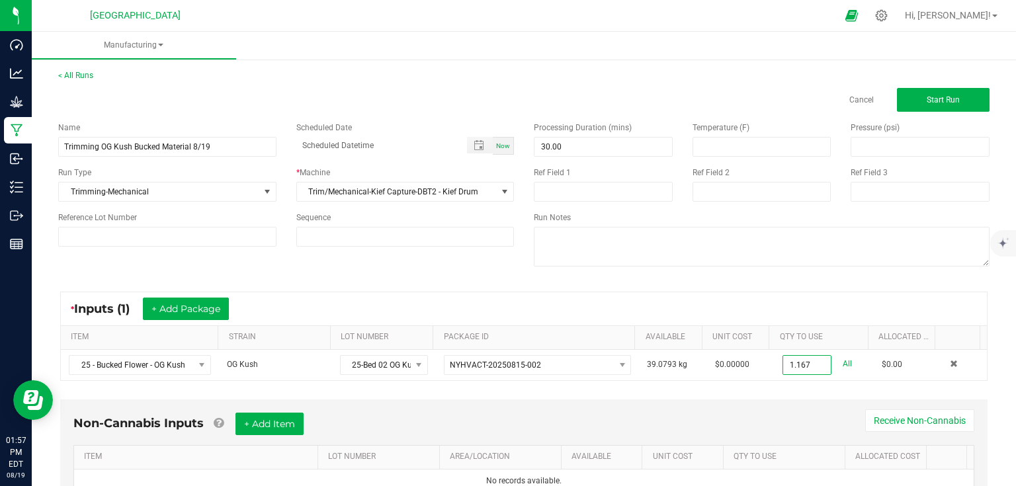
type input "1.1670 kg"
click at [804, 384] on div "* Inputs (1) + Add Package ITEM STRAIN LOT NUMBER PACKAGE ID AVAILABLE Unit Cos…" at bounding box center [523, 336] width 951 height 113
click at [927, 95] on span "Start Run" at bounding box center [943, 99] width 33 height 9
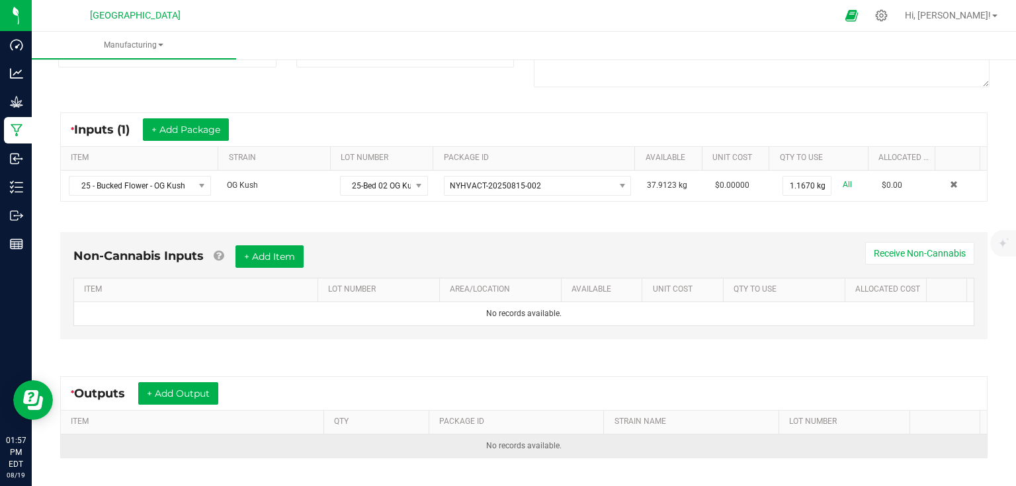
scroll to position [316, 0]
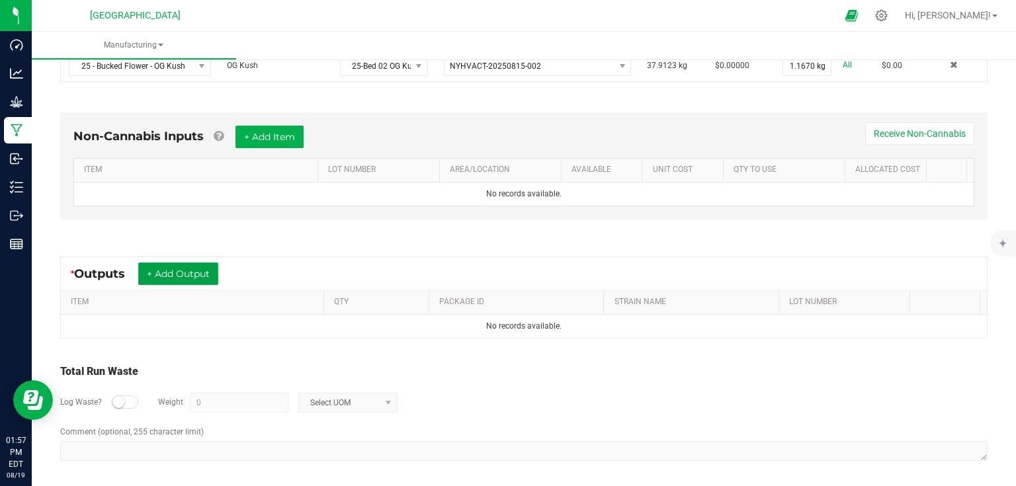
click at [181, 278] on button "+ Add Output" at bounding box center [178, 274] width 80 height 22
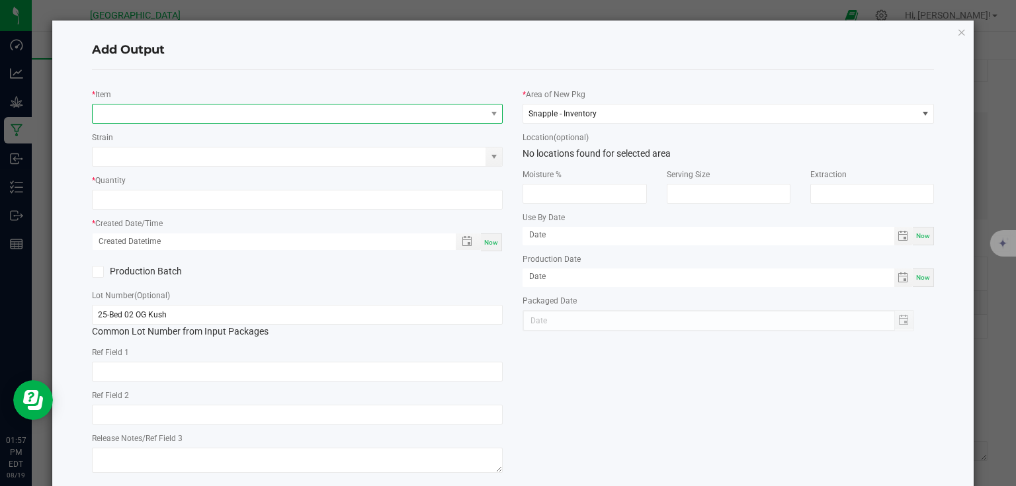
click at [188, 108] on span "NO DATA FOUND" at bounding box center [290, 114] width 394 height 19
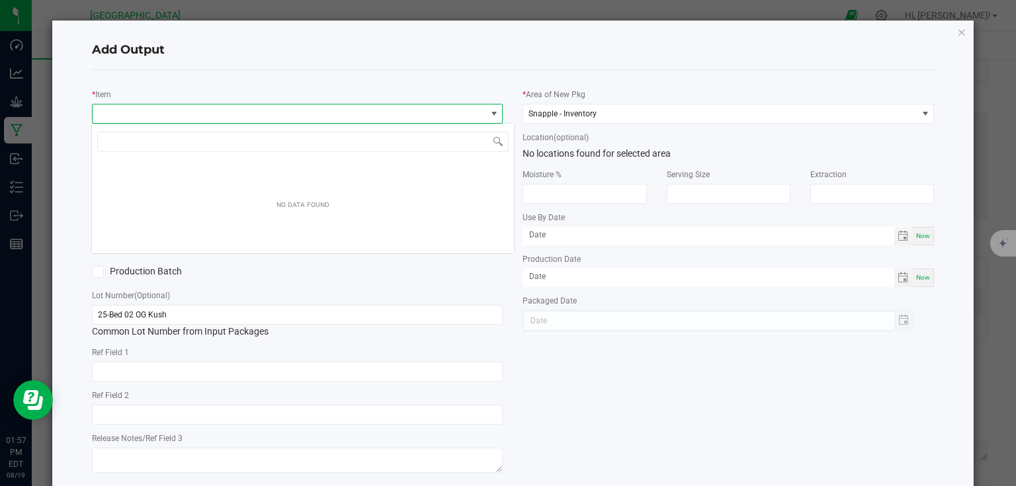
scroll to position [19, 407]
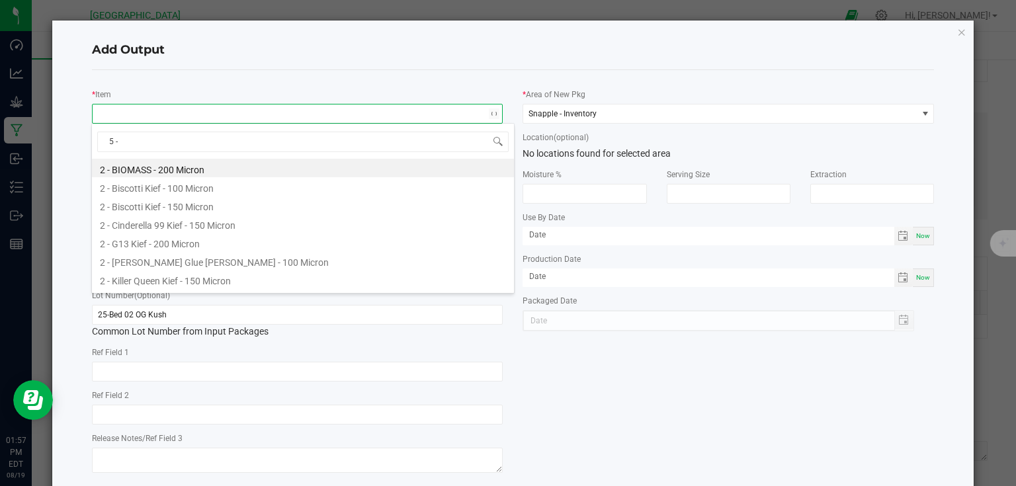
type input "5 -"
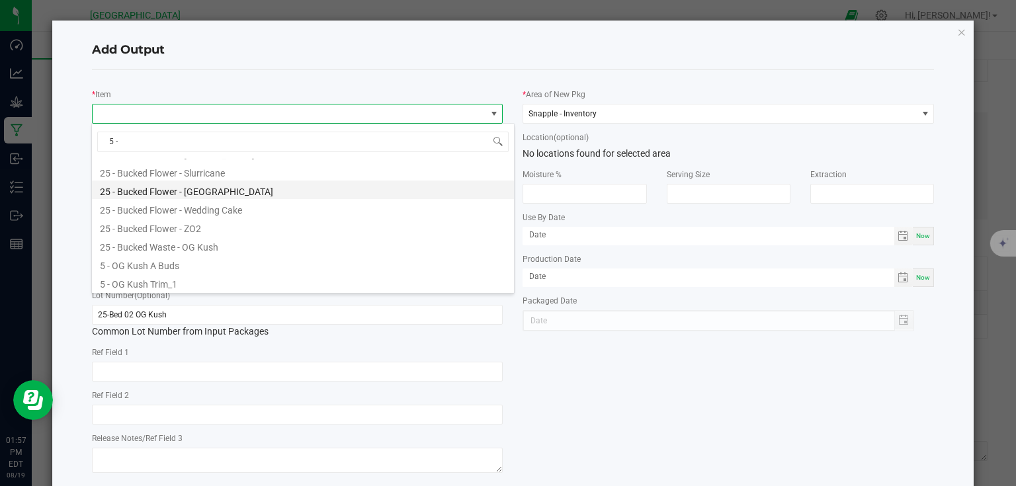
scroll to position [275, 0]
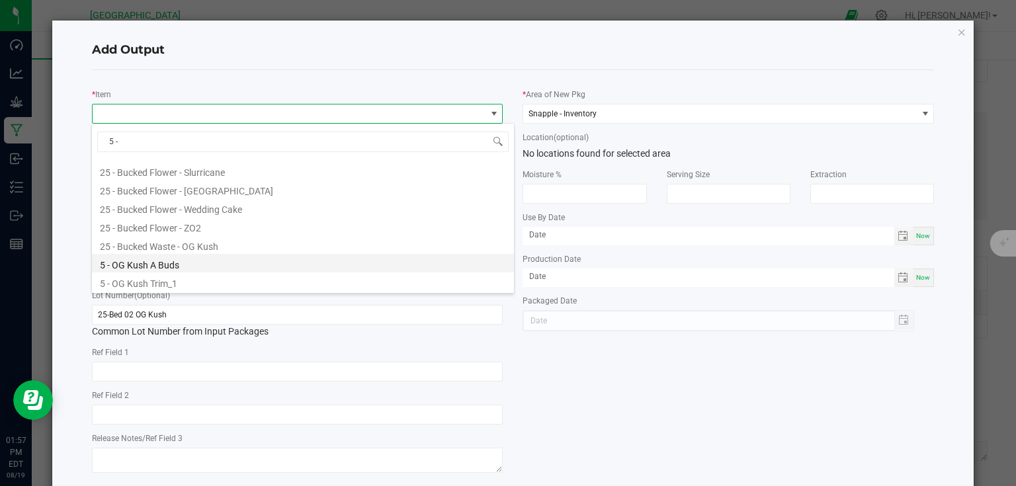
click at [193, 259] on li "5 - OG Kush A Buds" at bounding box center [303, 263] width 422 height 19
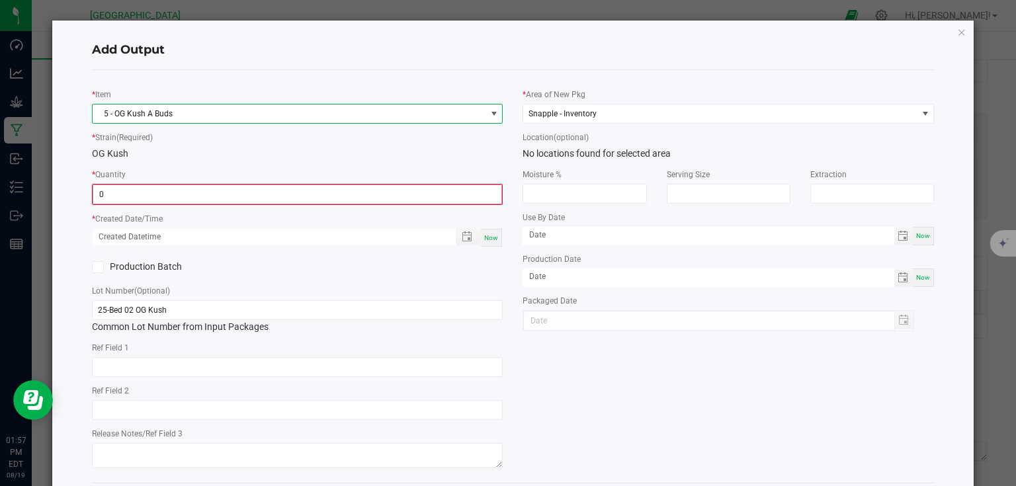
click at [230, 198] on input "0" at bounding box center [297, 194] width 409 height 19
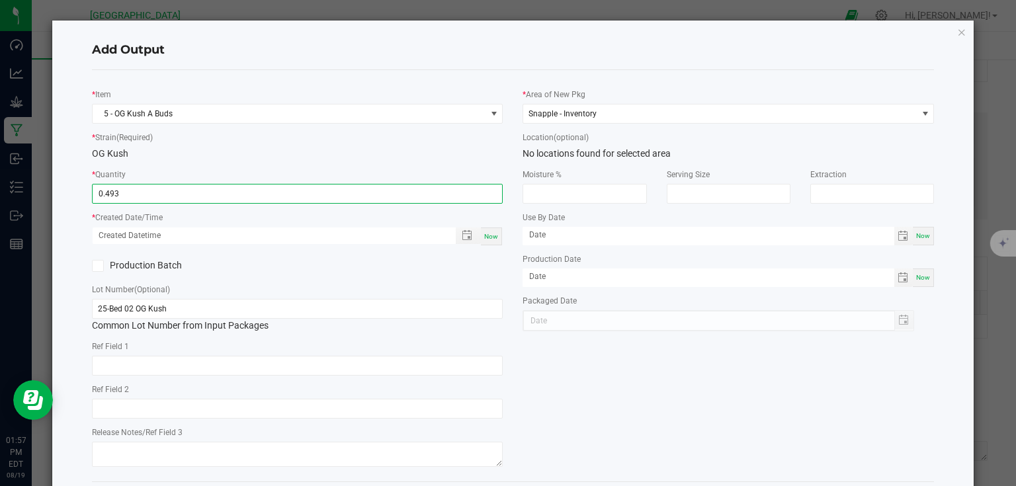
type input "0.4930 kg"
click at [310, 262] on div "Production Batch" at bounding box center [297, 266] width 431 height 20
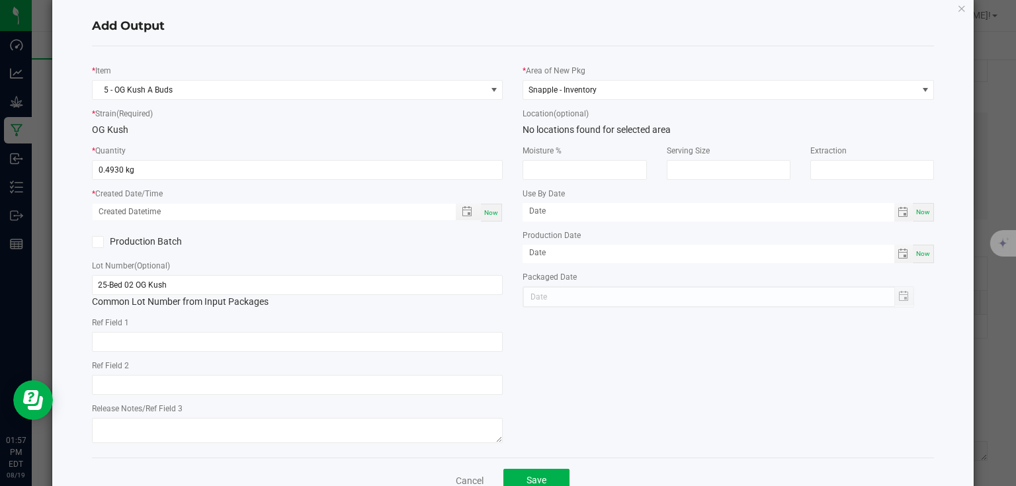
scroll to position [62, 0]
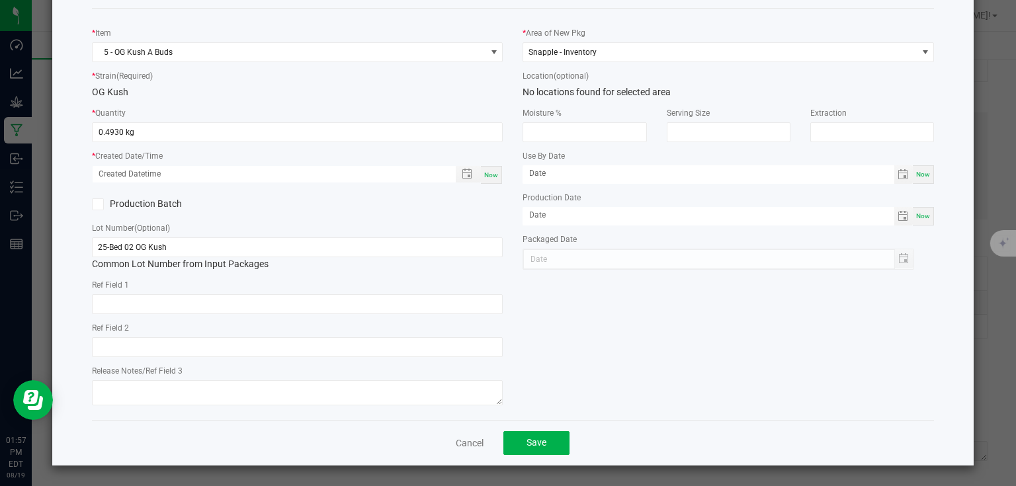
click at [486, 177] on span "Now" at bounding box center [491, 174] width 14 height 7
type input "08/19/2025 1:57 PM"
type input "[DATE]"
click at [545, 442] on button "Save" at bounding box center [536, 443] width 66 height 24
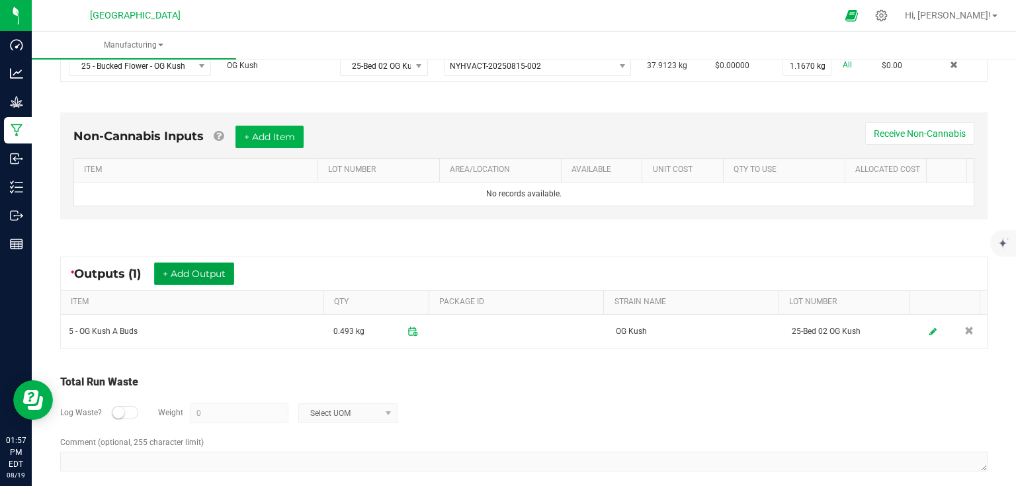
click at [186, 270] on button "+ Add Output" at bounding box center [194, 274] width 80 height 22
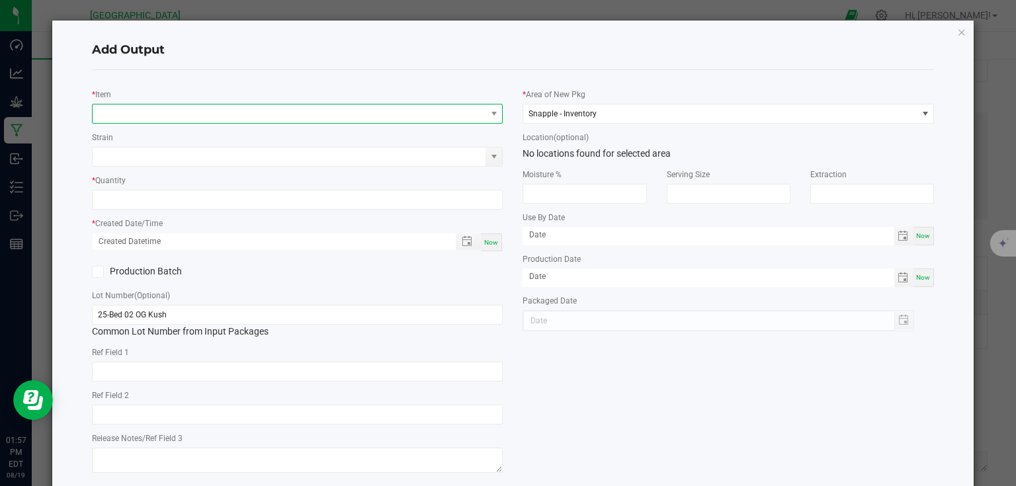
click at [151, 110] on span "NO DATA FOUND" at bounding box center [290, 114] width 394 height 19
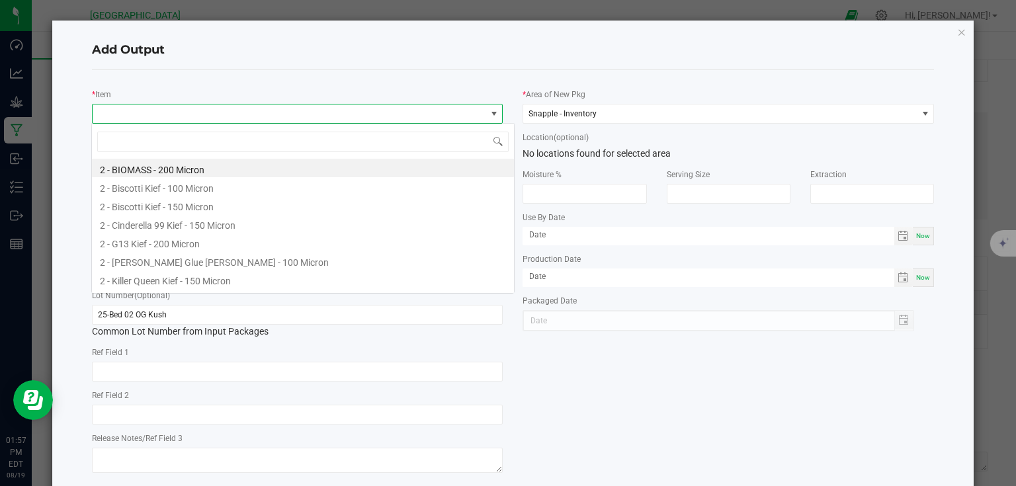
scroll to position [19, 407]
type input "5 - og"
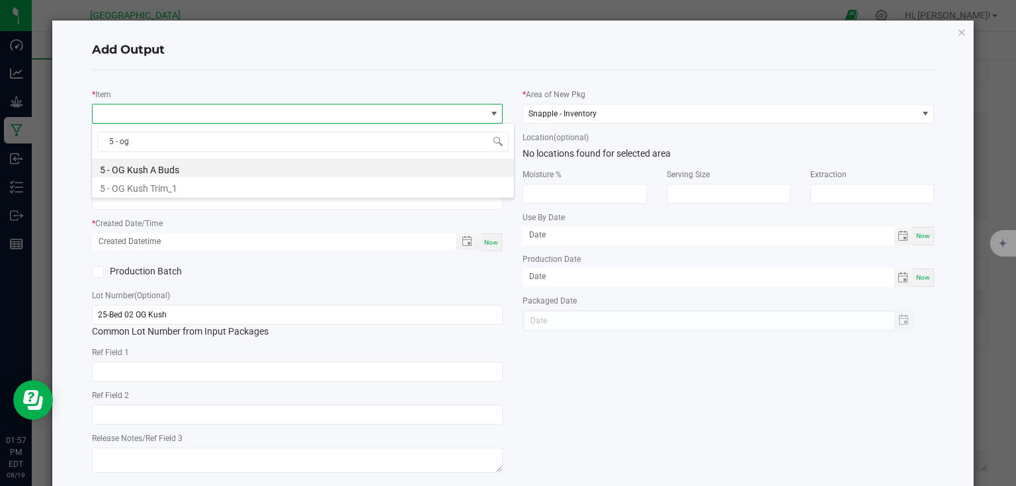
click at [167, 196] on div "5 - og 5 - OG Kush A Buds 5 - OG Kush Trim_1" at bounding box center [302, 160] width 423 height 75
click at [170, 193] on li "5 - OG Kush Trim_1" at bounding box center [303, 186] width 422 height 19
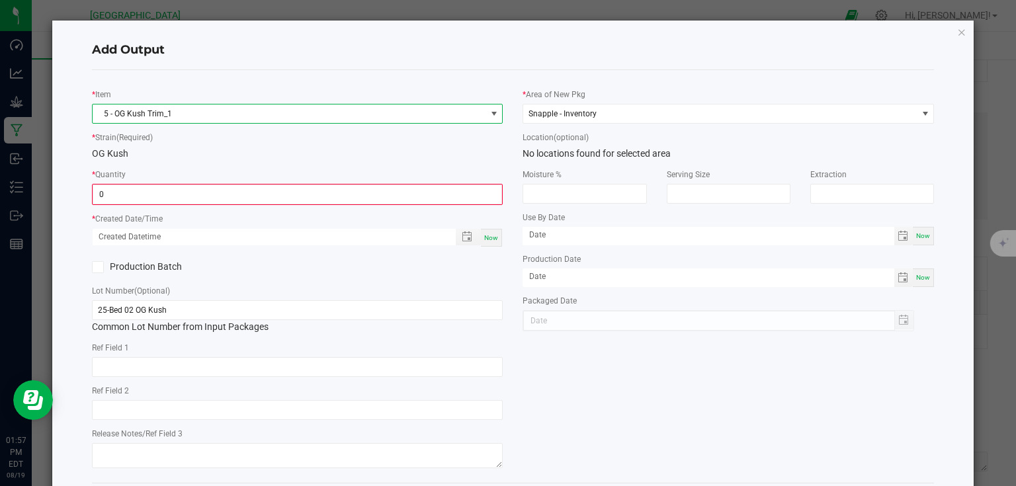
click at [170, 193] on input "0" at bounding box center [297, 194] width 409 height 19
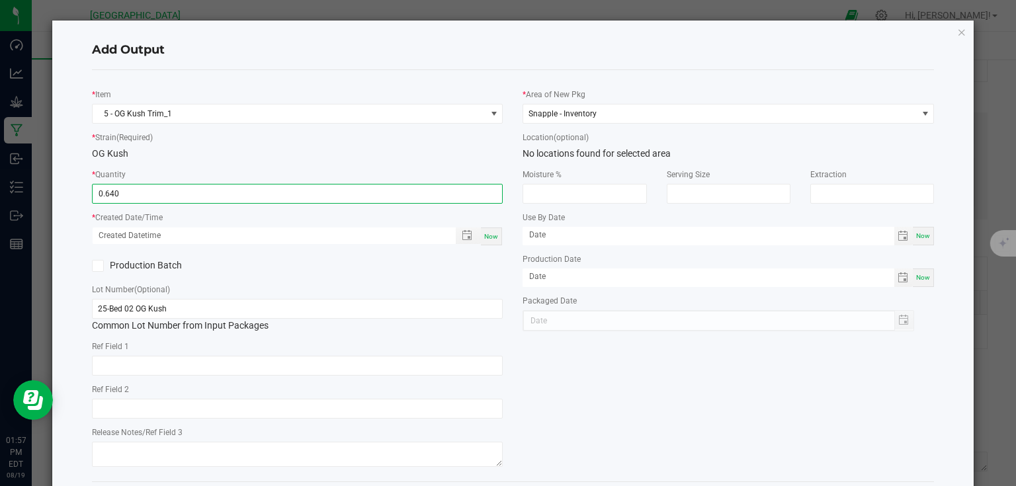
type input "0.6400 kg"
click at [498, 239] on div "Now" at bounding box center [297, 236] width 411 height 19
click at [489, 239] on span "Now" at bounding box center [491, 236] width 14 height 7
type input "08/19/2025 1:57 PM"
type input "[DATE]"
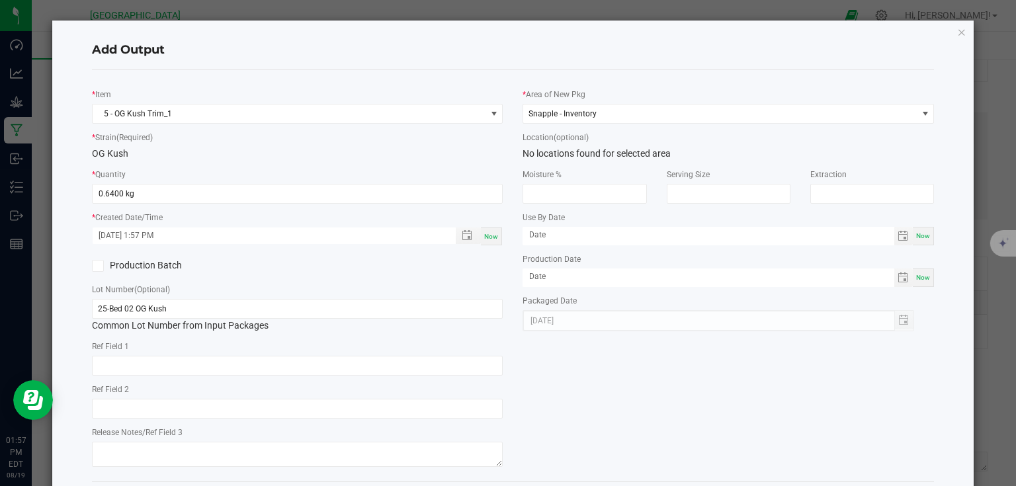
click at [500, 286] on div "* Item 5 - OG Kush Trim_1 * Strain (Required) OG Kush * Quantity 0.6400 kg * Cr…" at bounding box center [297, 276] width 431 height 390
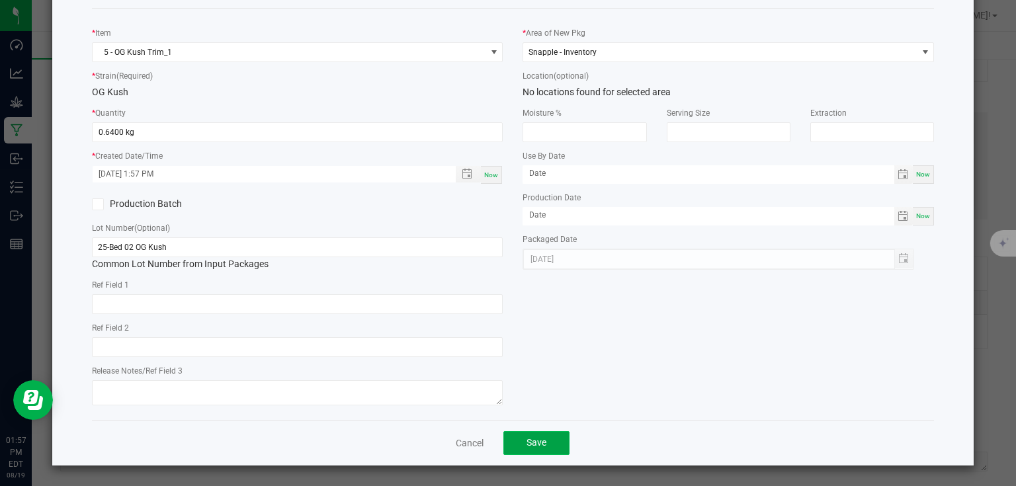
click at [548, 436] on button "Save" at bounding box center [536, 443] width 66 height 24
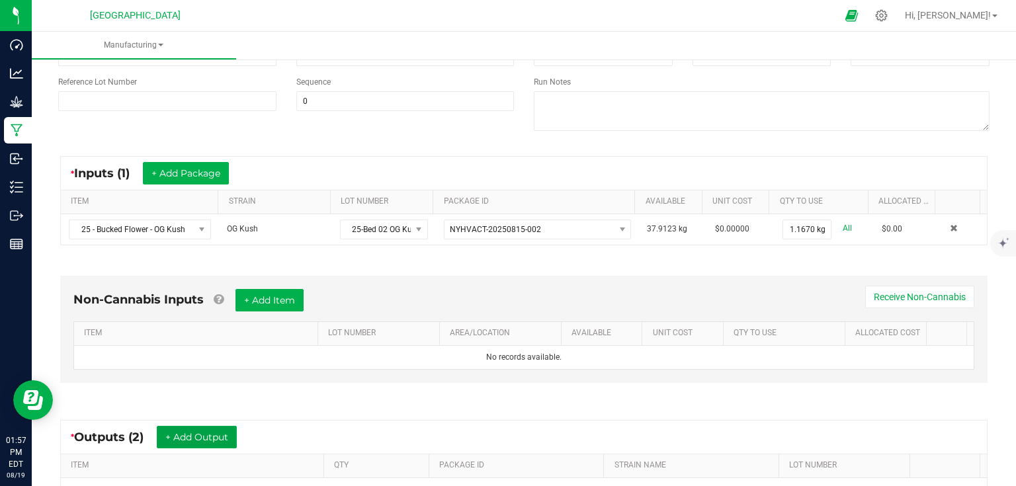
scroll to position [0, 0]
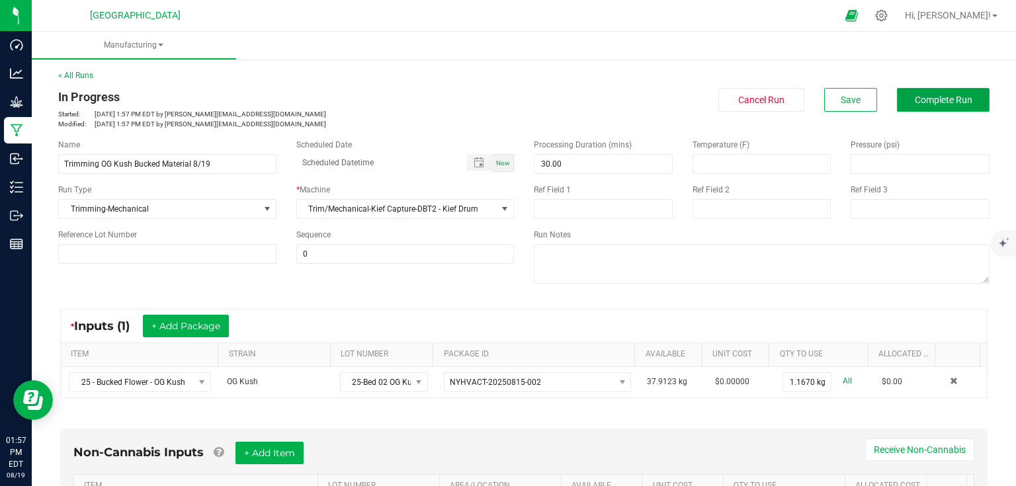
click at [934, 101] on span "Complete Run" at bounding box center [944, 100] width 58 height 11
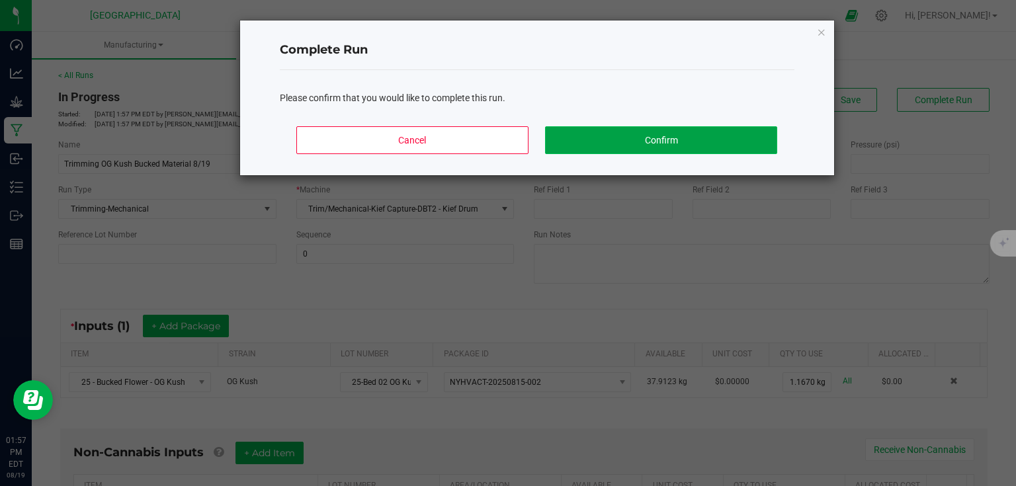
click at [738, 132] on button "Confirm" at bounding box center [660, 140] width 231 height 28
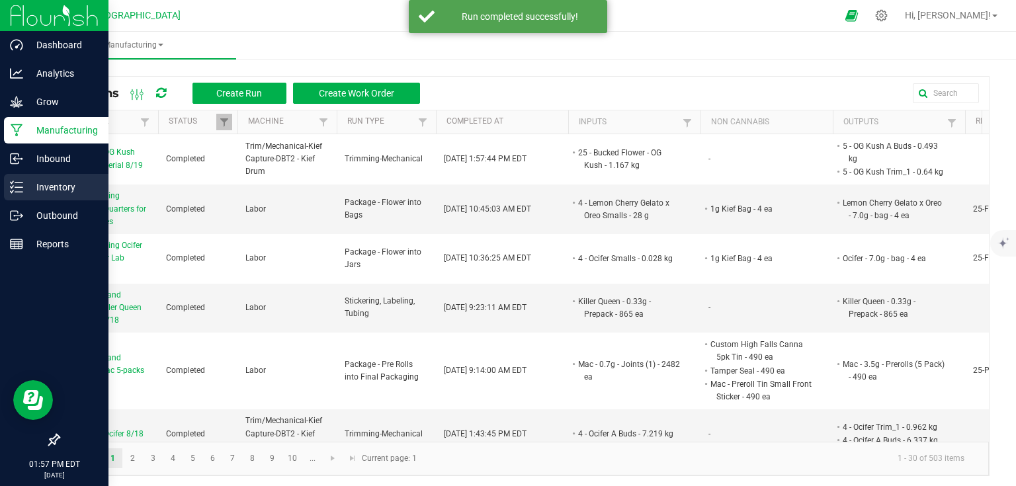
click at [19, 181] on icon at bounding box center [16, 187] width 13 height 13
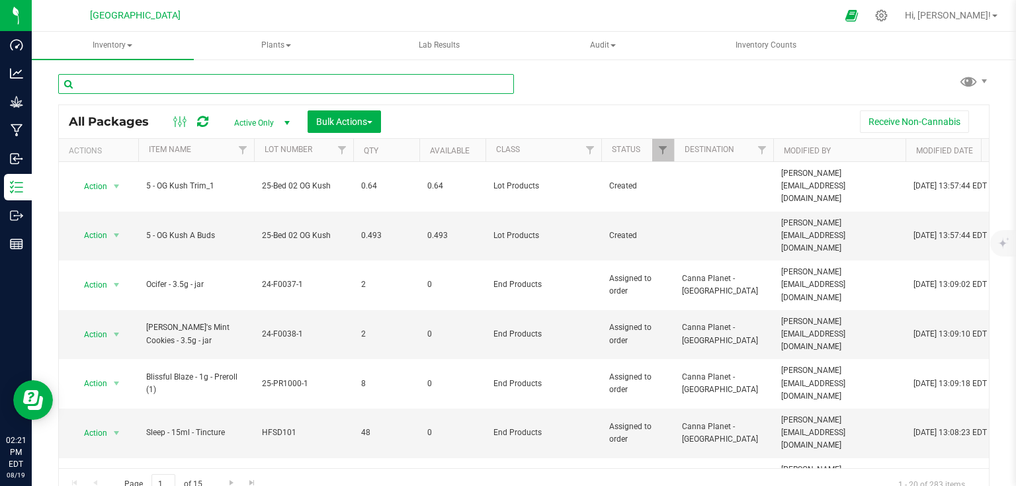
click at [98, 84] on input "text" at bounding box center [286, 84] width 456 height 20
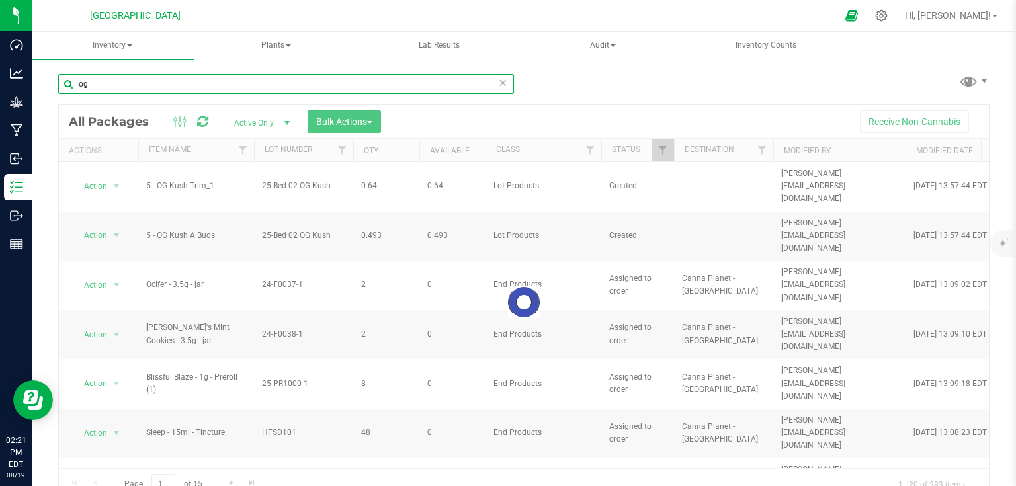
type input "o"
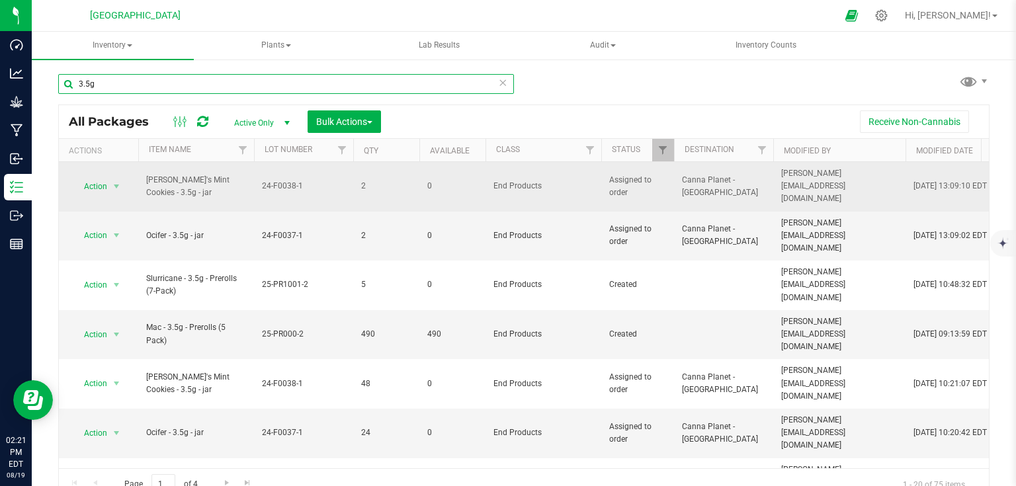
type input "3.5g"
drag, startPoint x: 143, startPoint y: 169, endPoint x: 244, endPoint y: 185, distance: 102.5
click at [244, 185] on td "[PERSON_NAME]'s Mint Cookies - 3.5g - jar" at bounding box center [196, 187] width 116 height 50
click at [162, 185] on span "[PERSON_NAME]'s Mint Cookies - 3.5g - jar" at bounding box center [196, 186] width 100 height 25
click at [124, 177] on span "select" at bounding box center [116, 186] width 17 height 19
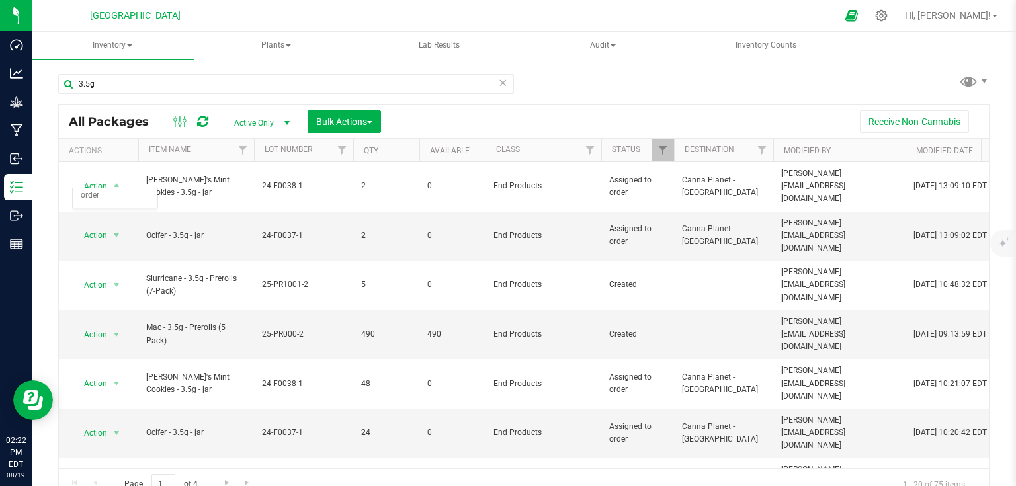
click at [436, 122] on div "Receive Non-Cannabis" at bounding box center [685, 121] width 588 height 22
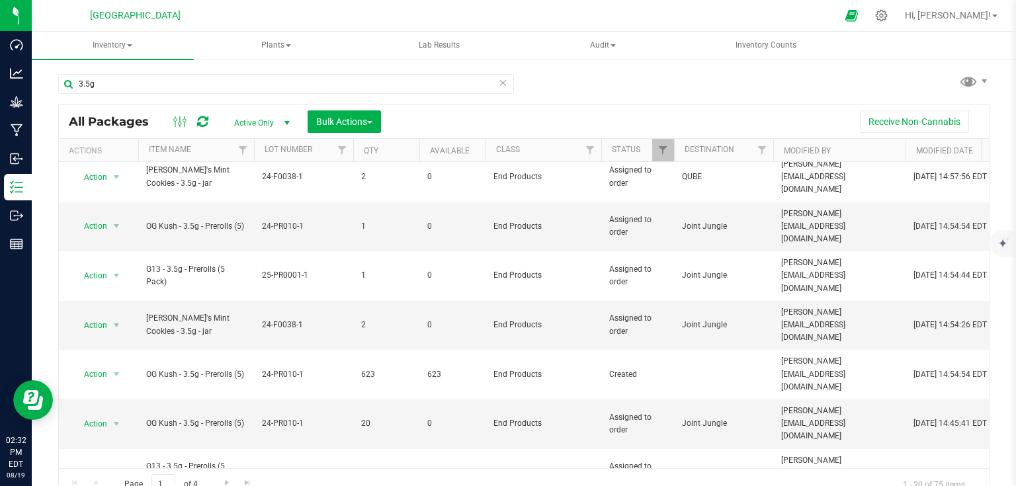
scroll to position [423, 0]
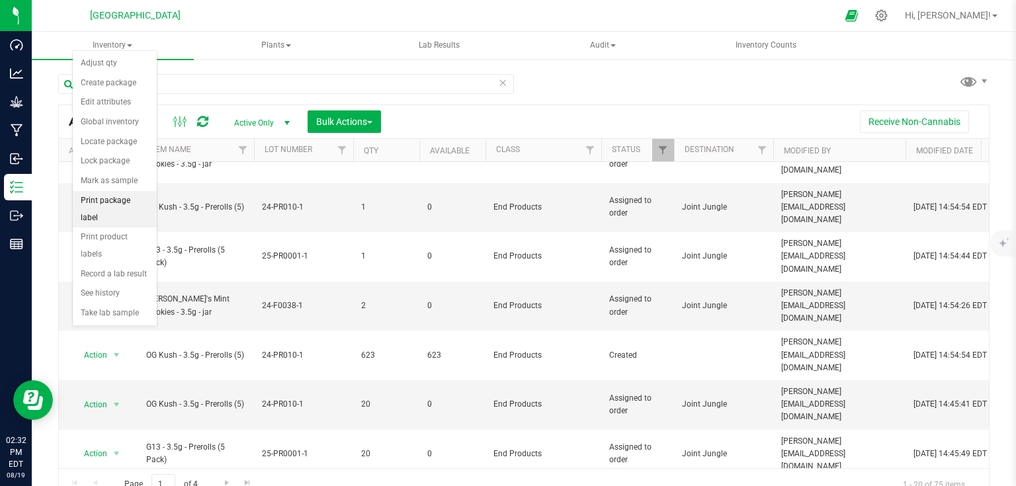
click at [136, 200] on li "Print package label" at bounding box center [115, 209] width 84 height 36
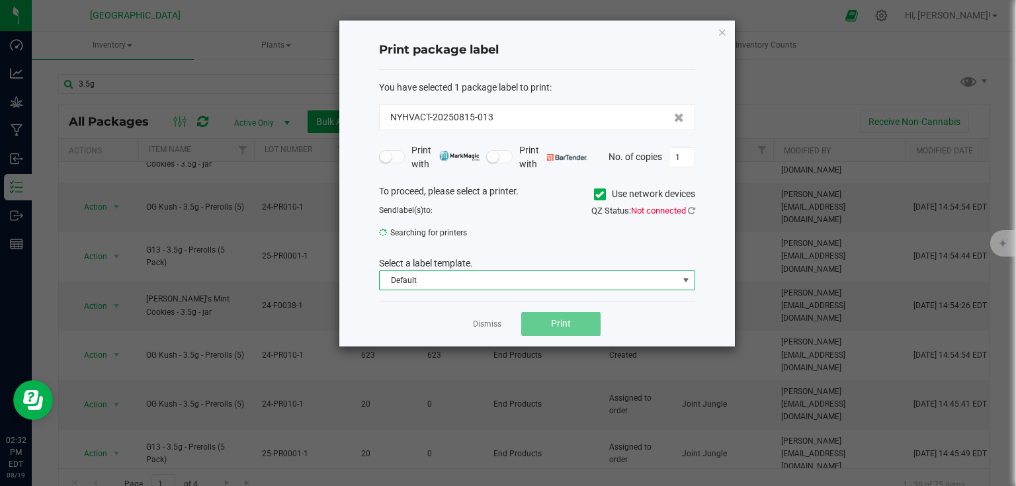
click at [508, 279] on span "Default" at bounding box center [529, 280] width 298 height 19
click at [440, 327] on li "Flower Barcode" at bounding box center [536, 326] width 315 height 22
click at [692, 212] on icon at bounding box center [691, 210] width 7 height 9
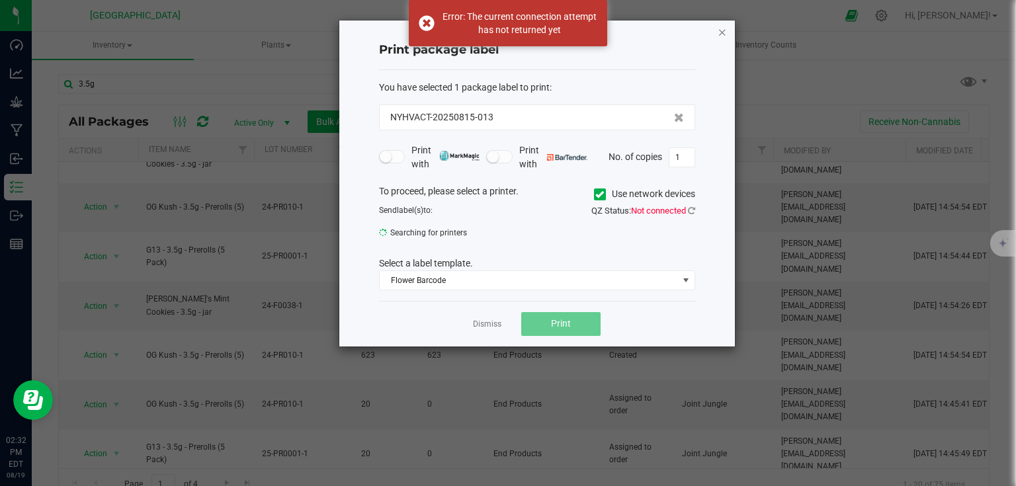
click at [724, 28] on icon "button" at bounding box center [722, 32] width 9 height 16
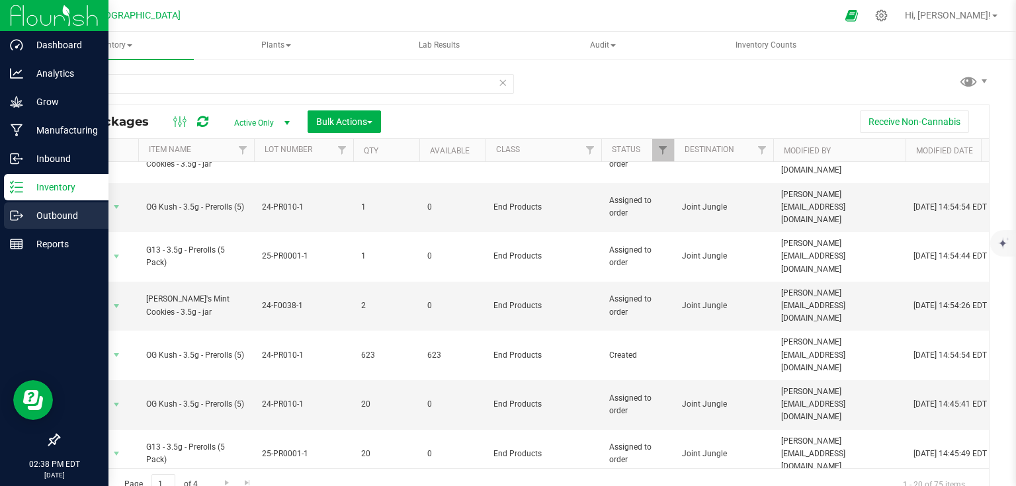
click at [46, 208] on p "Outbound" at bounding box center [62, 216] width 79 height 16
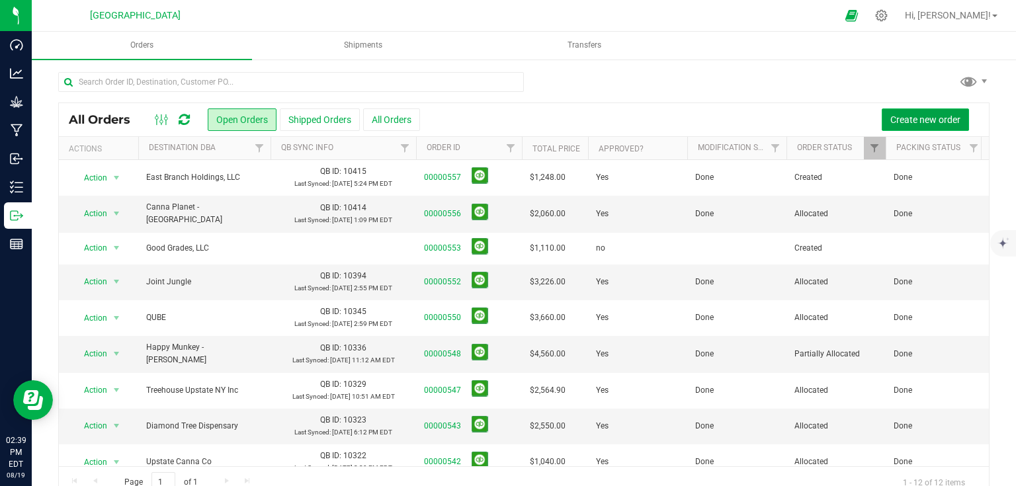
click at [924, 120] on span "Create new order" at bounding box center [925, 119] width 70 height 11
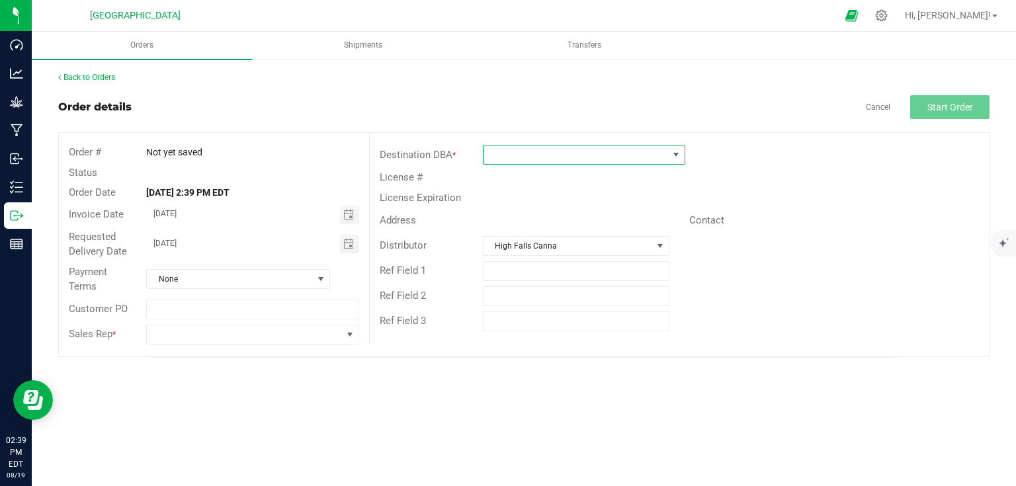
click at [601, 146] on span at bounding box center [575, 155] width 185 height 19
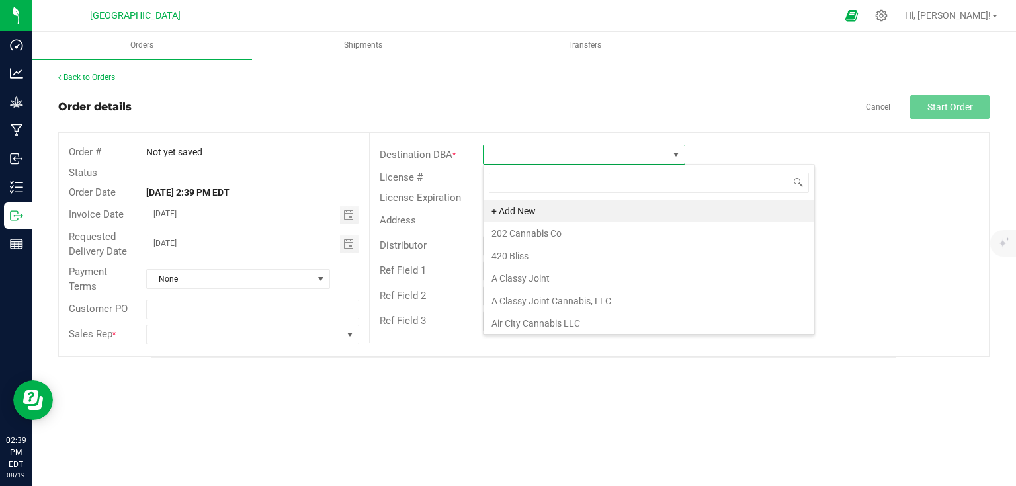
scroll to position [19, 202]
type input "mor"
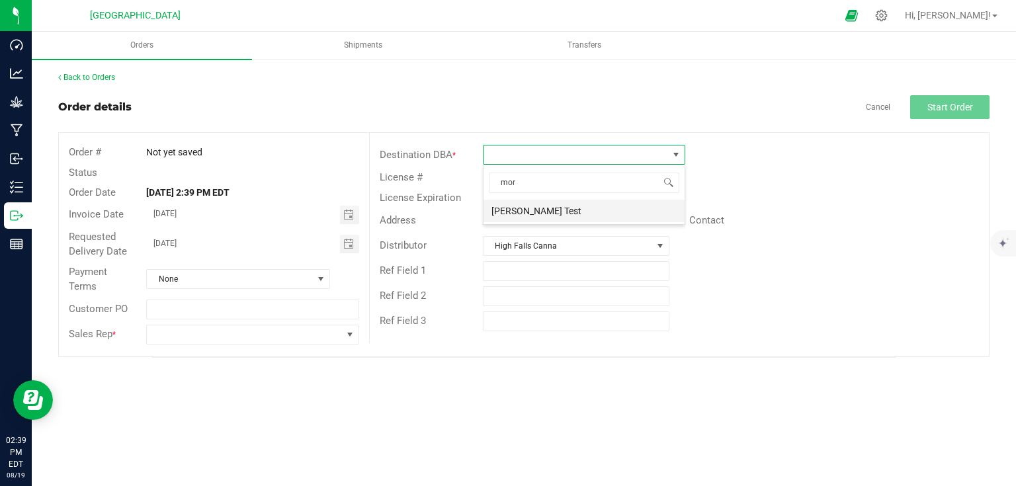
click at [536, 208] on li "[PERSON_NAME] Test" at bounding box center [583, 211] width 201 height 22
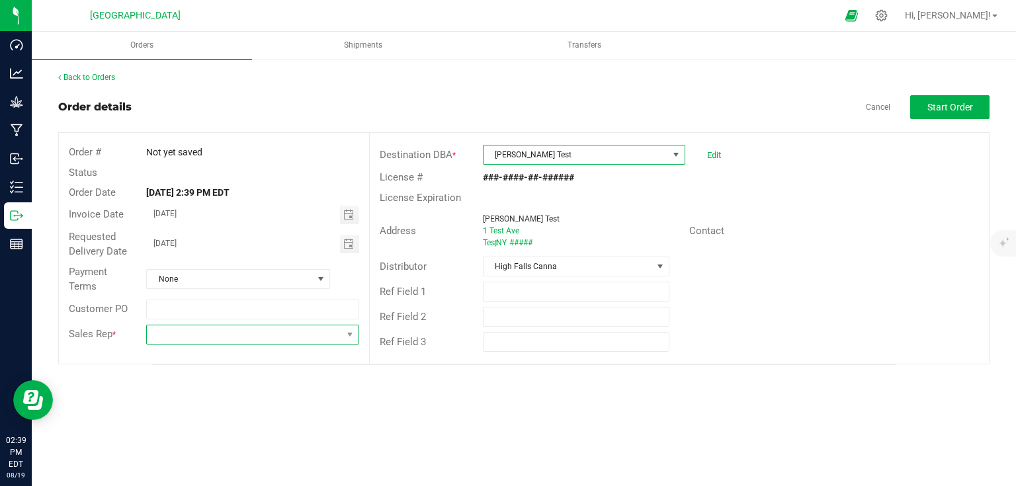
click at [296, 335] on span at bounding box center [244, 334] width 194 height 19
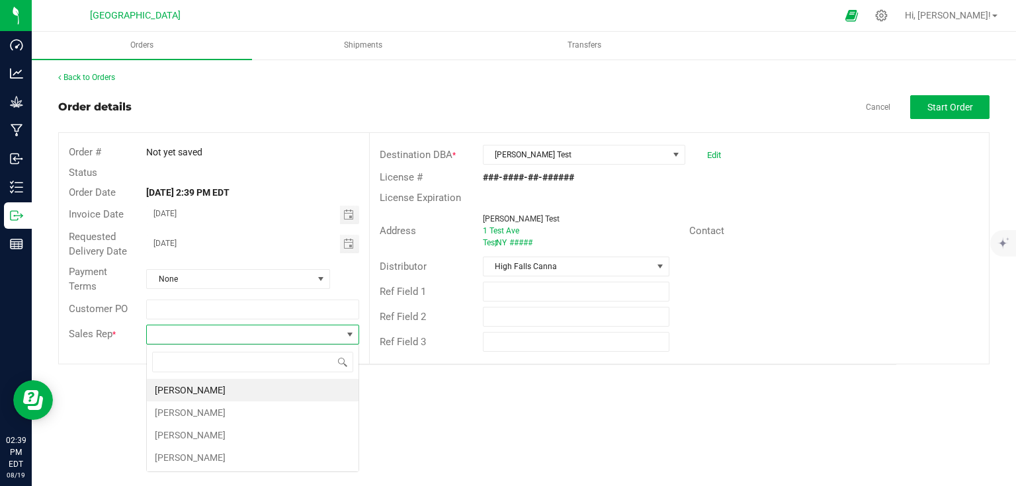
scroll to position [19, 212]
click at [191, 456] on li "[PERSON_NAME]" at bounding box center [253, 457] width 212 height 22
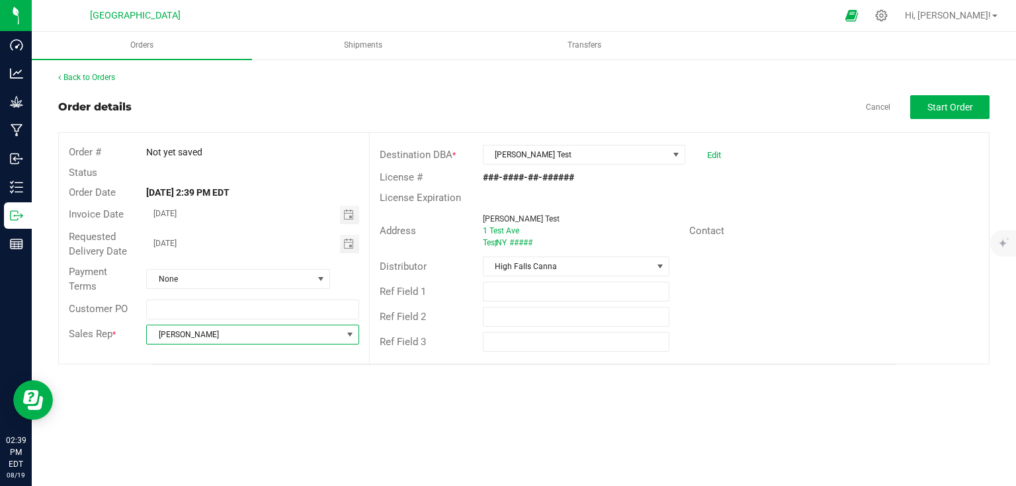
drag, startPoint x: 795, startPoint y: 263, endPoint x: 835, endPoint y: 222, distance: 57.5
click at [799, 261] on div "Distributor High Falls Canna" at bounding box center [679, 266] width 619 height 25
click at [933, 109] on span "Start Order" at bounding box center [950, 107] width 46 height 11
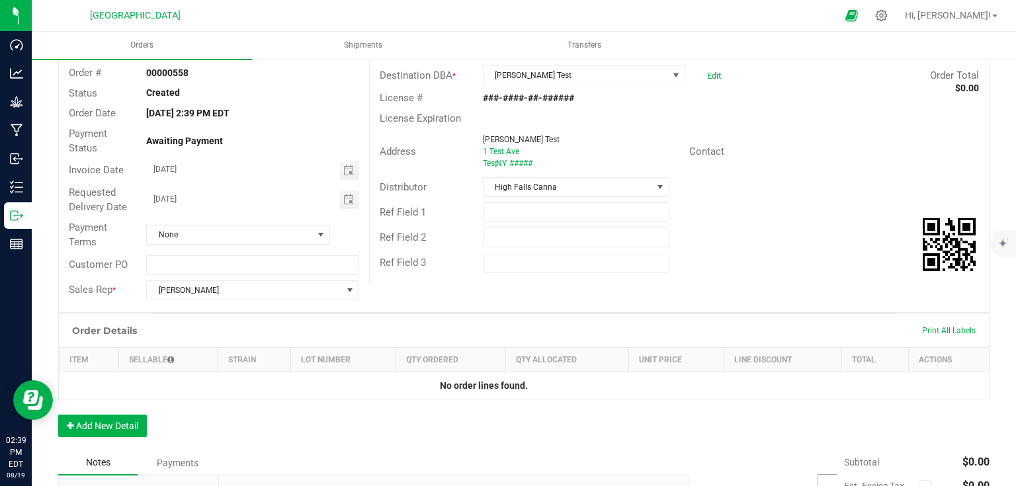
scroll to position [159, 0]
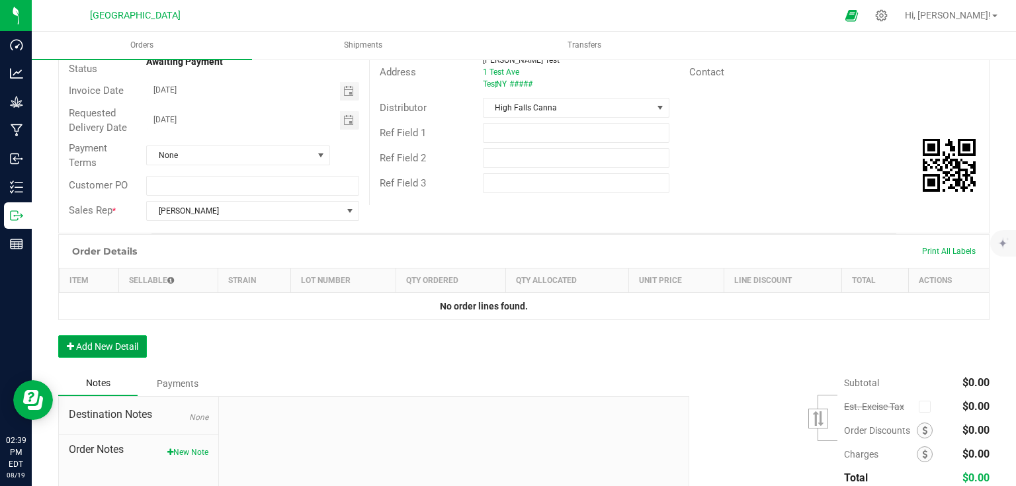
click at [98, 341] on button "Add New Detail" at bounding box center [102, 346] width 89 height 22
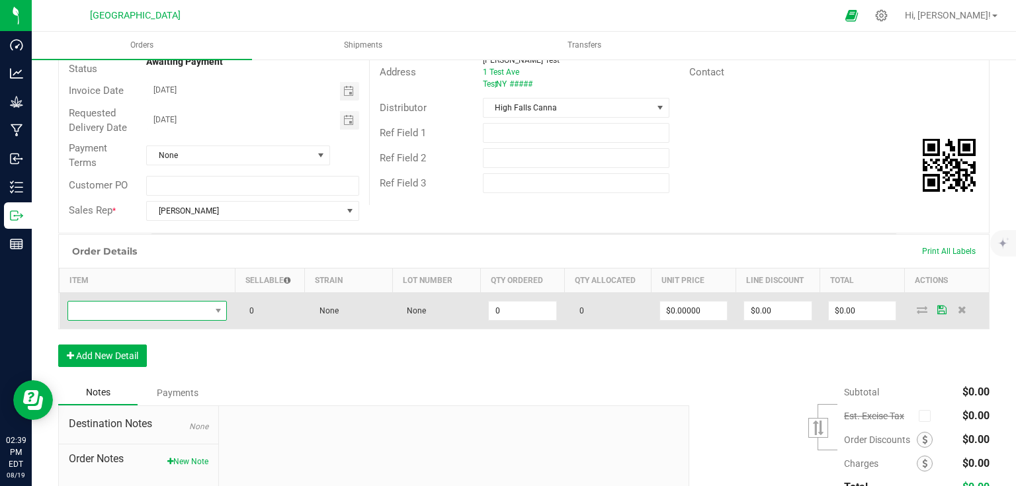
click at [134, 312] on span "NO DATA FOUND" at bounding box center [139, 311] width 142 height 19
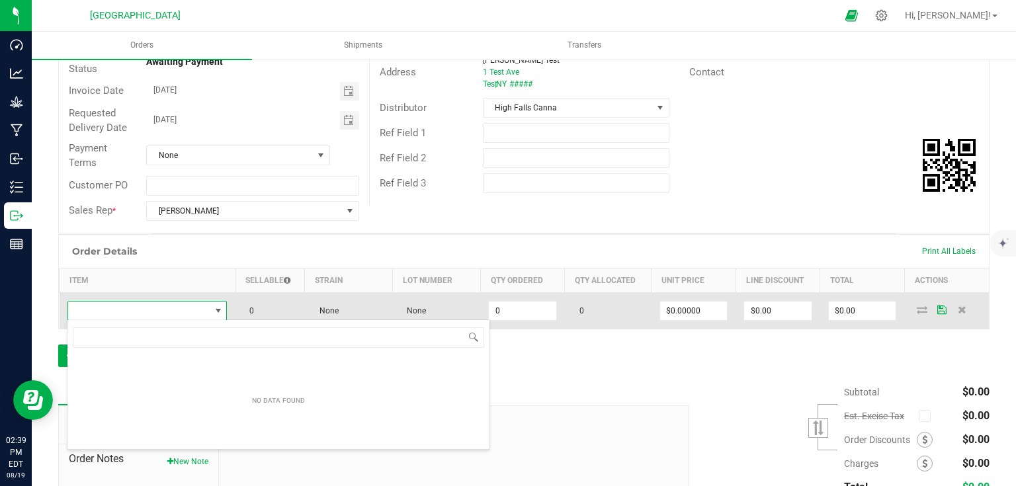
scroll to position [19, 157]
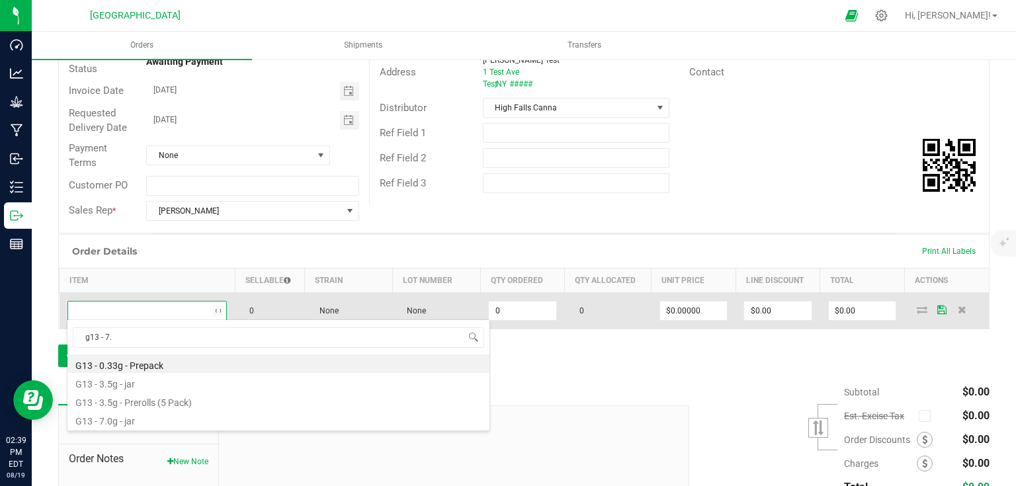
type input "g13 - 7.0"
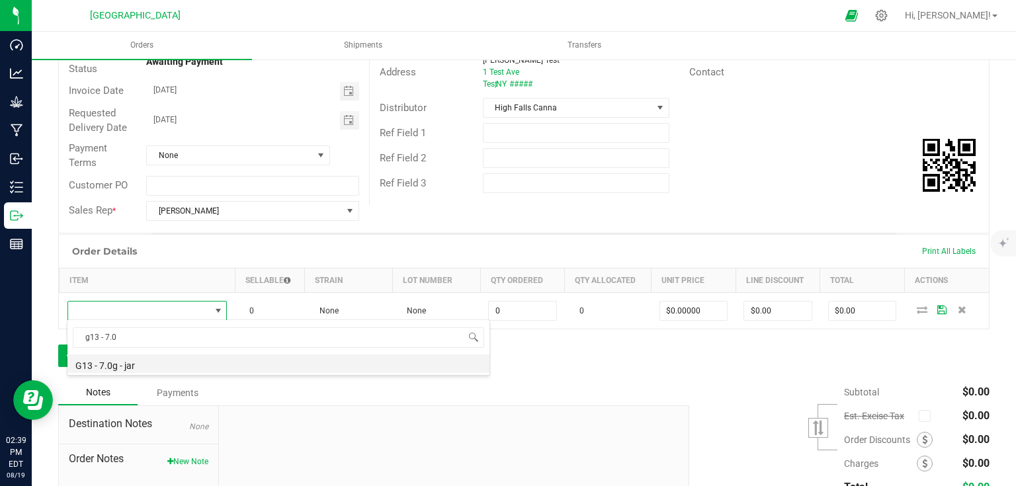
click at [153, 368] on li "G13 - 7.0g - jar" at bounding box center [278, 364] width 422 height 19
type input "0 ea"
type input "$27.50000"
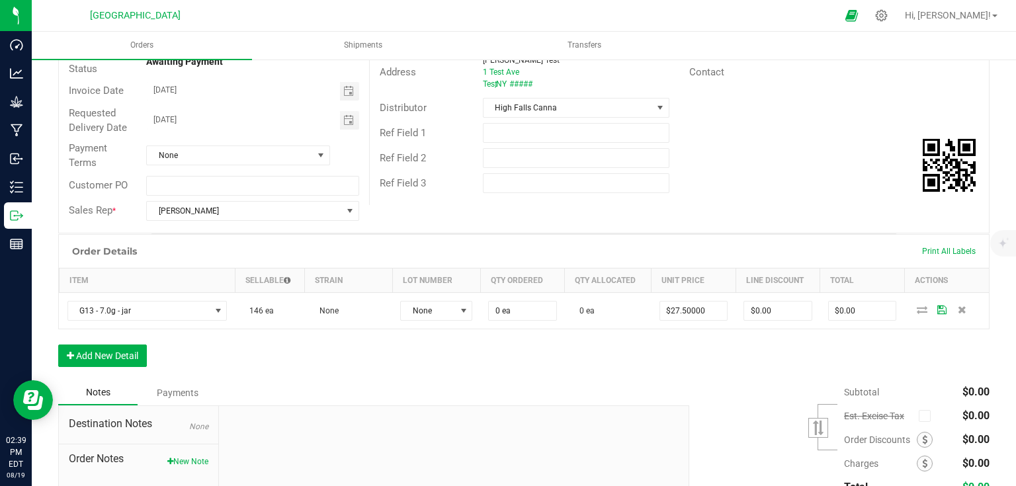
click at [592, 397] on div "Notes Payments" at bounding box center [368, 392] width 621 height 25
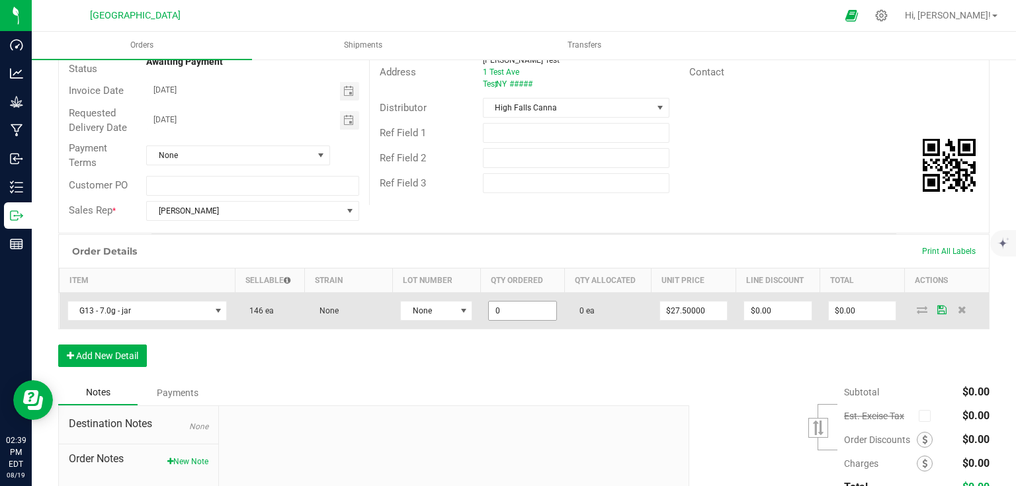
click at [537, 307] on input "0" at bounding box center [522, 311] width 67 height 19
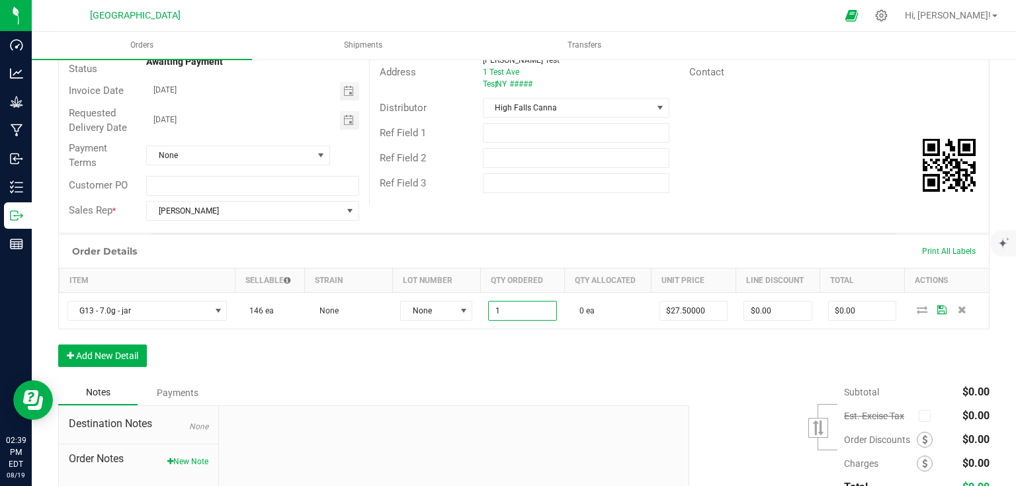
type input "1 ea"
type input "$27.50"
click at [541, 370] on div "Order Details Print All Labels Item Sellable Strain Lot Number Qty Ordered Qty …" at bounding box center [523, 307] width 931 height 146
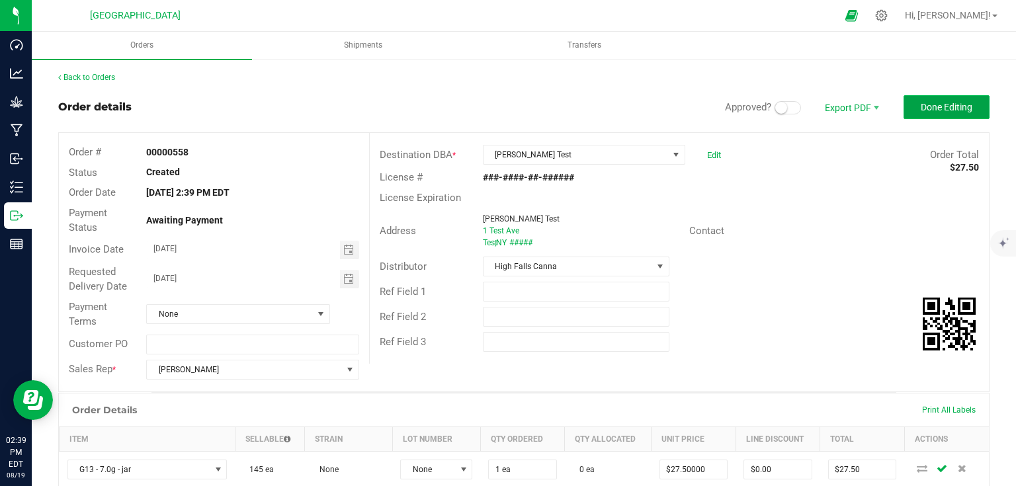
click at [930, 96] on button "Done Editing" at bounding box center [946, 107] width 86 height 24
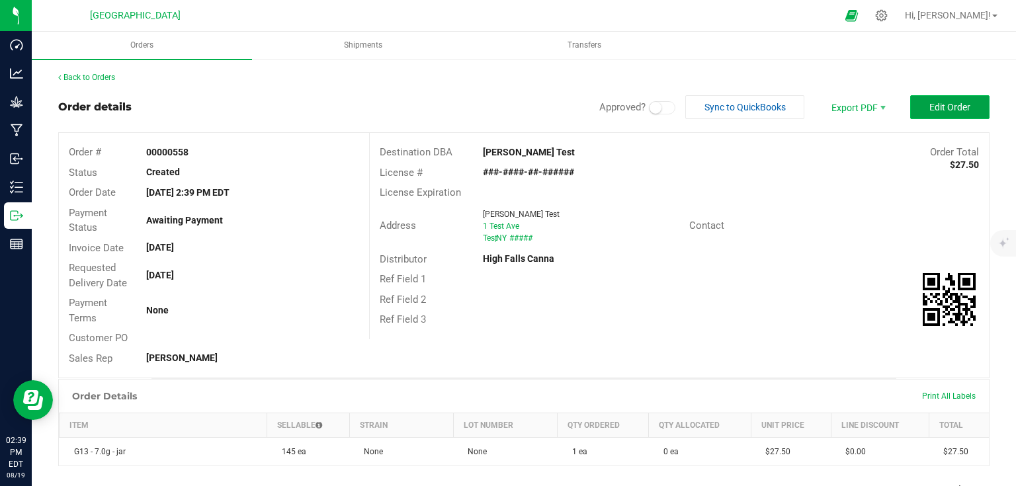
click at [935, 102] on span "Edit Order" at bounding box center [949, 107] width 41 height 11
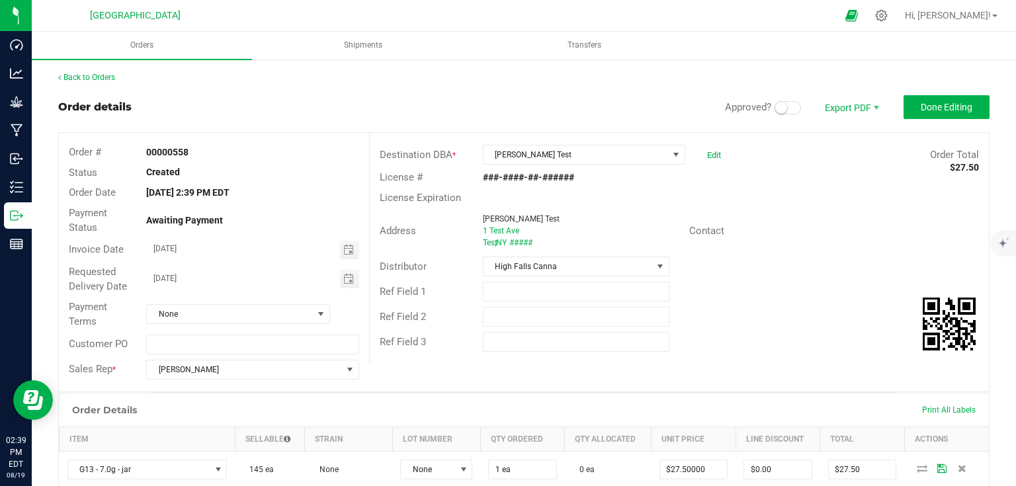
click at [775, 108] on small at bounding box center [781, 108] width 12 height 12
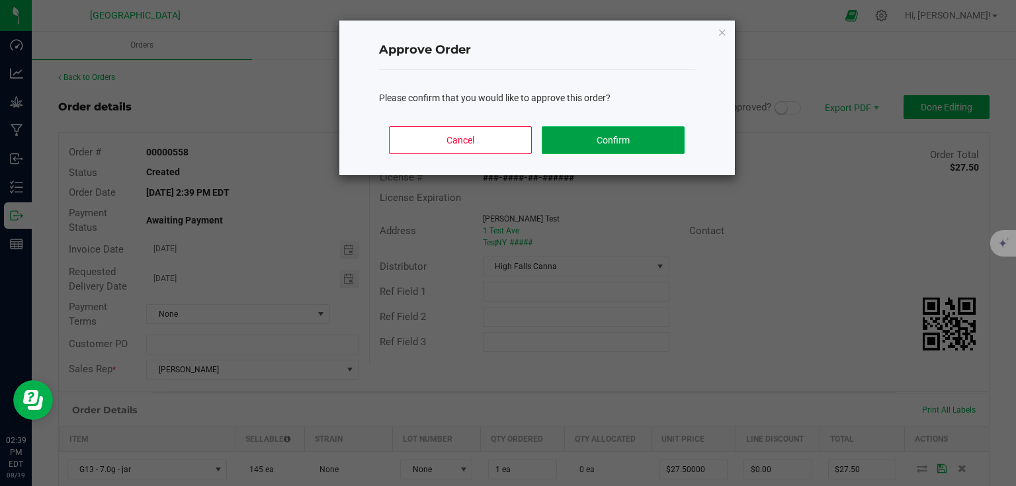
click at [624, 147] on button "Confirm" at bounding box center [613, 140] width 142 height 28
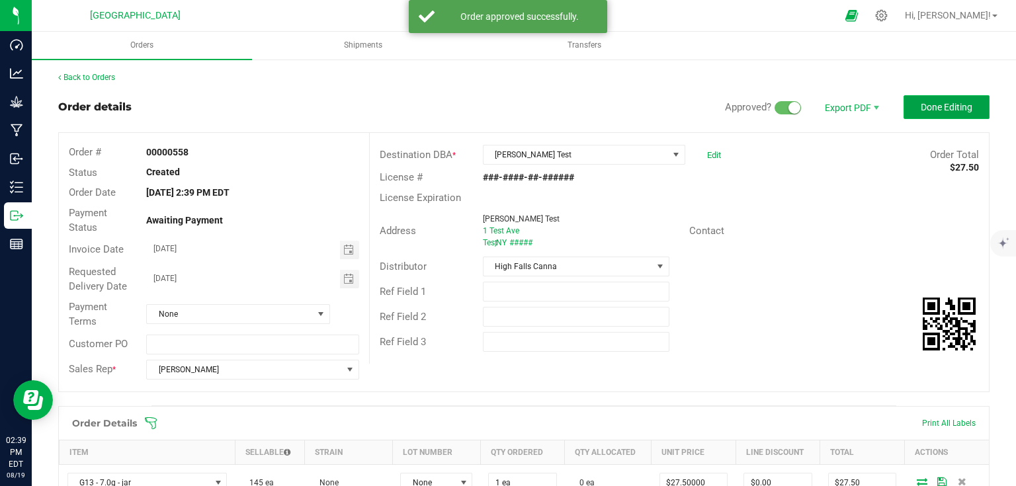
click at [946, 111] on span "Done Editing" at bounding box center [947, 107] width 52 height 11
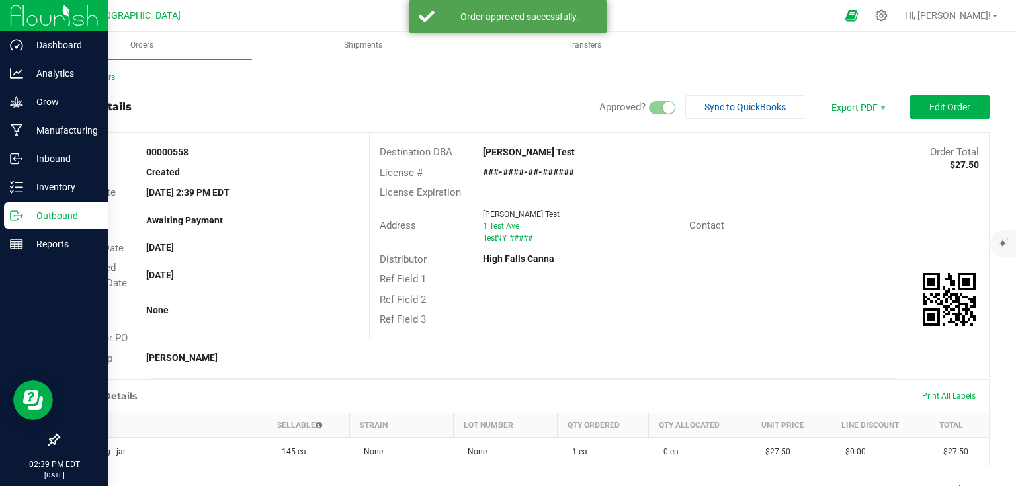
click at [57, 19] on img at bounding box center [54, 15] width 89 height 31
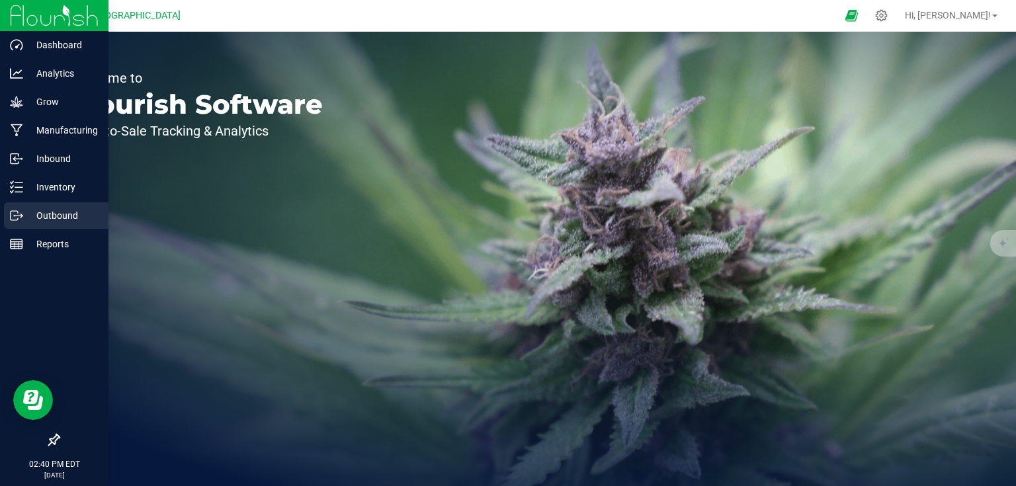
click at [29, 209] on p "Outbound" at bounding box center [62, 216] width 79 height 16
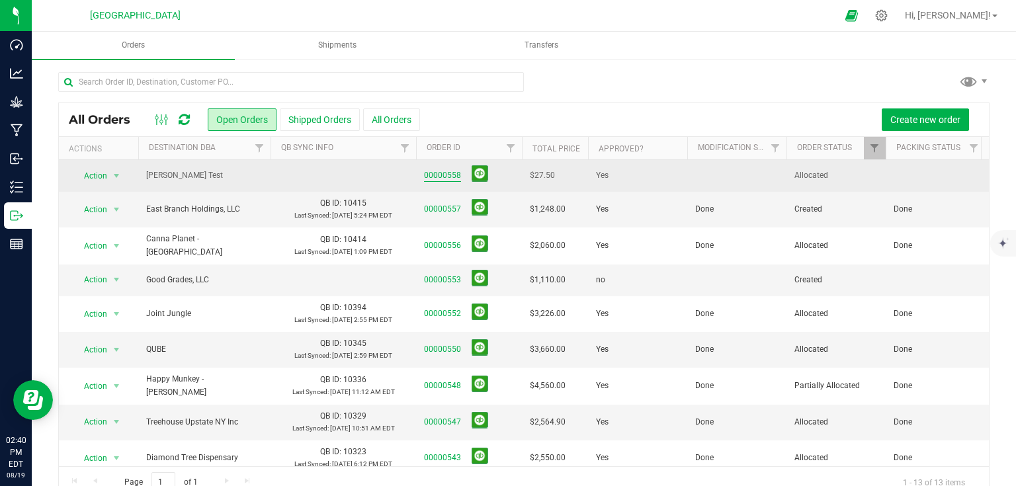
click at [439, 175] on link "00000558" at bounding box center [442, 175] width 37 height 13
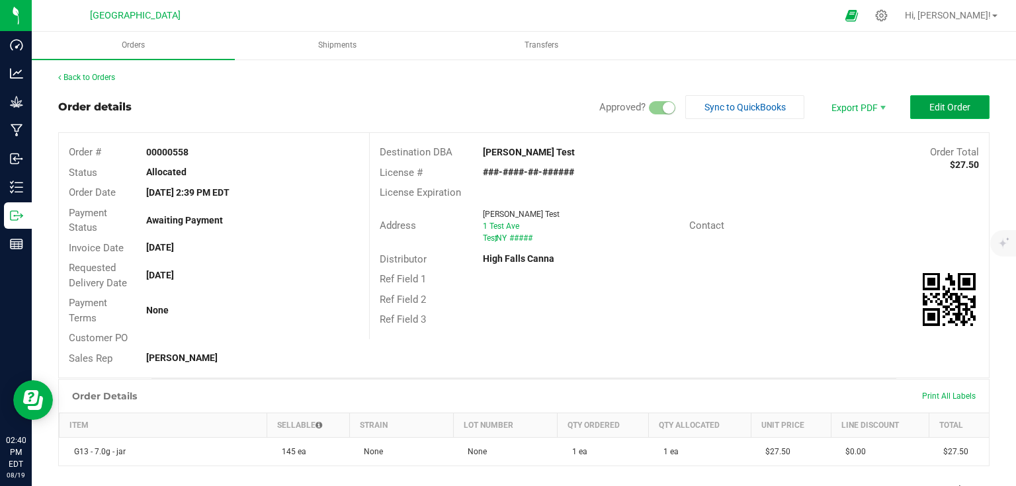
click at [946, 116] on button "Edit Order" at bounding box center [949, 107] width 79 height 24
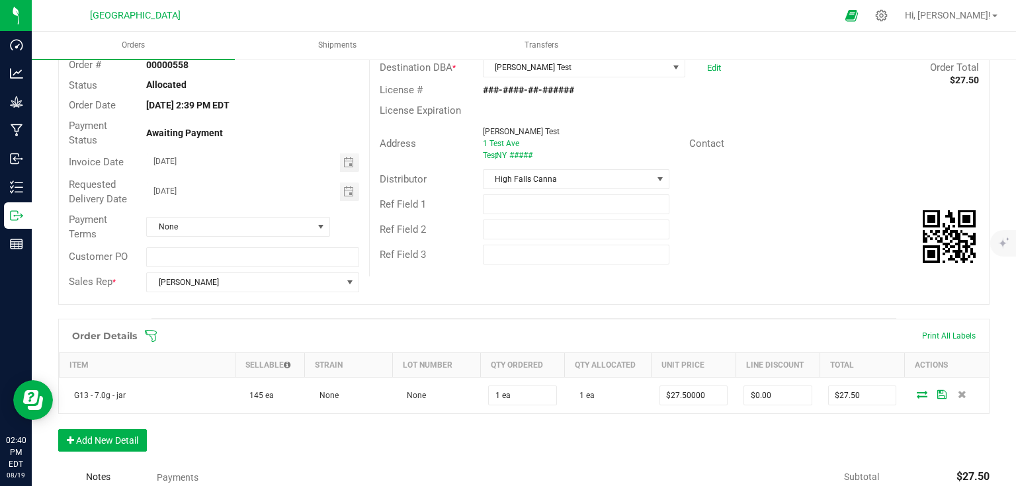
scroll to position [212, 0]
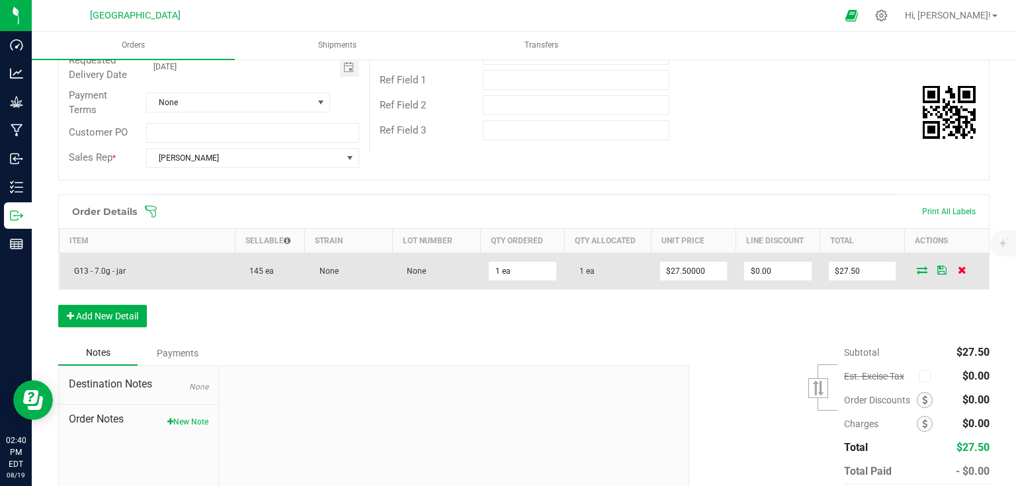
click at [958, 267] on icon at bounding box center [962, 270] width 9 height 8
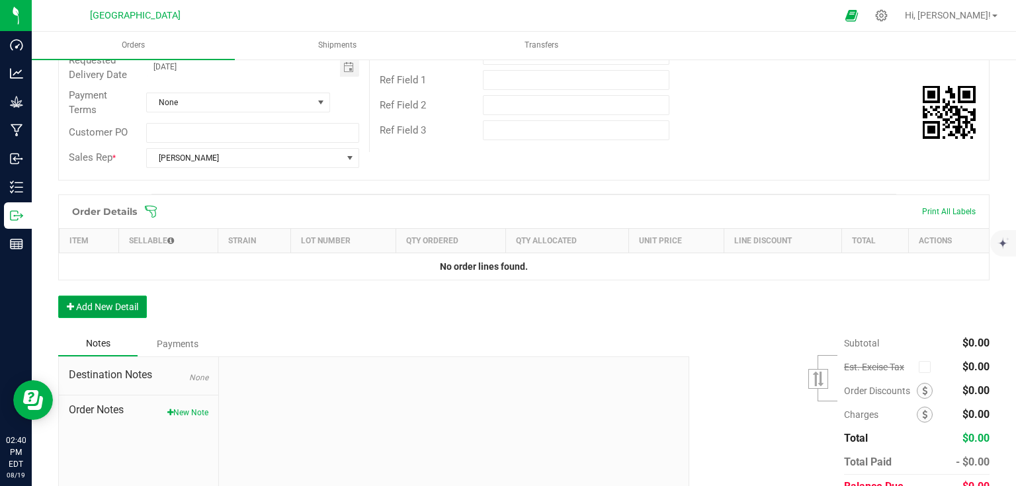
click at [119, 312] on button "Add New Detail" at bounding box center [102, 307] width 89 height 22
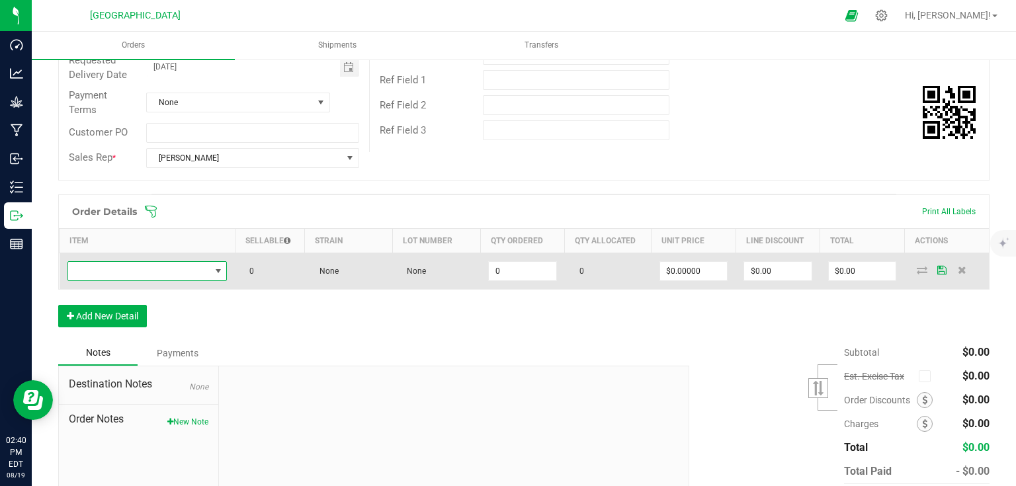
click at [183, 275] on span "NO DATA FOUND" at bounding box center [139, 271] width 142 height 19
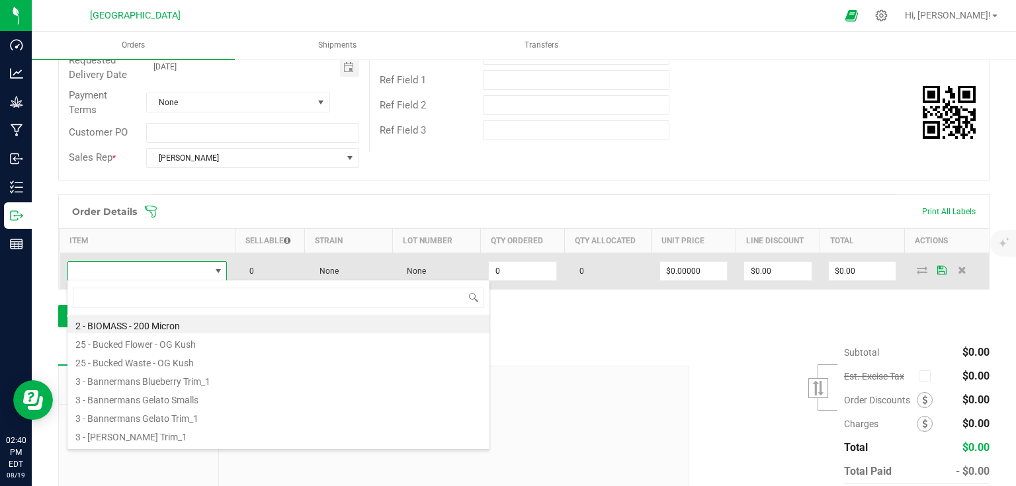
scroll to position [19, 157]
type input "g13 - 3.5"
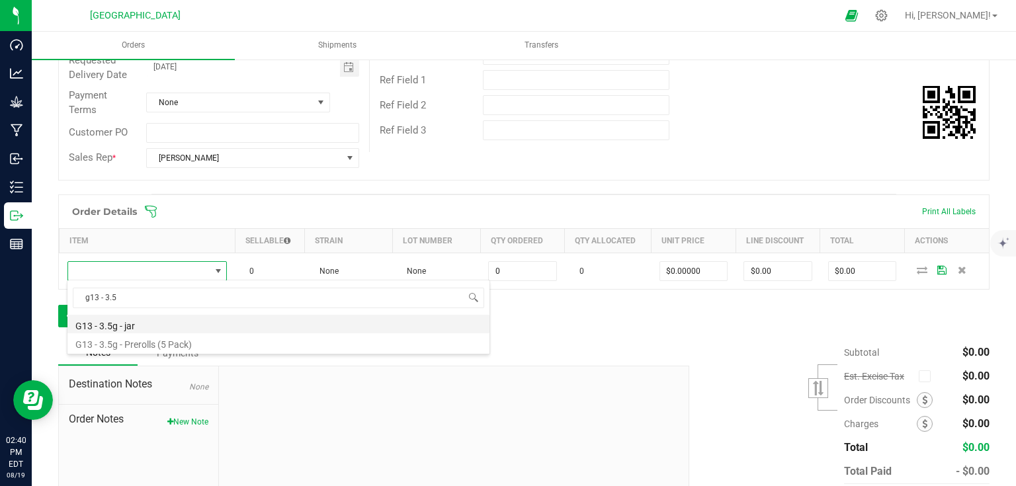
click at [146, 325] on li "G13 - 3.5g - jar" at bounding box center [278, 324] width 422 height 19
type input "0 ea"
type input "$15.00000"
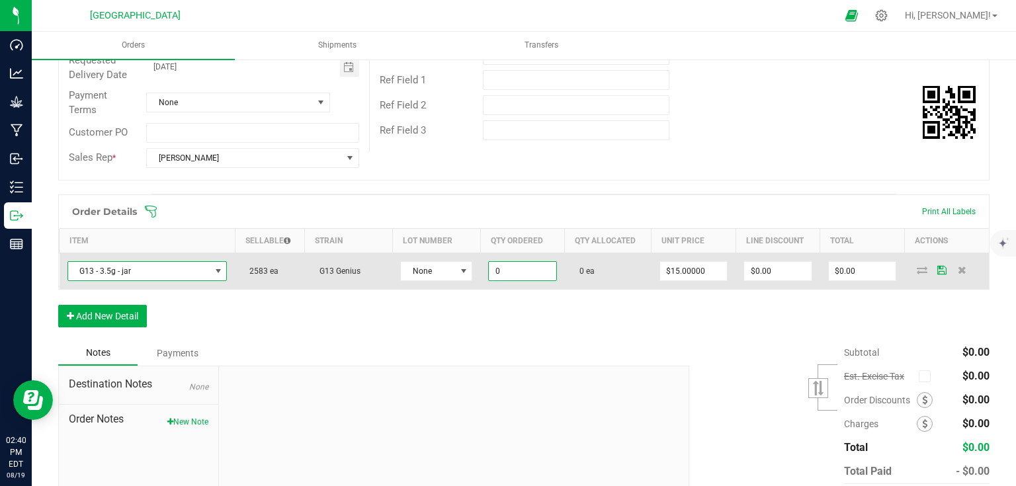
click at [513, 276] on input "0" at bounding box center [522, 271] width 67 height 19
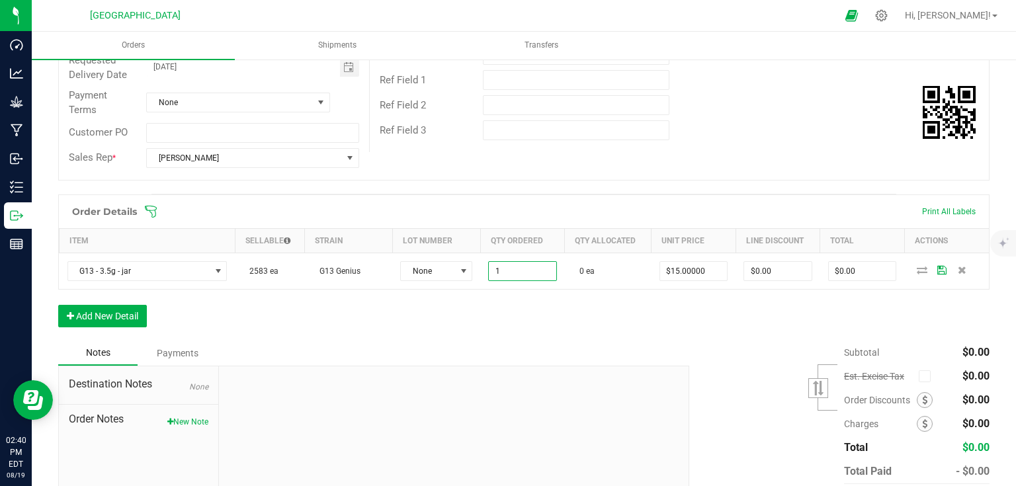
type input "1 ea"
type input "$15.00"
click at [559, 304] on div "Order Details Print All Labels Item Sellable Strain Lot Number Qty Ordered Qty …" at bounding box center [523, 267] width 931 height 146
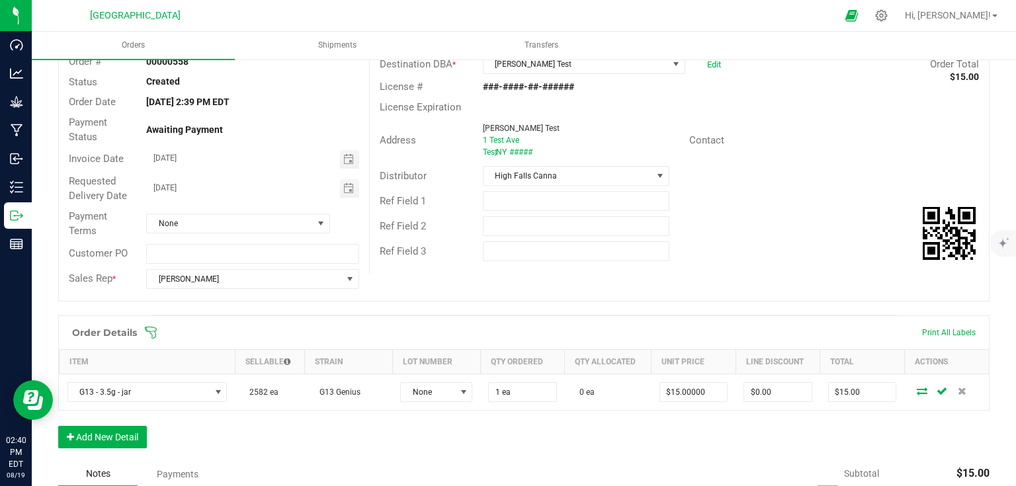
scroll to position [0, 0]
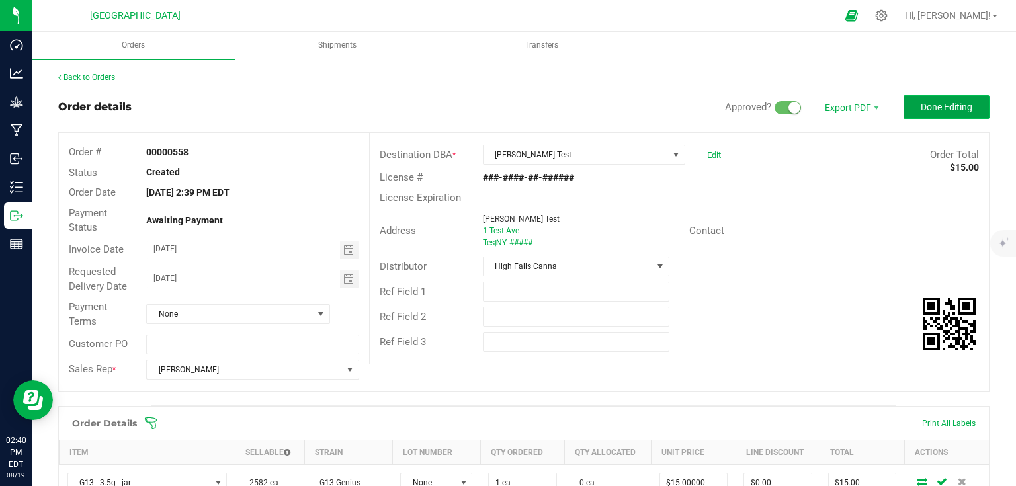
click at [943, 106] on span "Done Editing" at bounding box center [947, 107] width 52 height 11
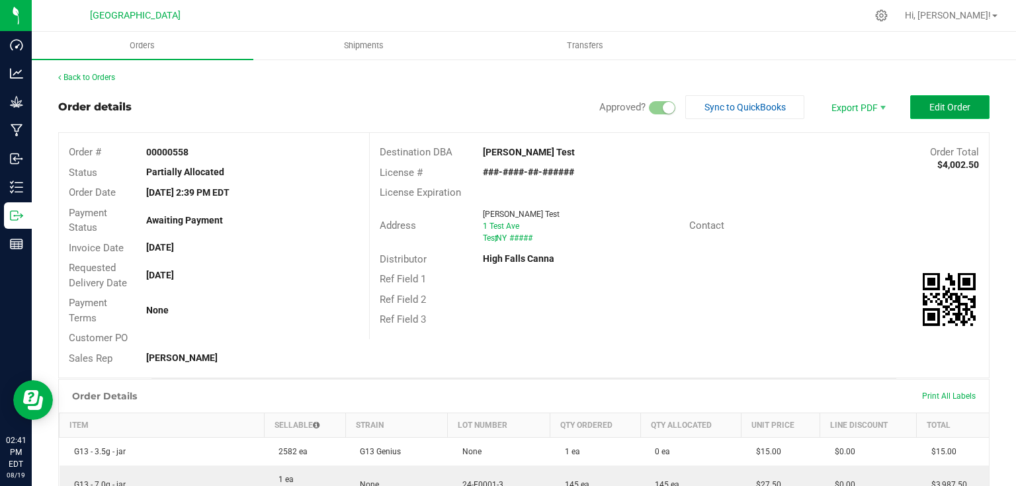
click at [944, 106] on span "Edit Order" at bounding box center [949, 107] width 41 height 11
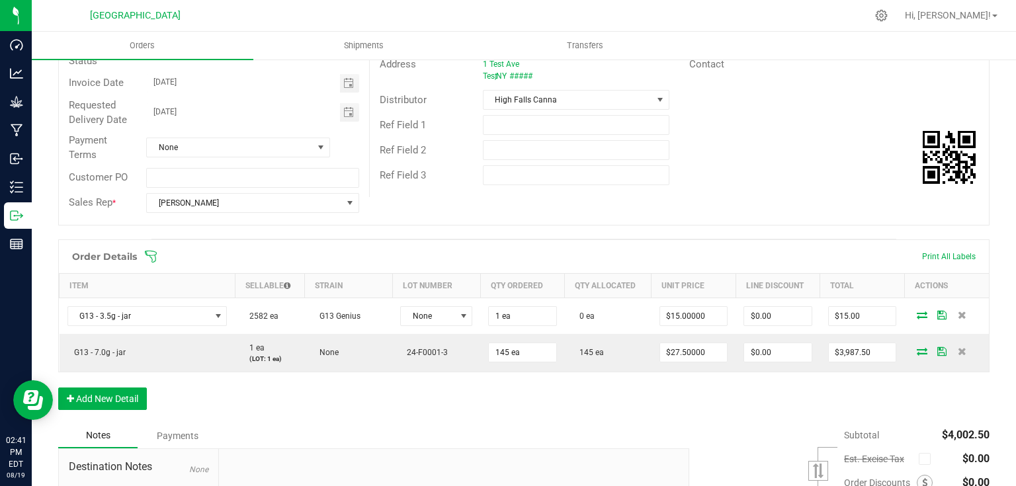
scroll to position [212, 0]
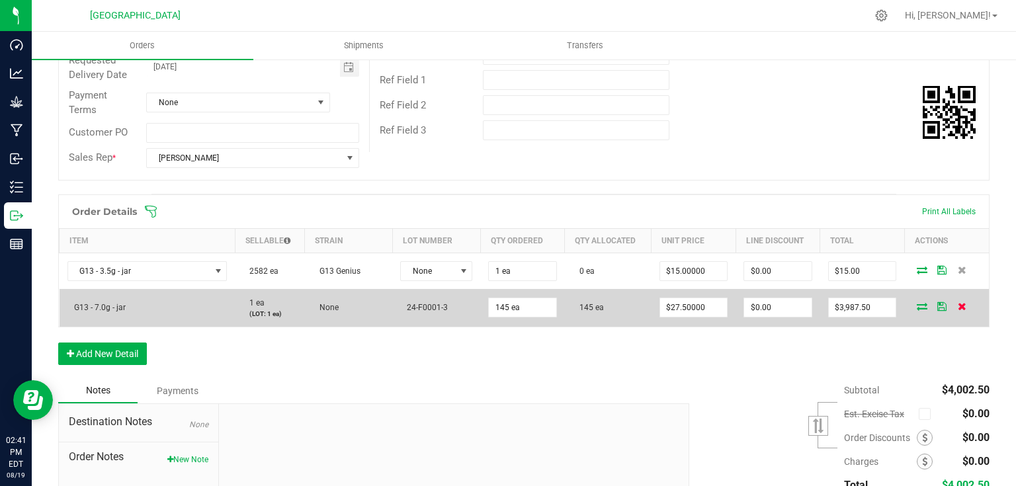
click at [958, 306] on icon at bounding box center [962, 306] width 9 height 8
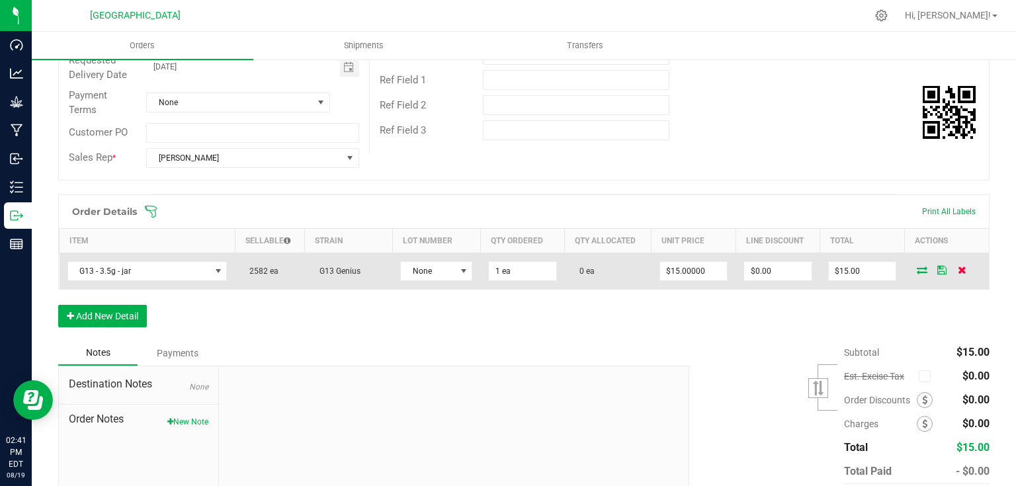
click at [958, 266] on icon at bounding box center [962, 270] width 9 height 8
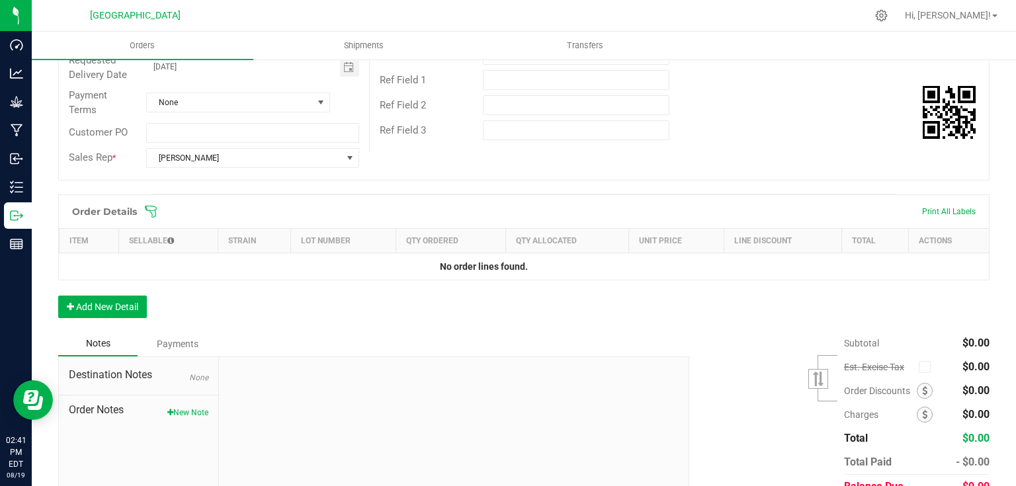
scroll to position [0, 0]
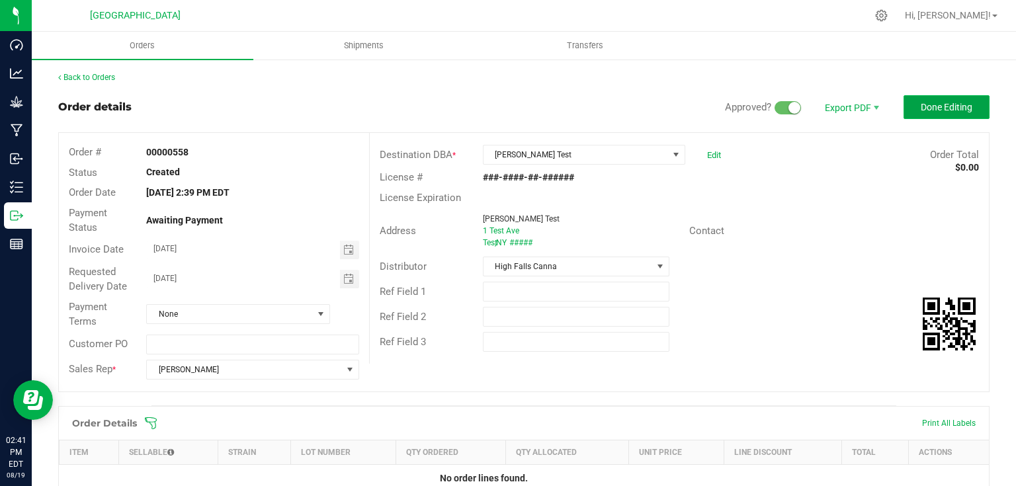
click at [911, 101] on button "Done Editing" at bounding box center [946, 107] width 86 height 24
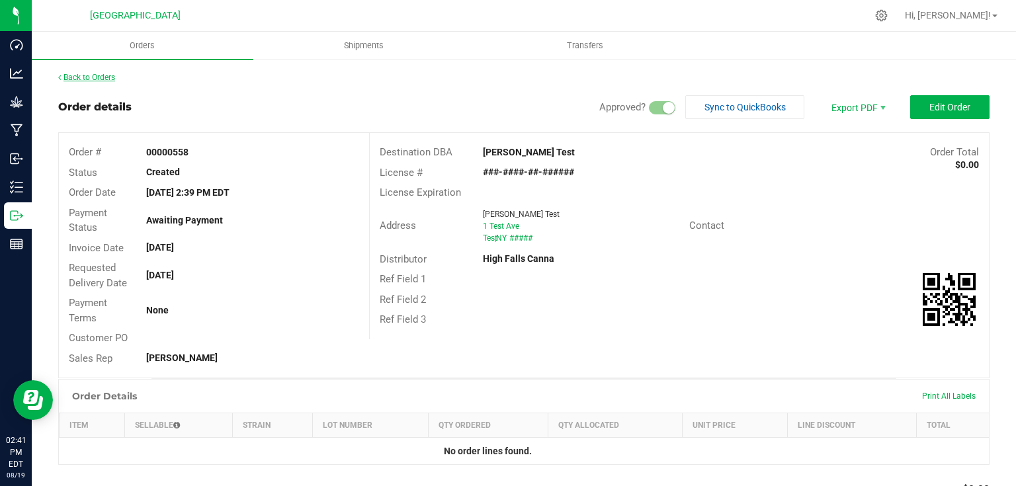
click at [103, 75] on link "Back to Orders" at bounding box center [86, 77] width 57 height 9
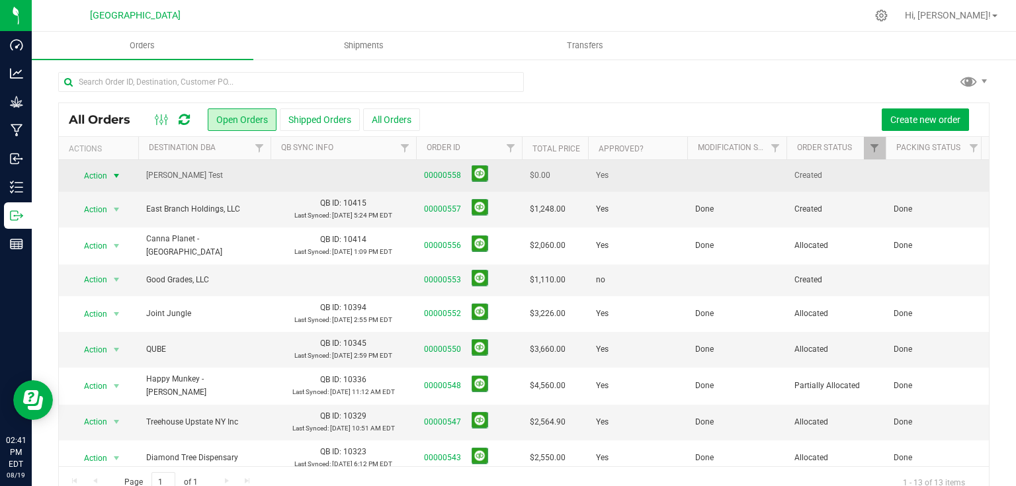
click at [123, 172] on span "select" at bounding box center [116, 176] width 17 height 19
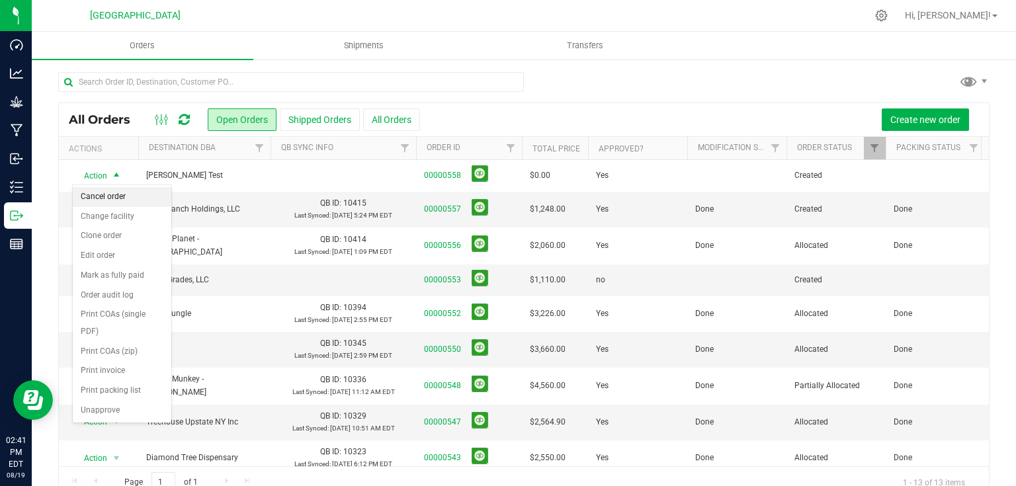
click at [107, 198] on li "Cancel order" at bounding box center [122, 197] width 99 height 20
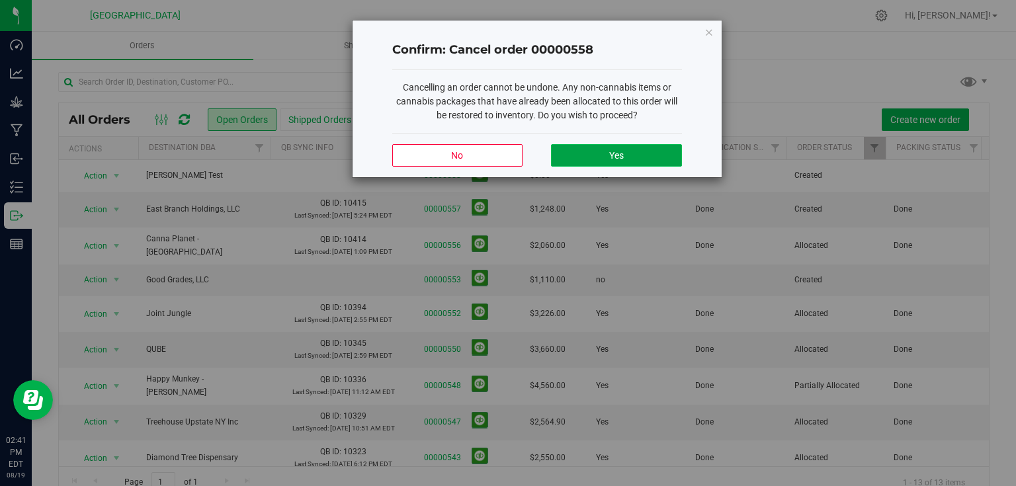
click at [661, 159] on button "Yes" at bounding box center [616, 155] width 130 height 22
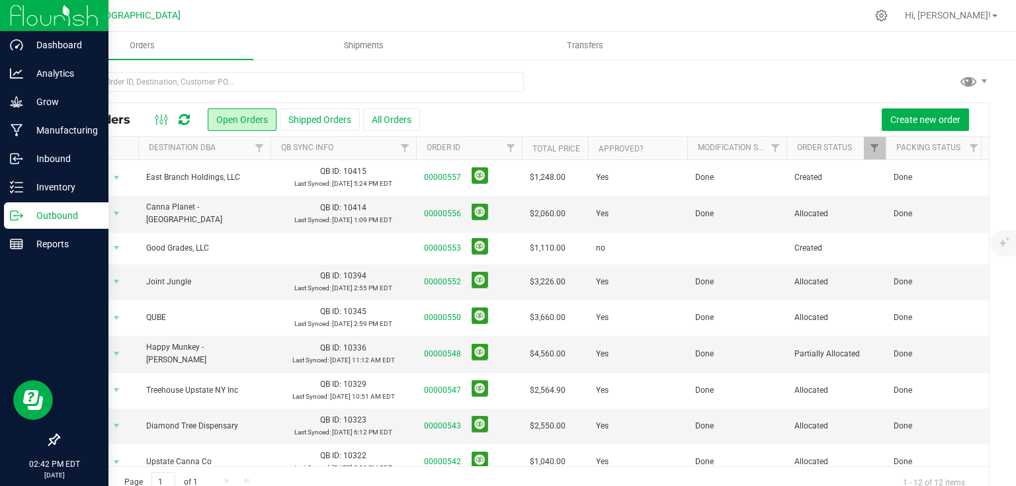
click at [32, 22] on img at bounding box center [54, 15] width 89 height 31
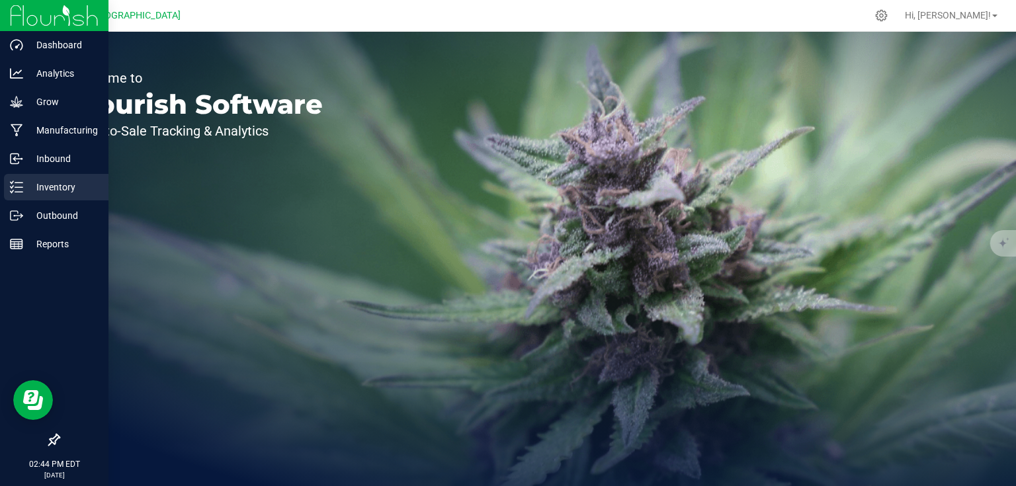
click at [28, 194] on p "Inventory" at bounding box center [62, 187] width 79 height 16
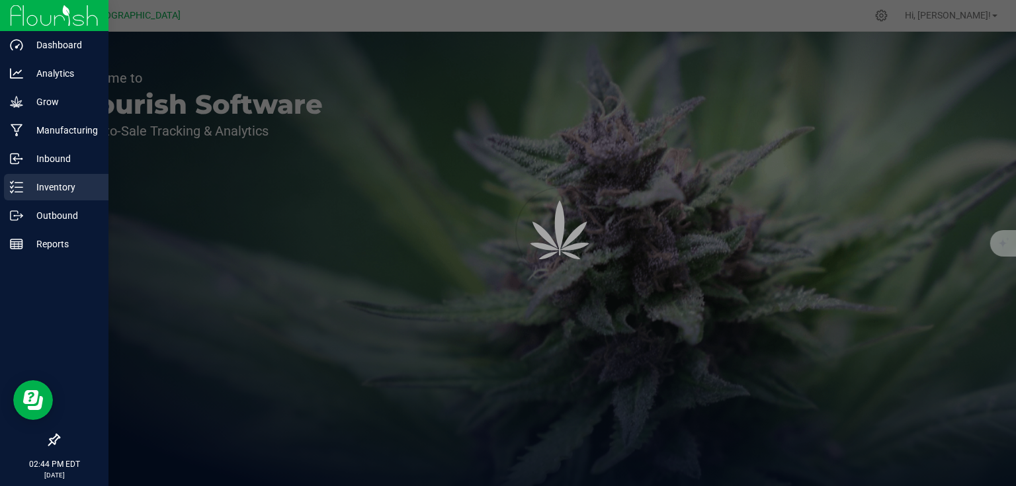
click at [48, 190] on p "Inventory" at bounding box center [62, 187] width 79 height 16
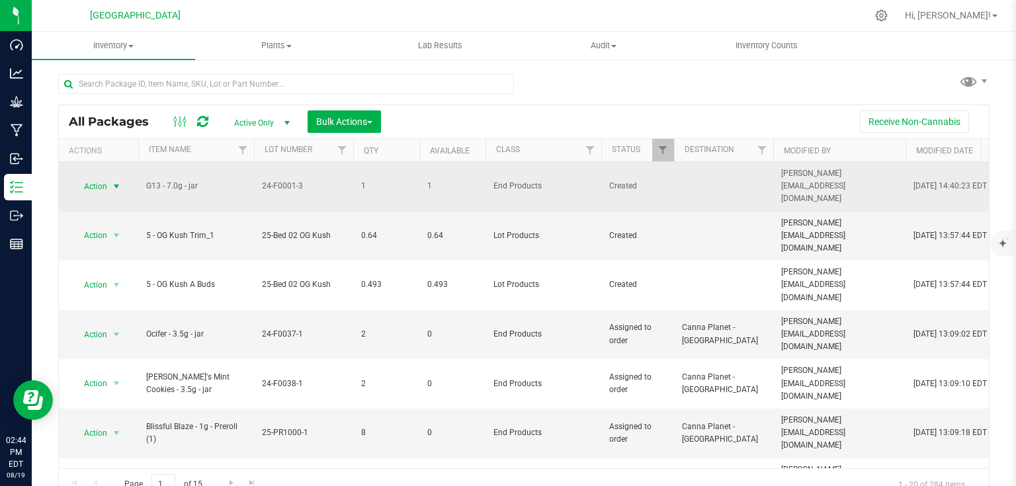
click at [117, 181] on span "select" at bounding box center [116, 186] width 11 height 11
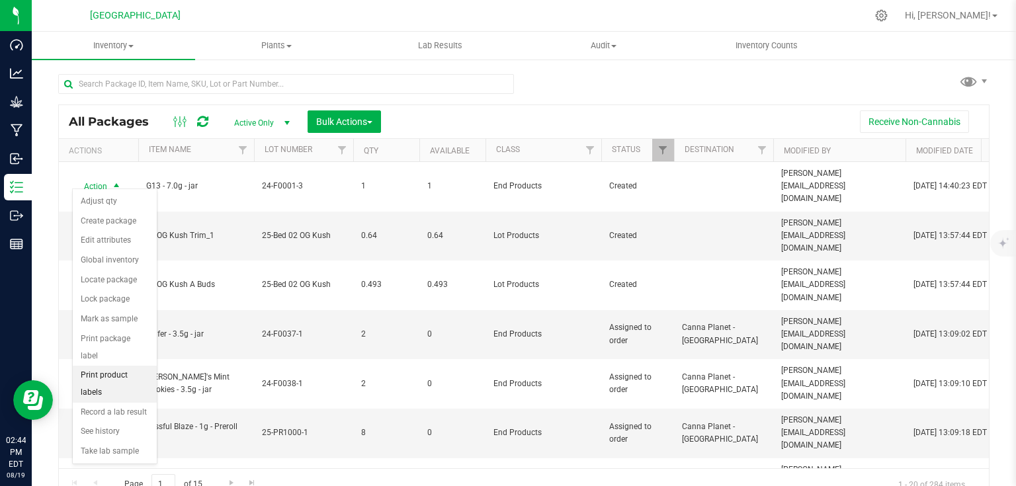
click at [136, 366] on li "Print product labels" at bounding box center [115, 384] width 84 height 36
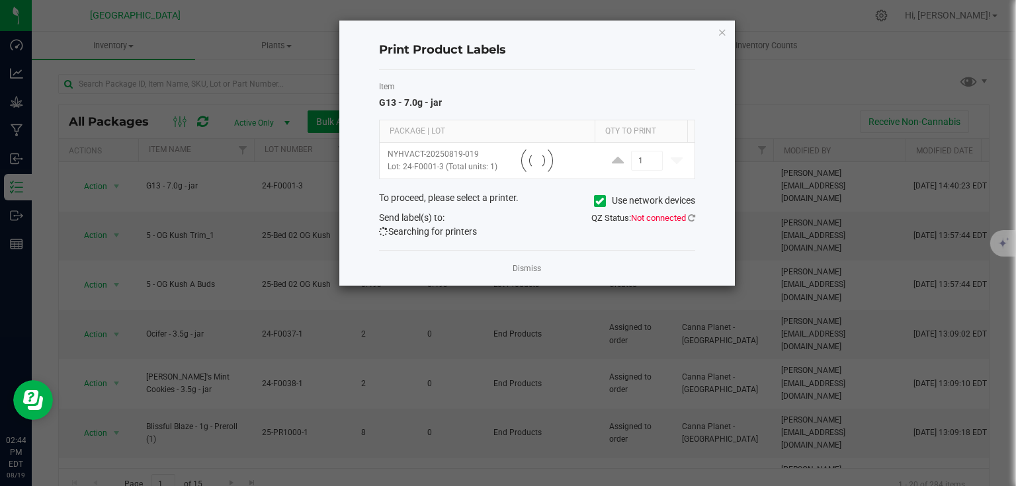
click at [601, 205] on span at bounding box center [600, 201] width 12 height 12
click at [0, 0] on input "Use network devices" at bounding box center [0, 0] width 0 height 0
click at [690, 218] on icon at bounding box center [691, 218] width 7 height 9
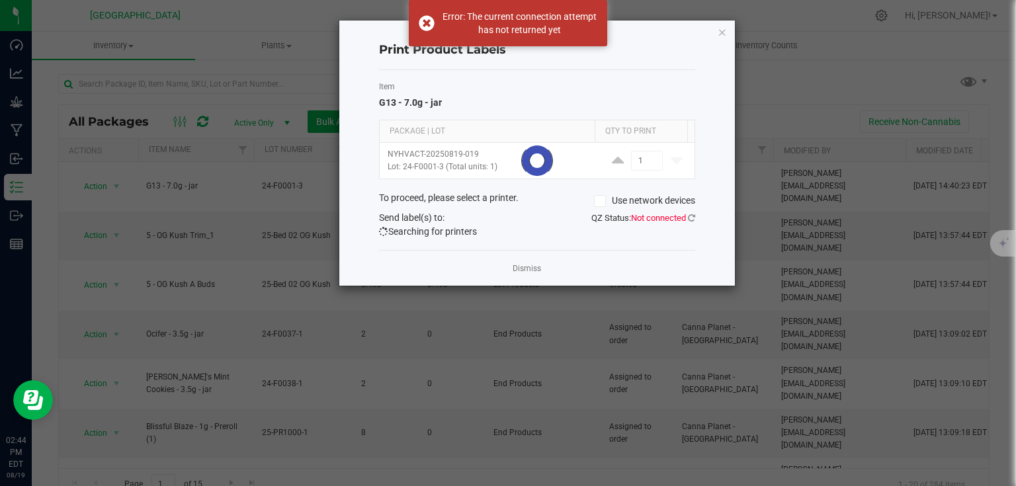
click at [598, 226] on div "Send label(s) to: Searching for printers QZ Status: Not connected" at bounding box center [537, 225] width 336 height 28
click at [722, 28] on icon "button" at bounding box center [722, 32] width 9 height 16
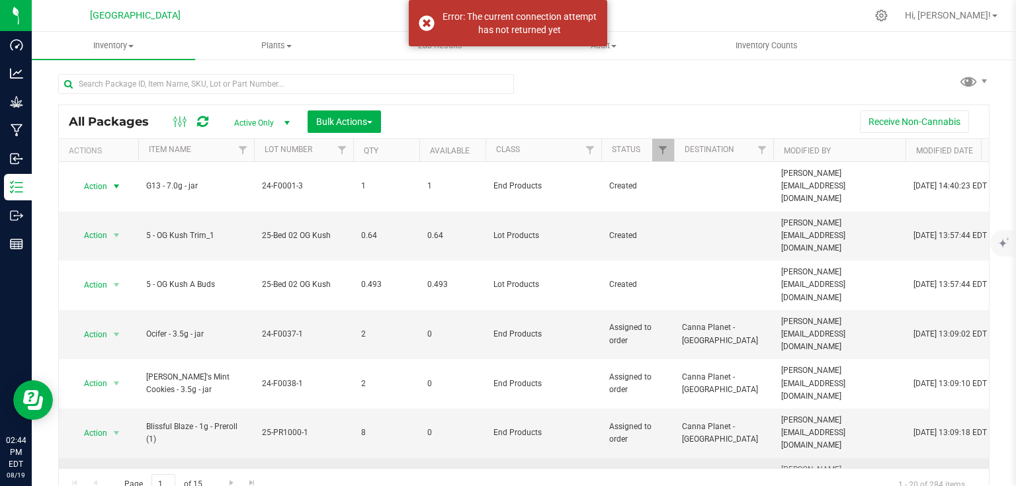
click at [118, 473] on span "select" at bounding box center [116, 482] width 17 height 19
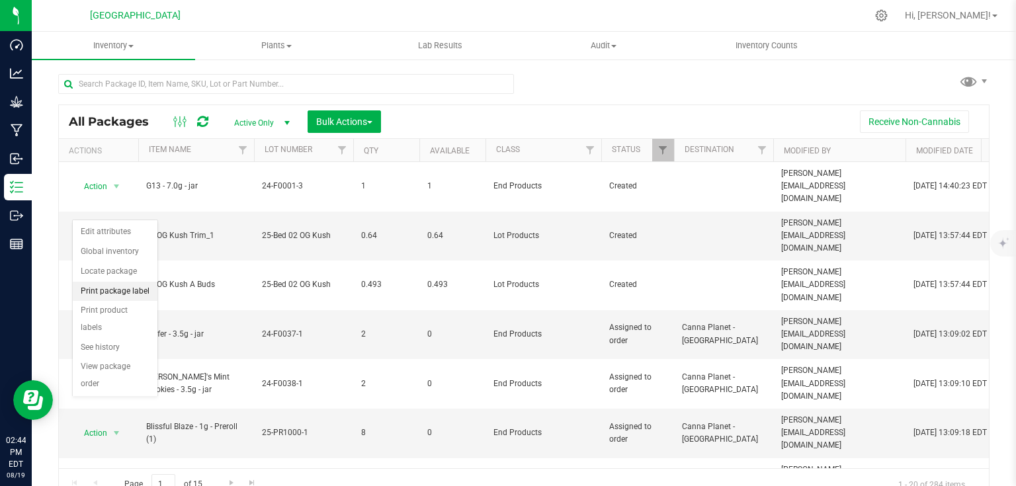
click at [122, 291] on li "Print package label" at bounding box center [115, 292] width 85 height 20
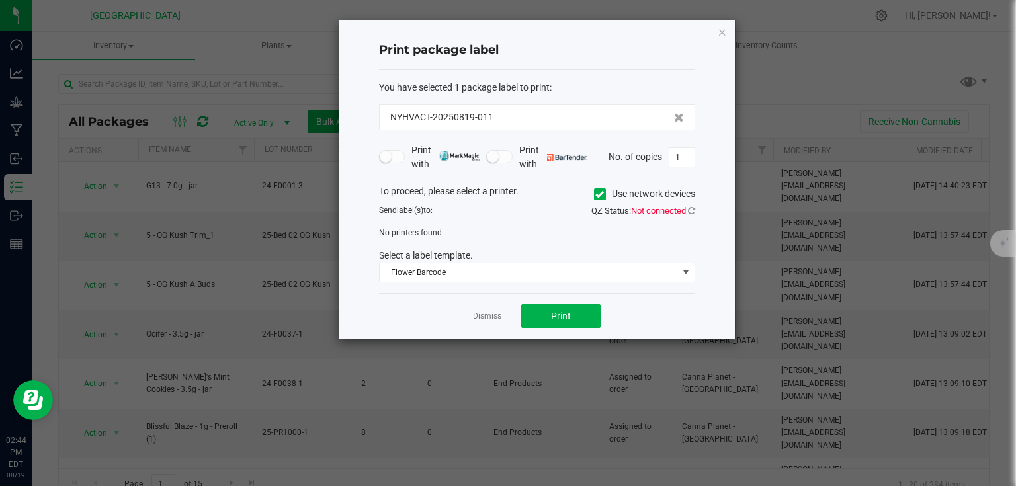
click at [603, 194] on span at bounding box center [600, 194] width 12 height 12
click at [0, 0] on input "Use network devices" at bounding box center [0, 0] width 0 height 0
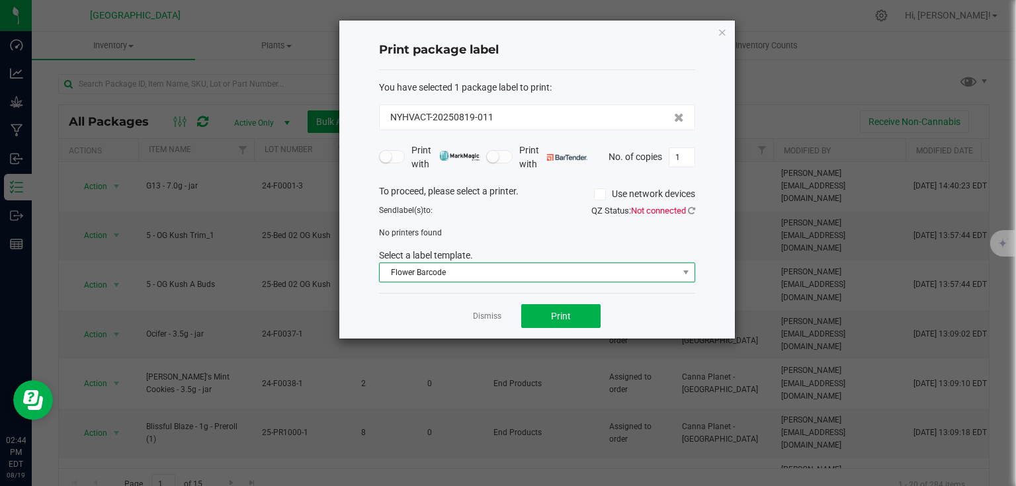
click at [458, 273] on span "Flower Barcode" at bounding box center [529, 272] width 298 height 19
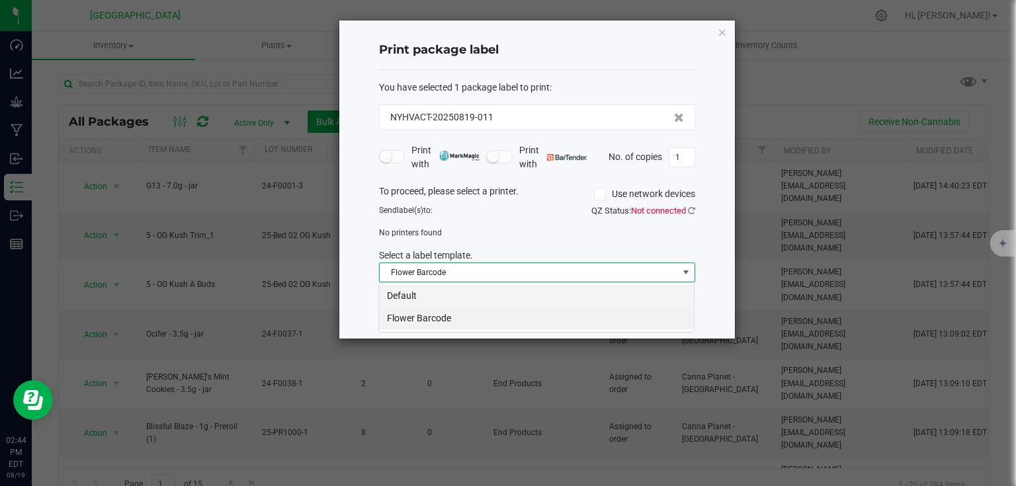
scroll to position [19, 316]
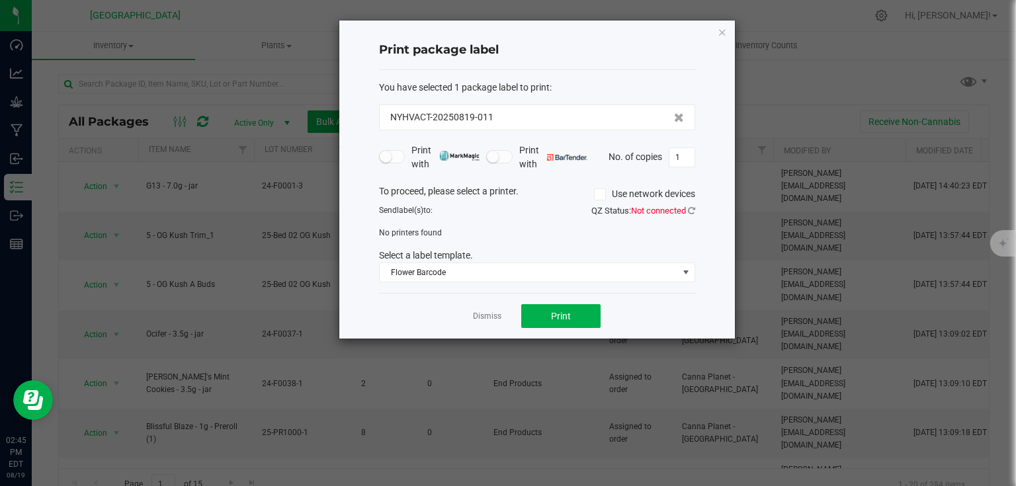
click at [487, 232] on div "No printers found" at bounding box center [537, 233] width 336 height 12
click at [446, 278] on span "Flower Barcode" at bounding box center [529, 272] width 298 height 19
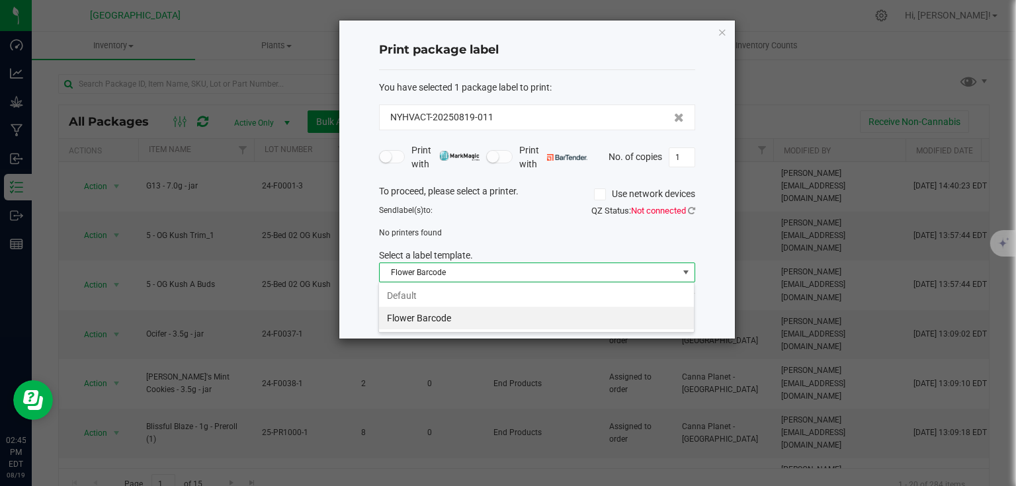
click at [439, 317] on li "Flower Barcode" at bounding box center [536, 318] width 315 height 22
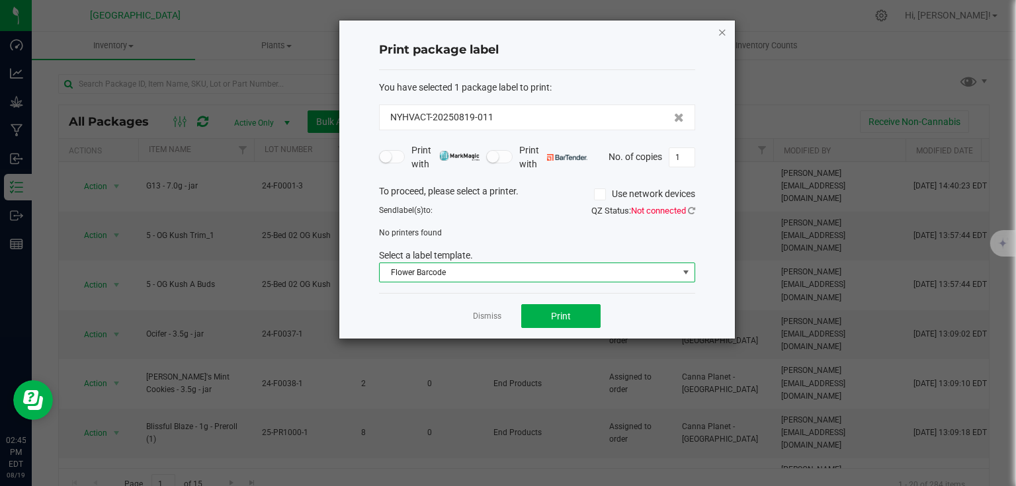
click at [720, 32] on icon "button" at bounding box center [722, 32] width 9 height 16
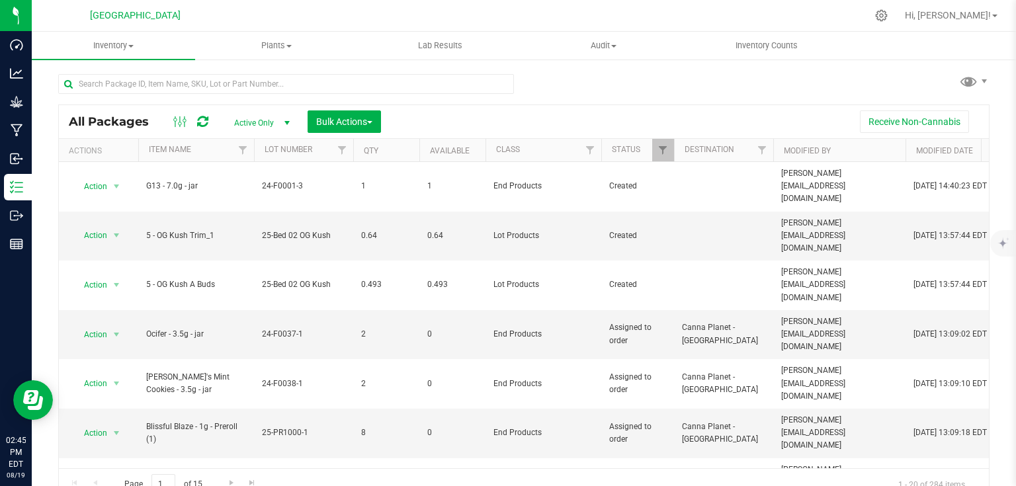
click at [659, 82] on div "All Packages Active Only Active Only Lab Samples Locked All Bulk Actions Add to…" at bounding box center [523, 281] width 931 height 439
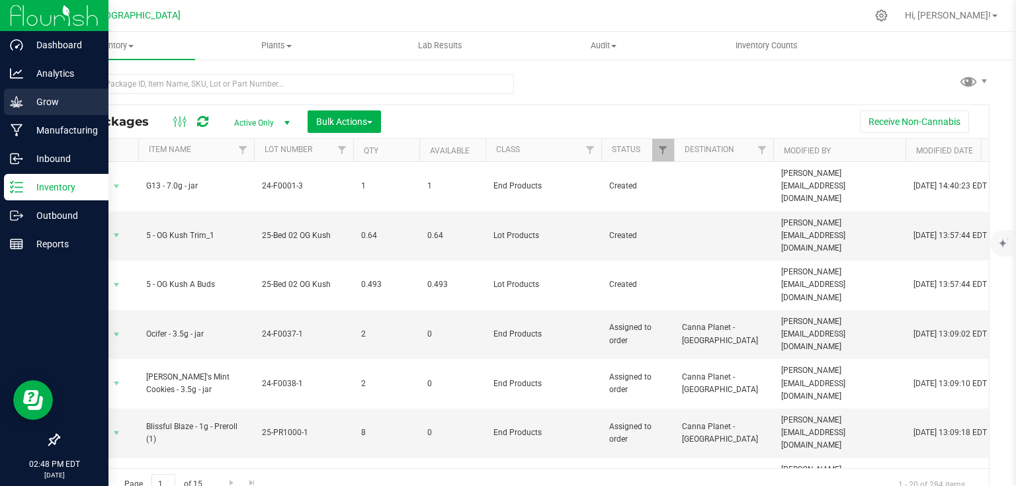
click at [13, 101] on icon at bounding box center [16, 101] width 13 height 13
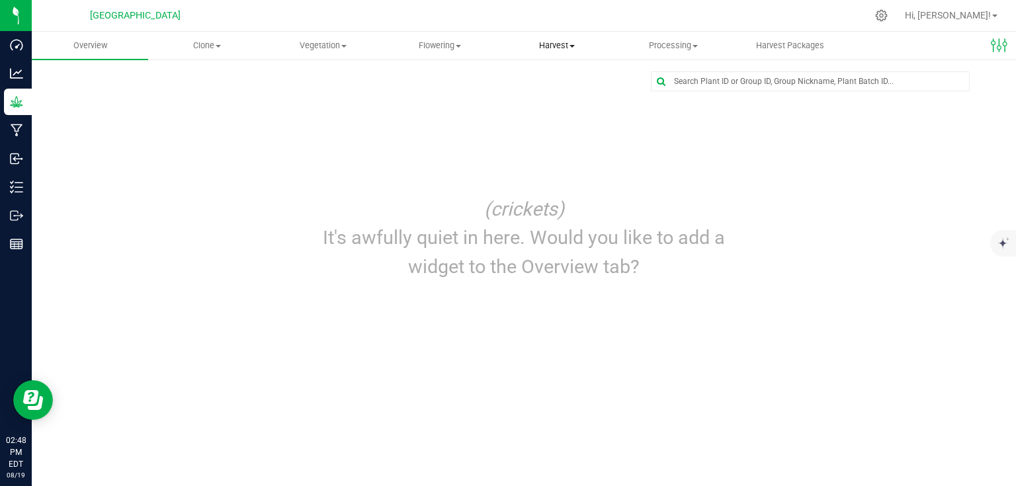
click at [563, 50] on span "Harvest" at bounding box center [556, 46] width 115 height 12
click at [546, 80] on span "Harvests" at bounding box center [535, 79] width 73 height 11
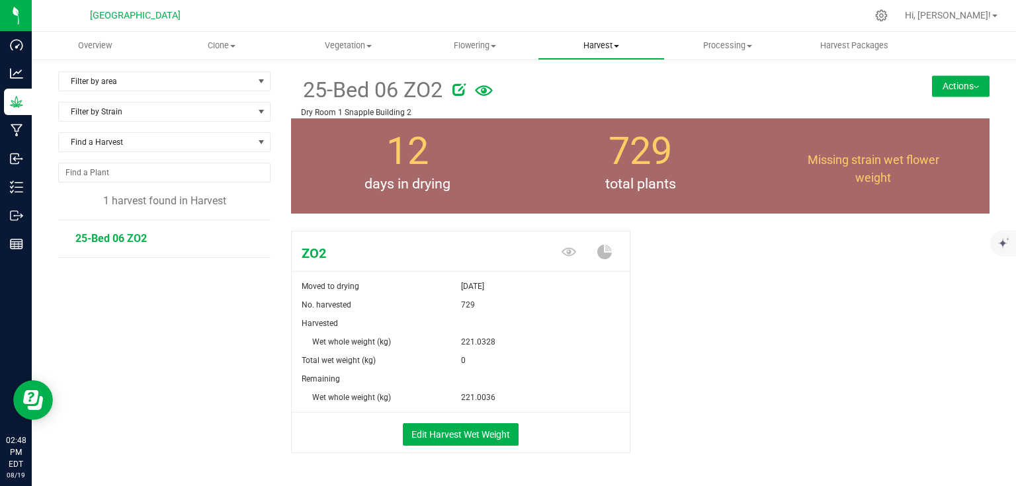
click at [582, 48] on span "Harvest" at bounding box center [600, 46] width 125 height 12
click at [511, 23] on div at bounding box center [552, 16] width 630 height 26
click at [370, 49] on span "Vegetation" at bounding box center [348, 46] width 125 height 12
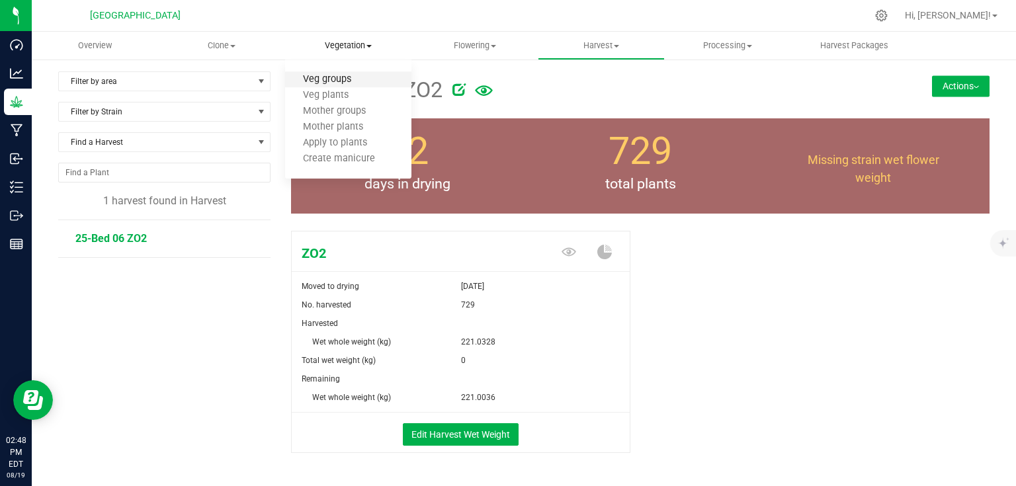
click at [350, 80] on span "Veg groups" at bounding box center [327, 79] width 84 height 11
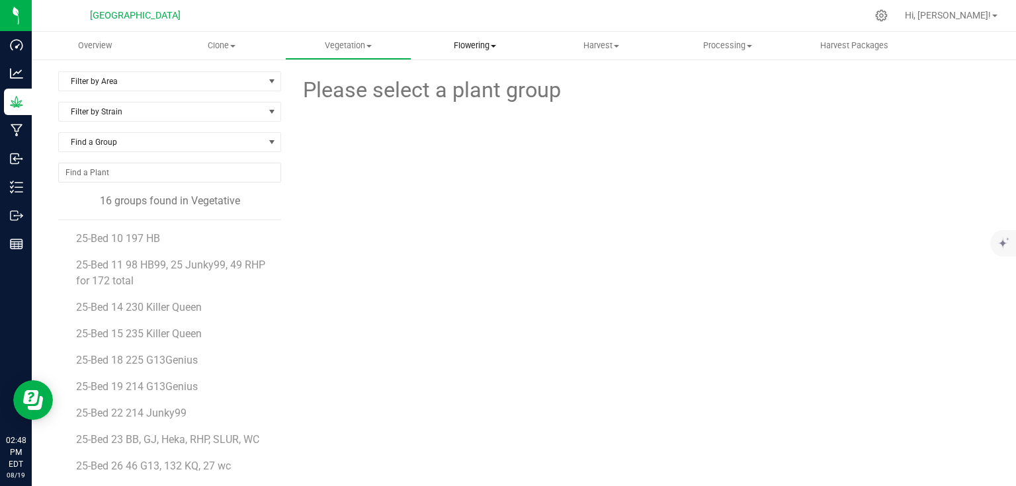
click at [493, 46] on span at bounding box center [493, 46] width 5 height 3
click at [467, 95] on span "Flowering groups" at bounding box center [466, 95] width 110 height 11
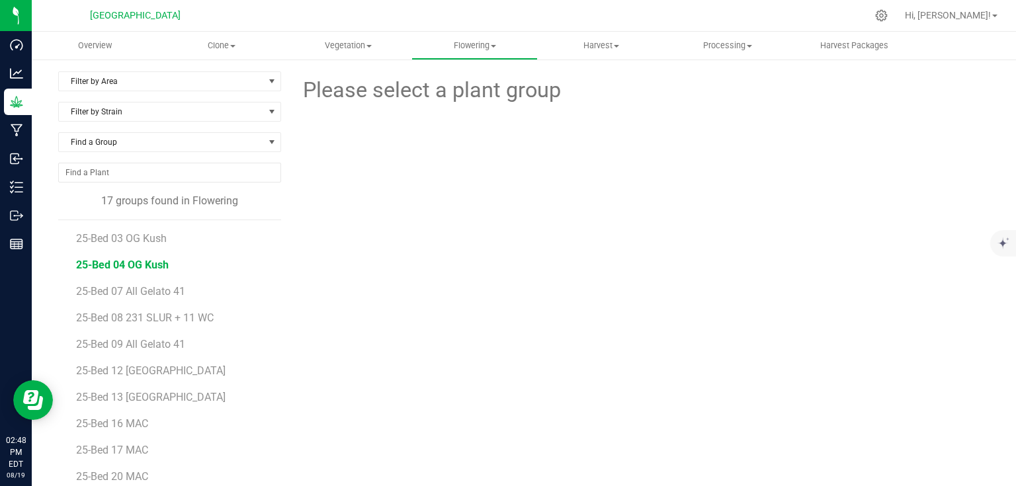
click at [158, 262] on span "25-Bed 04 OG Kush" at bounding box center [122, 265] width 93 height 13
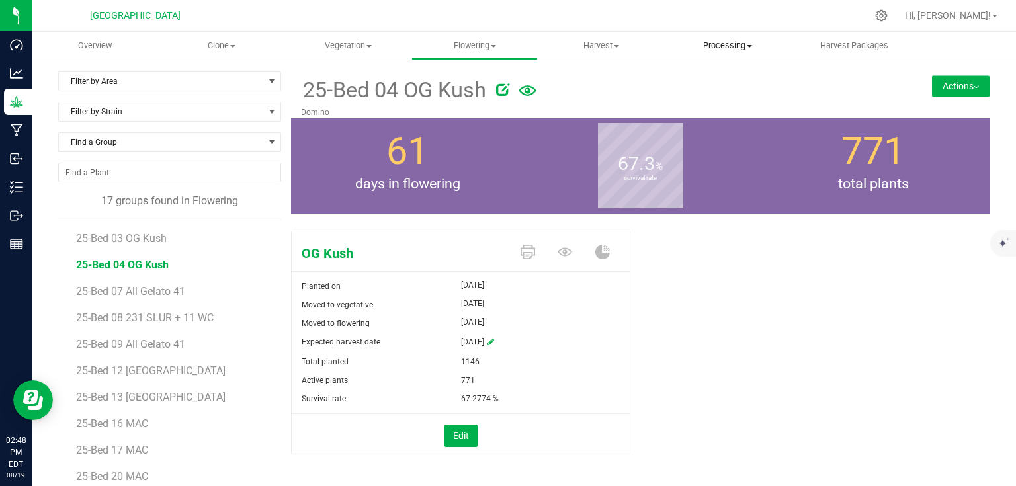
click at [733, 52] on uib-tab-heading "Processing Create package Processing harvests Processing plants Completed harve…" at bounding box center [727, 45] width 125 height 26
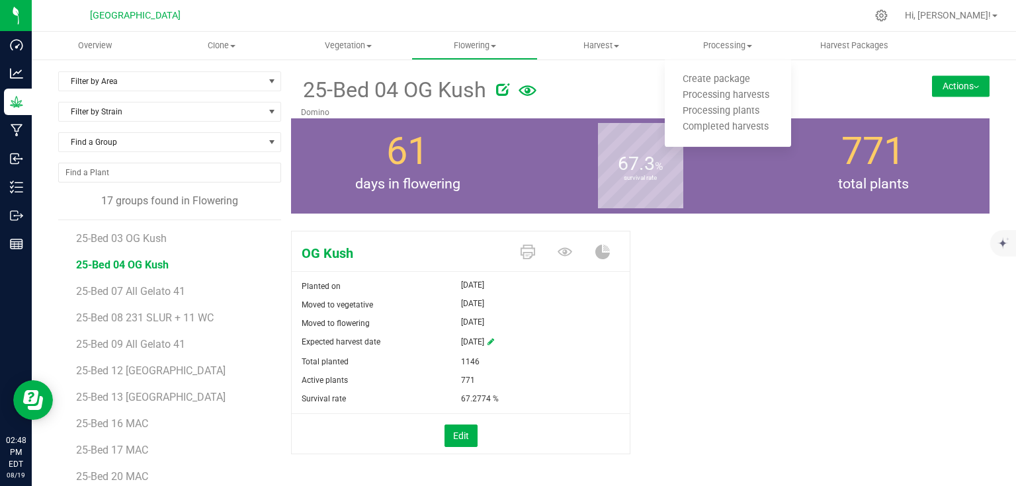
click at [649, 75] on div at bounding box center [684, 87] width 377 height 26
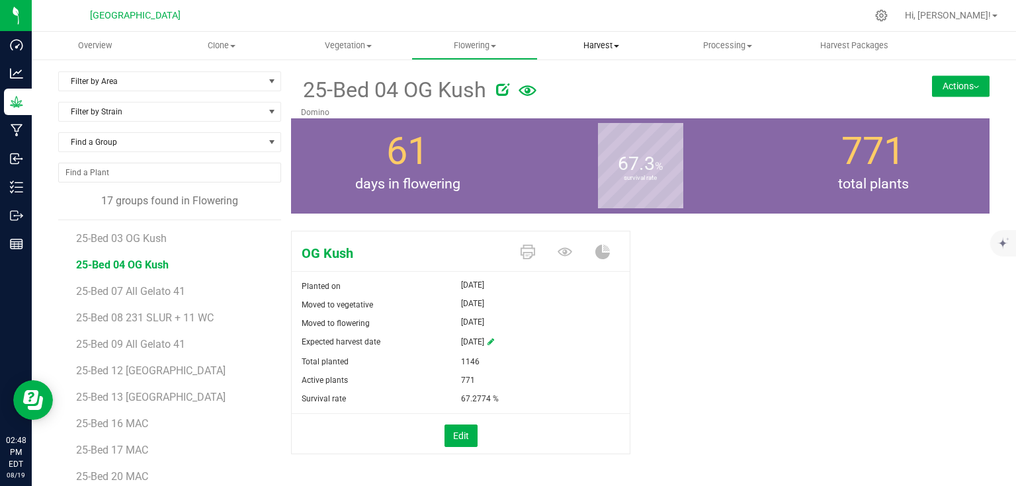
click at [611, 44] on span "Harvest" at bounding box center [600, 46] width 125 height 12
click at [452, 66] on div "Filter by Area Filter by Area All Domino Filter by Strain Find a Group 17 group…" at bounding box center [524, 311] width 984 height 507
click at [474, 46] on span "Flowering" at bounding box center [474, 46] width 125 height 12
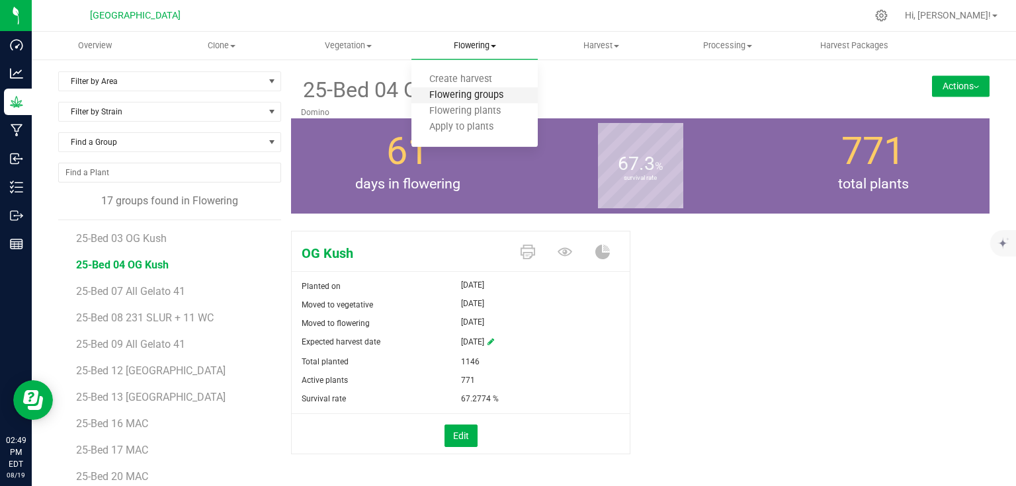
click at [486, 99] on span "Flowering groups" at bounding box center [466, 95] width 110 height 11
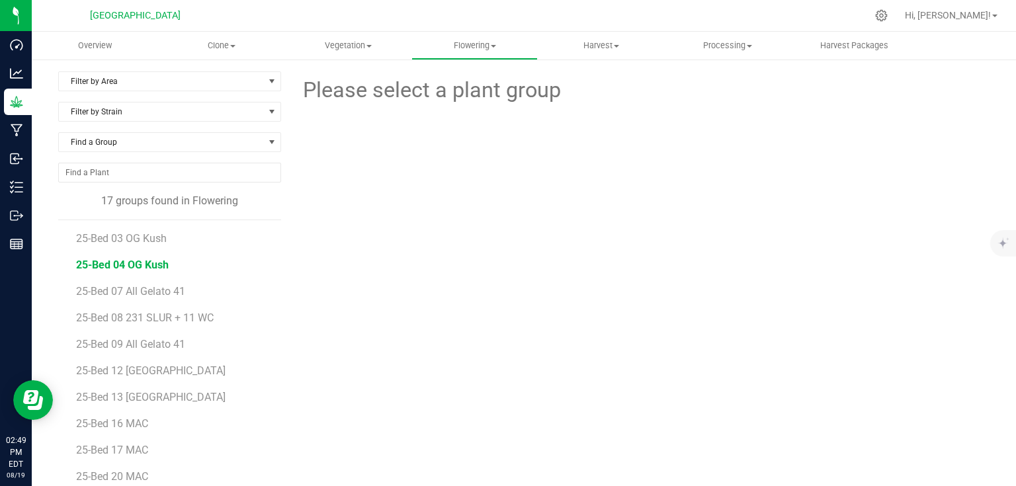
click at [149, 259] on span "25-Bed 04 OG Kush" at bounding box center [122, 265] width 93 height 13
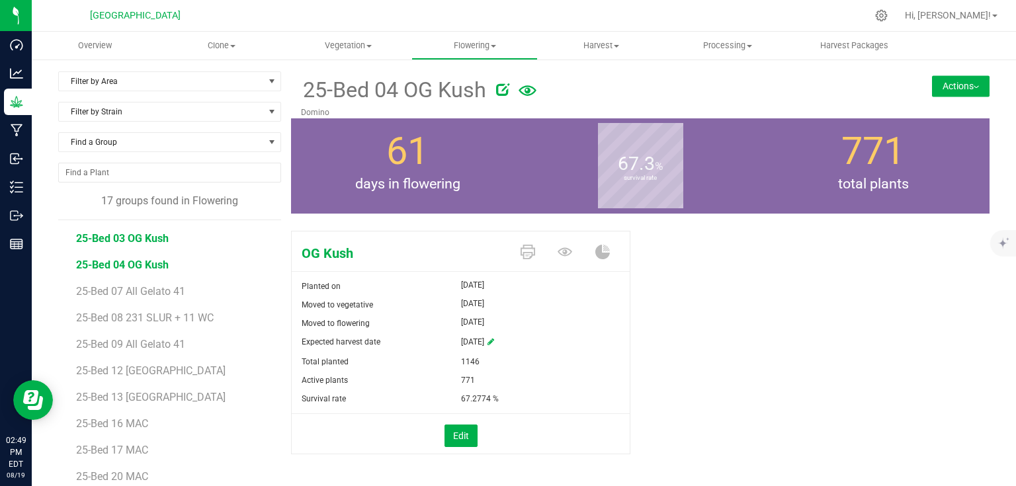
click at [151, 238] on span "25-Bed 03 OG Kush" at bounding box center [122, 238] width 93 height 13
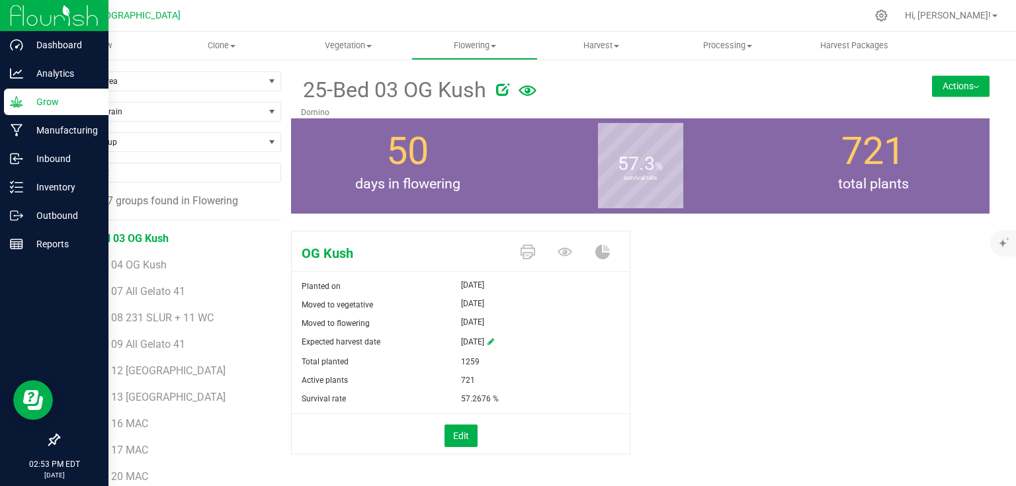
click at [82, 20] on img at bounding box center [54, 15] width 89 height 31
